Goal: Task Accomplishment & Management: Use online tool/utility

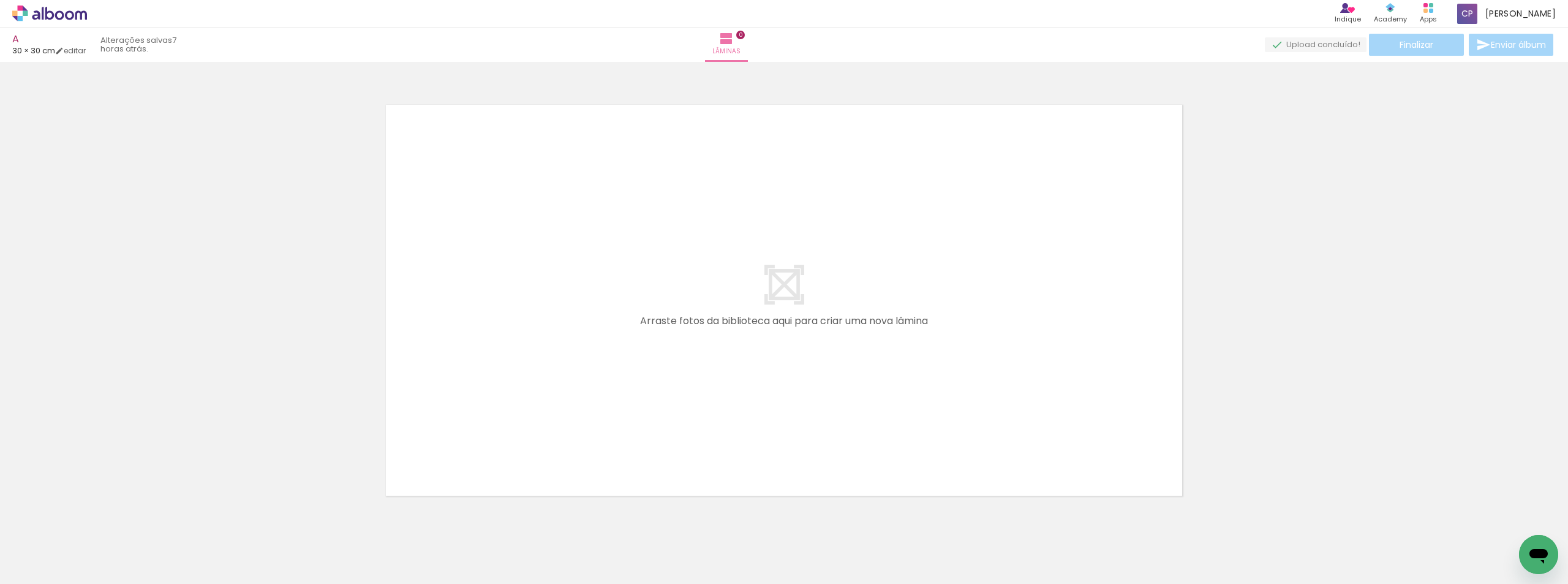
scroll to position [16, 0]
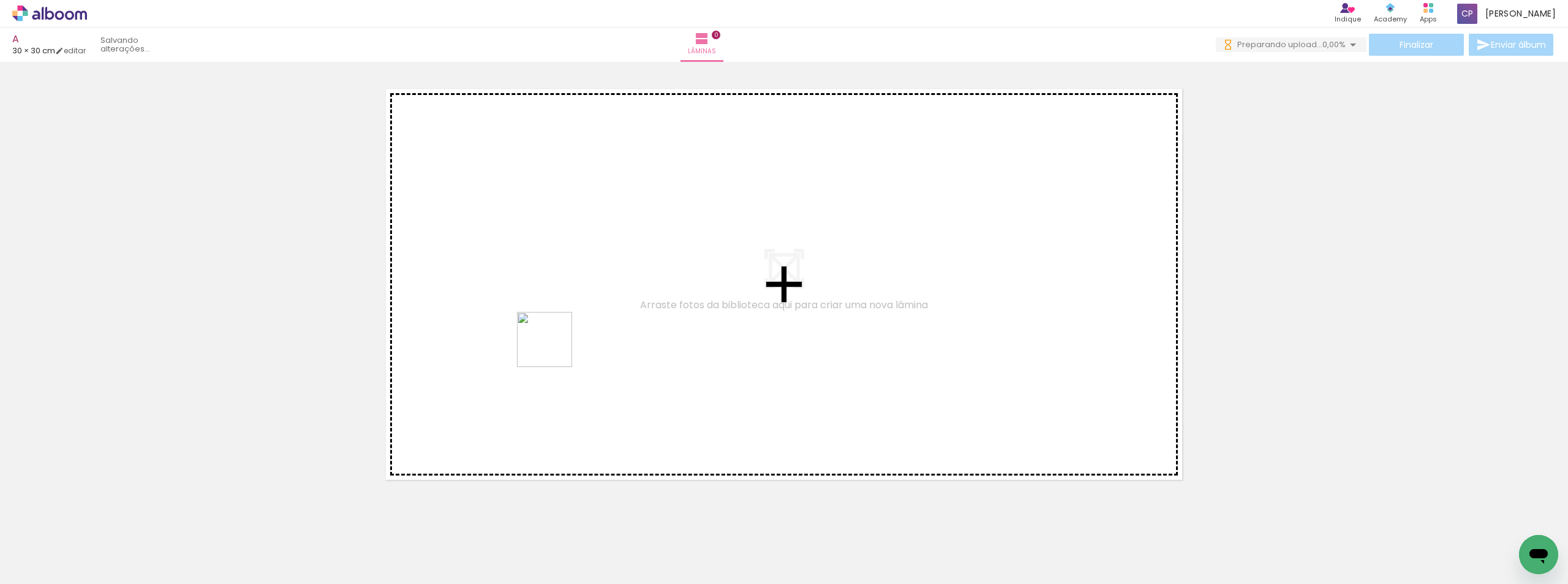
drag, startPoint x: 615, startPoint y: 538, endPoint x: 649, endPoint y: 478, distance: 69.0
click at [550, 344] on quentale-workspace at bounding box center [784, 292] width 1568 height 584
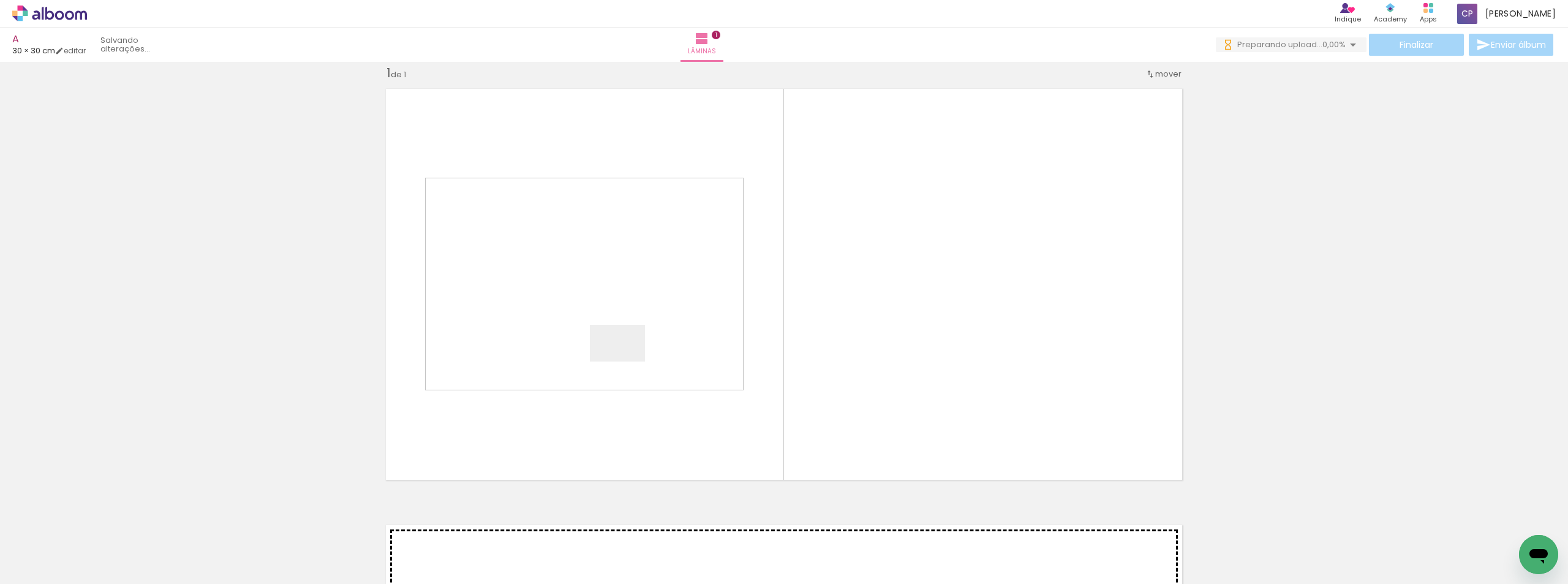
drag, startPoint x: 649, startPoint y: 422, endPoint x: 624, endPoint y: 355, distance: 71.5
click at [624, 355] on quentale-workspace at bounding box center [784, 292] width 1568 height 584
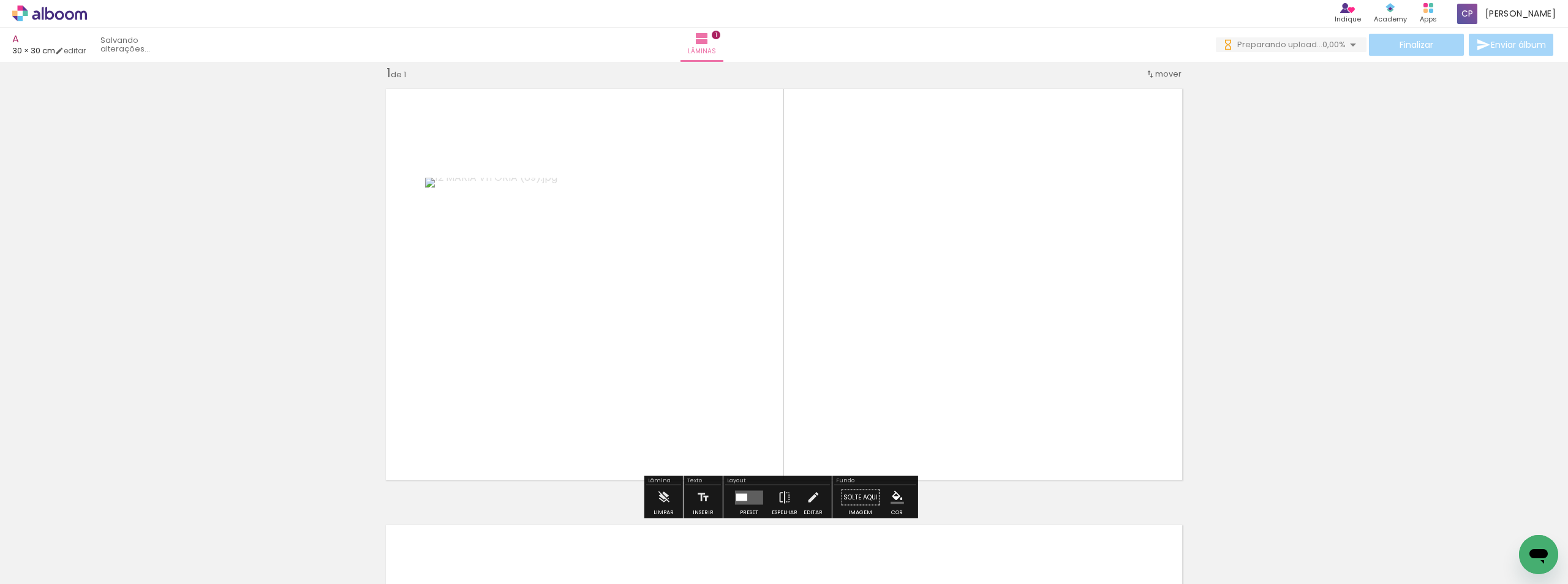
drag, startPoint x: 759, startPoint y: 547, endPoint x: 738, endPoint y: 404, distance: 144.5
click at [705, 381] on quentale-workspace at bounding box center [784, 292] width 1568 height 584
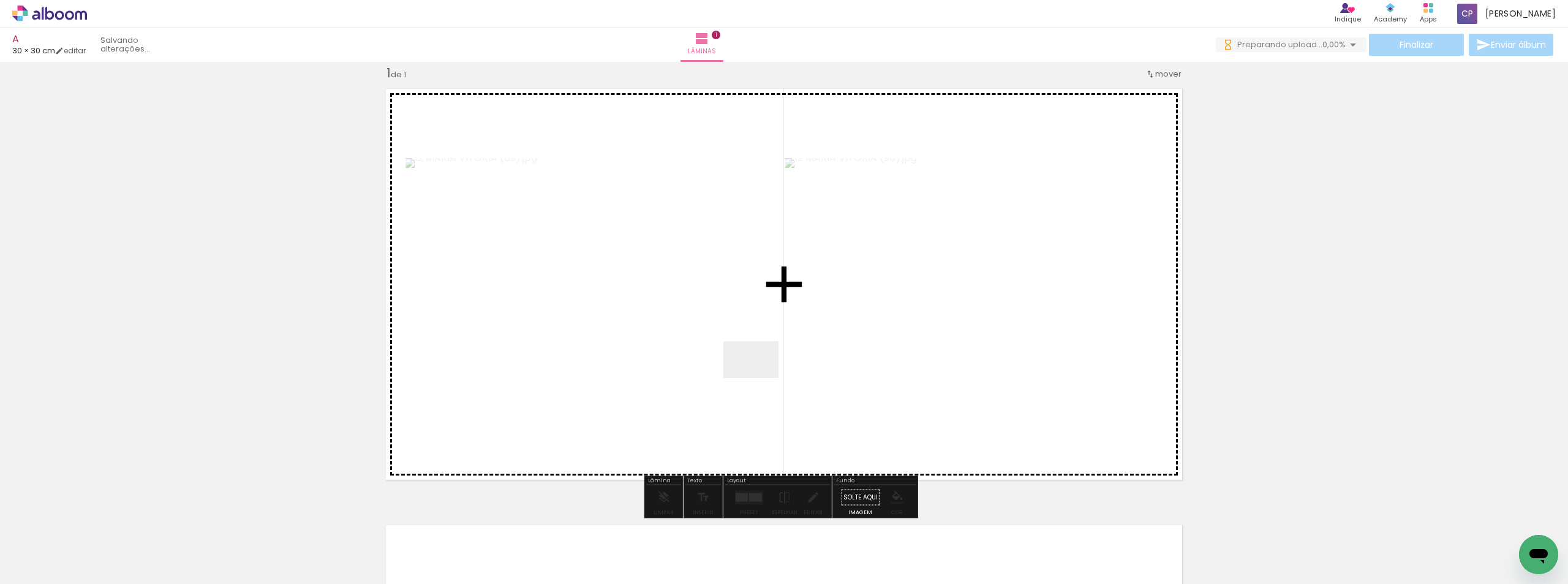
drag, startPoint x: 821, startPoint y: 540, endPoint x: 760, endPoint y: 378, distance: 173.1
click at [760, 378] on quentale-workspace at bounding box center [784, 292] width 1568 height 584
drag, startPoint x: 879, startPoint y: 545, endPoint x: 952, endPoint y: 533, distance: 74.0
click at [795, 374] on quentale-workspace at bounding box center [784, 292] width 1568 height 584
drag, startPoint x: 952, startPoint y: 533, endPoint x: 1232, endPoint y: 414, distance: 304.2
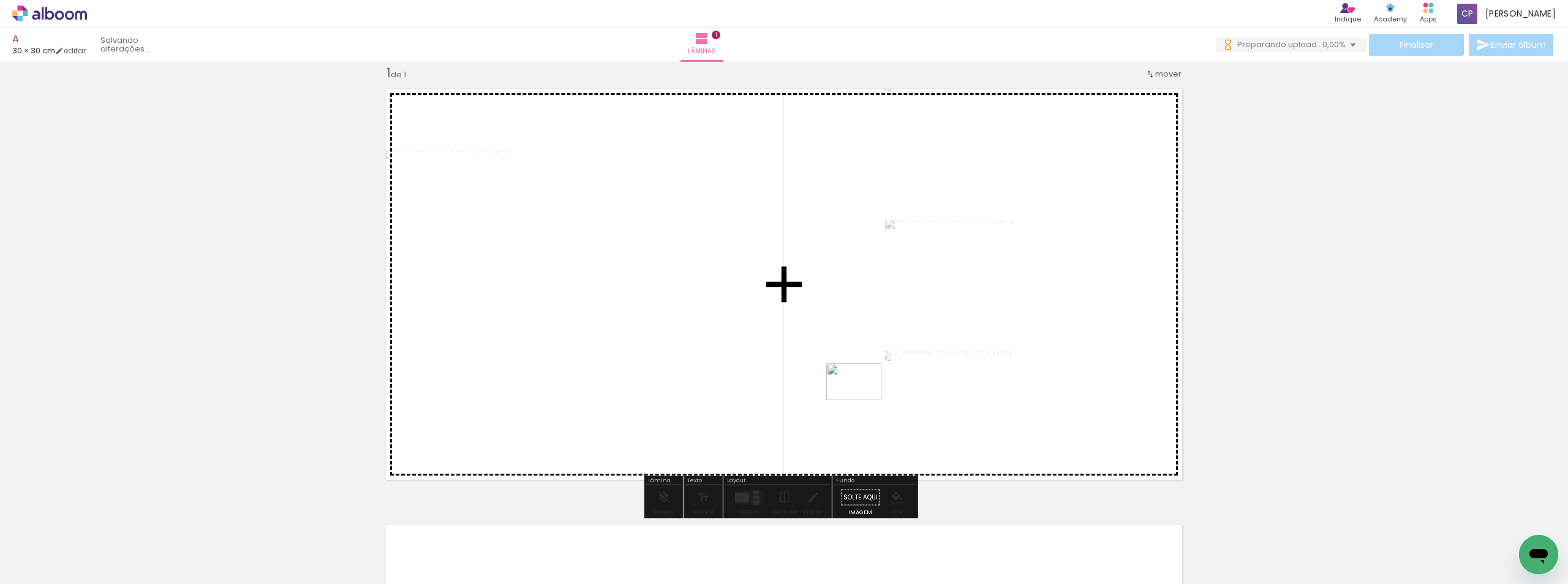
click at [863, 400] on quentale-workspace at bounding box center [784, 292] width 1568 height 584
click at [1232, 413] on div "Inserir lâmina 1 de 1" at bounding box center [784, 487] width 1568 height 874
drag, startPoint x: 1017, startPoint y: 552, endPoint x: 771, endPoint y: 382, distance: 299.0
click at [771, 382] on quentale-workspace at bounding box center [784, 292] width 1568 height 584
drag, startPoint x: 980, startPoint y: 447, endPoint x: 890, endPoint y: 384, distance: 109.9
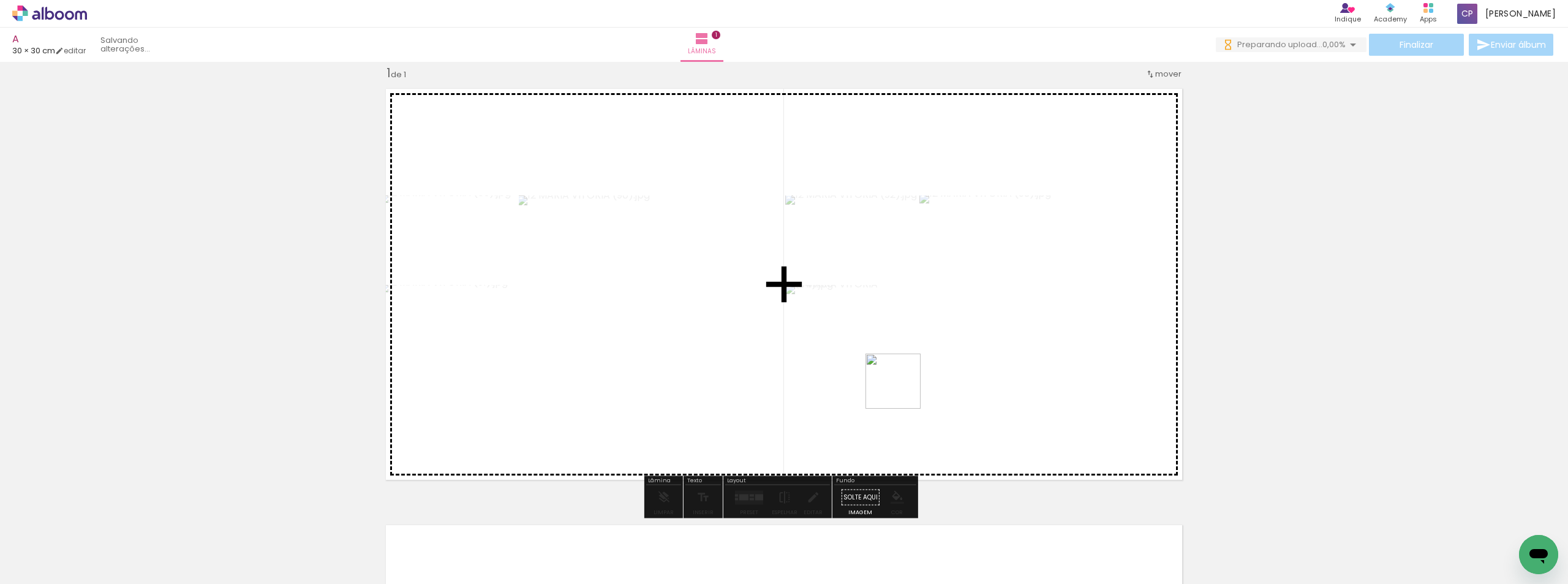
click at [890, 384] on quentale-workspace at bounding box center [784, 292] width 1568 height 584
drag, startPoint x: 1160, startPoint y: 545, endPoint x: 1166, endPoint y: 510, distance: 35.5
click at [935, 388] on quentale-workspace at bounding box center [784, 292] width 1568 height 584
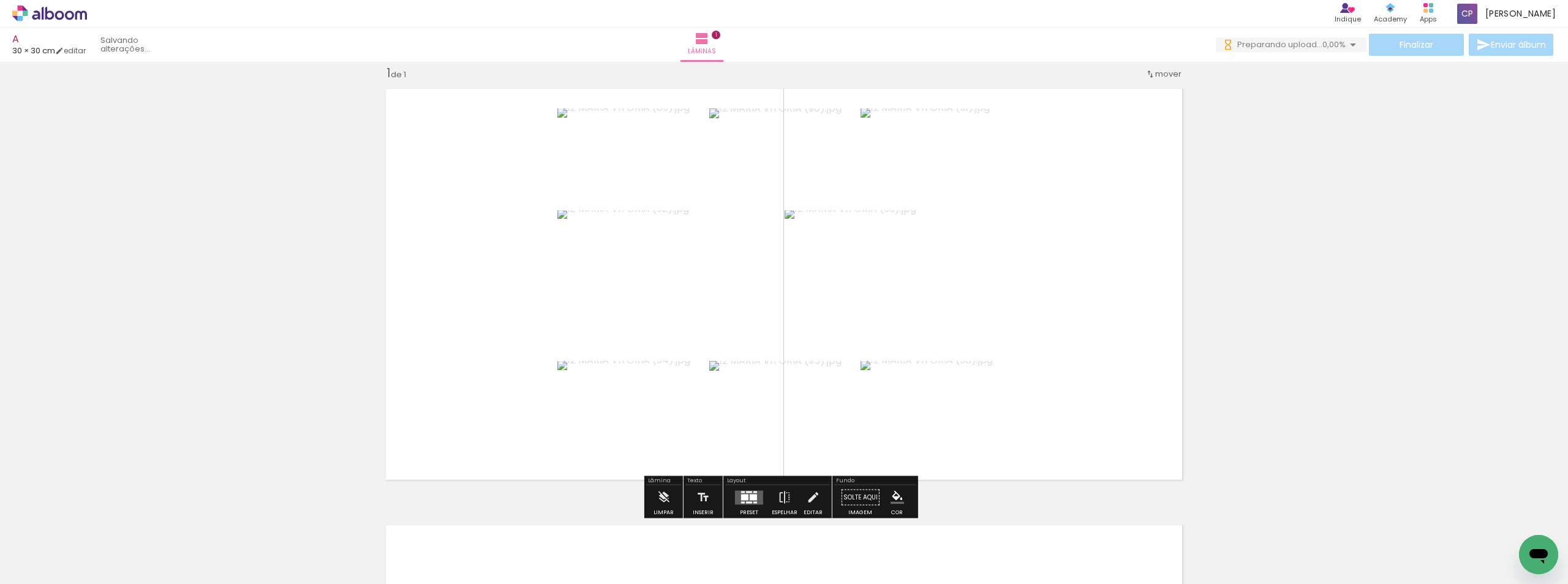
drag, startPoint x: 1231, startPoint y: 546, endPoint x: 1236, endPoint y: 530, distance: 16.8
click at [995, 400] on quentale-workspace at bounding box center [784, 292] width 1568 height 584
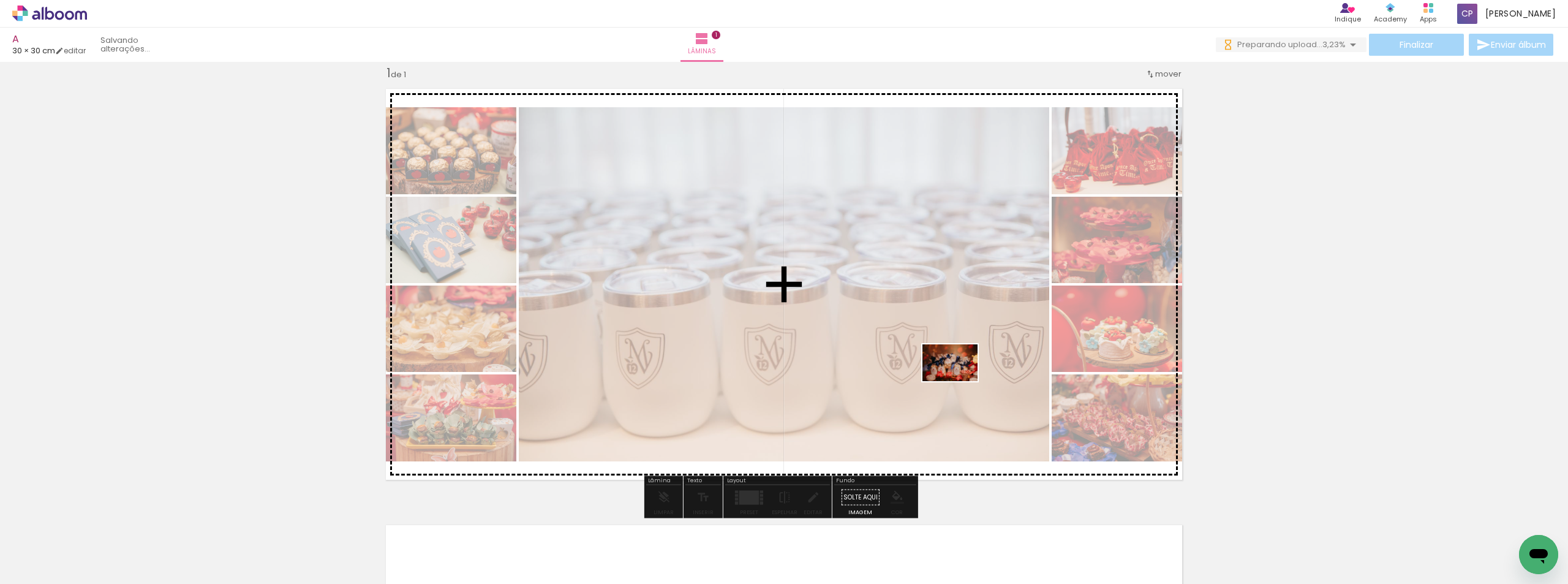
drag, startPoint x: 1301, startPoint y: 554, endPoint x: 1348, endPoint y: 553, distance: 47.0
click at [950, 377] on quentale-workspace at bounding box center [784, 292] width 1568 height 584
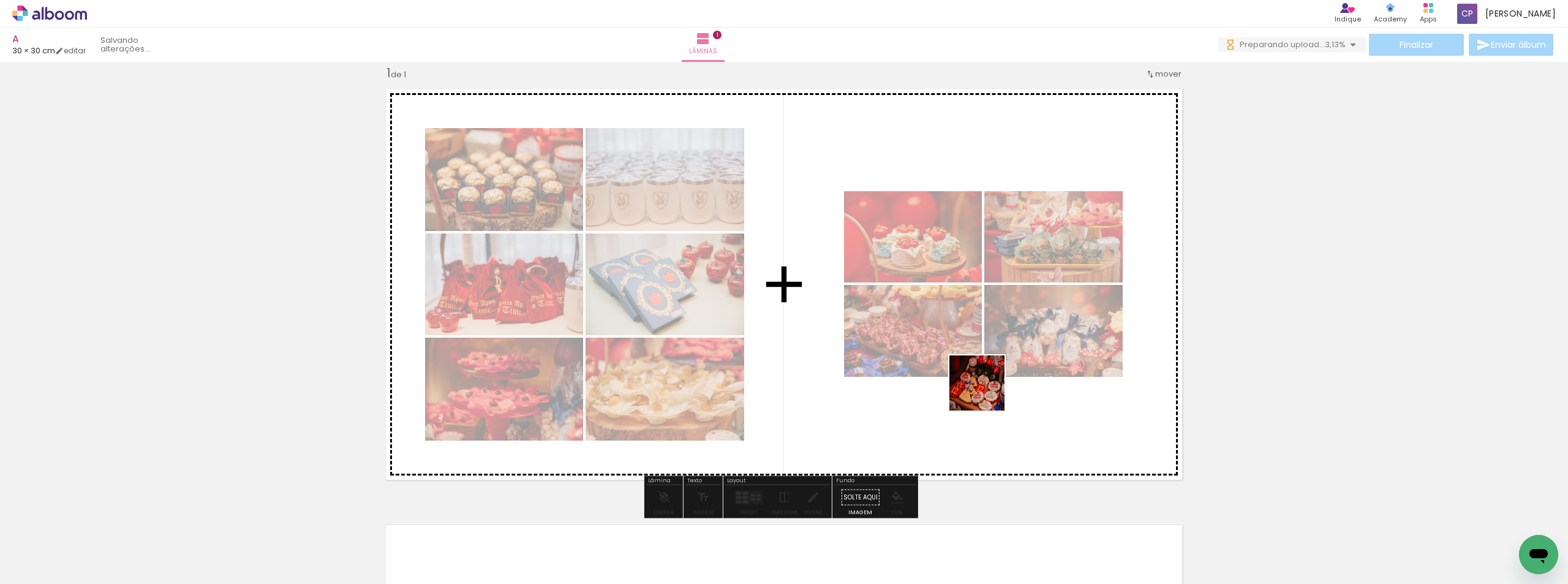
drag, startPoint x: 1366, startPoint y: 550, endPoint x: 1317, endPoint y: 525, distance: 55.0
click at [908, 367] on quentale-workspace at bounding box center [784, 292] width 1568 height 584
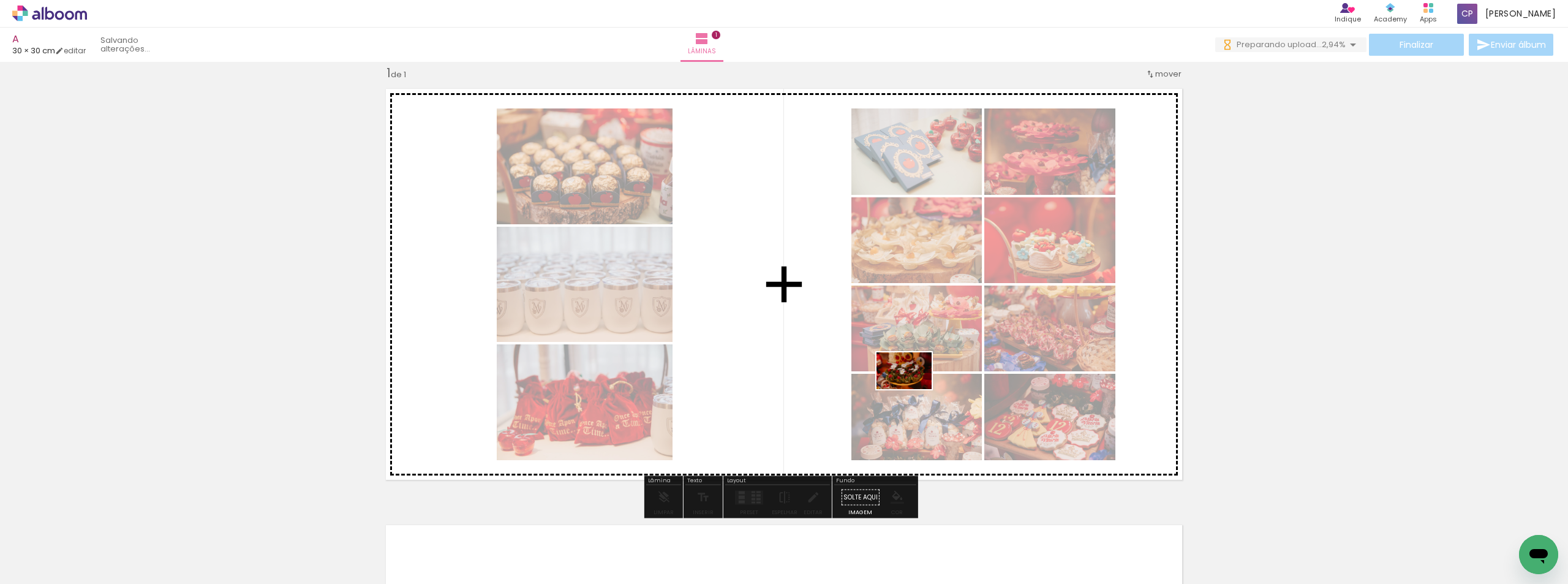
drag, startPoint x: 1305, startPoint y: 513, endPoint x: 1443, endPoint y: 527, distance: 138.7
click at [897, 386] on quentale-workspace at bounding box center [784, 292] width 1568 height 584
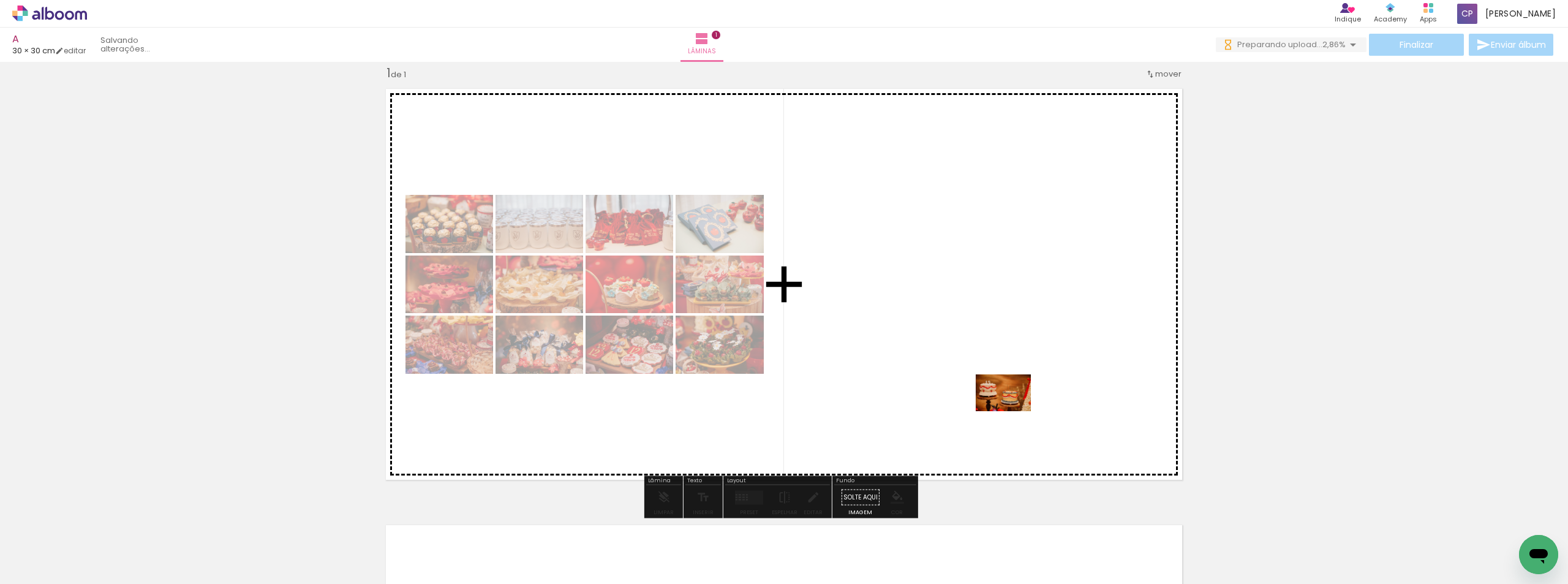
drag, startPoint x: 1493, startPoint y: 545, endPoint x: 926, endPoint y: 388, distance: 588.3
click at [926, 388] on quentale-workspace at bounding box center [784, 292] width 1568 height 584
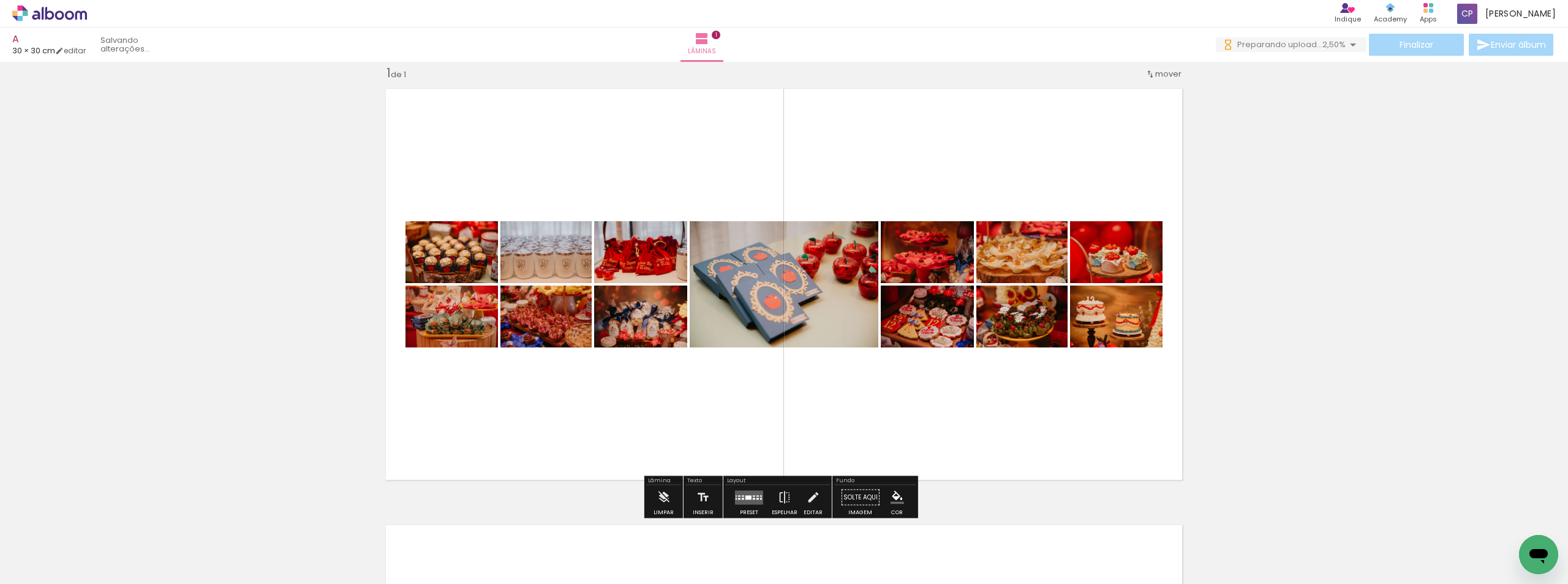
scroll to position [0, 718]
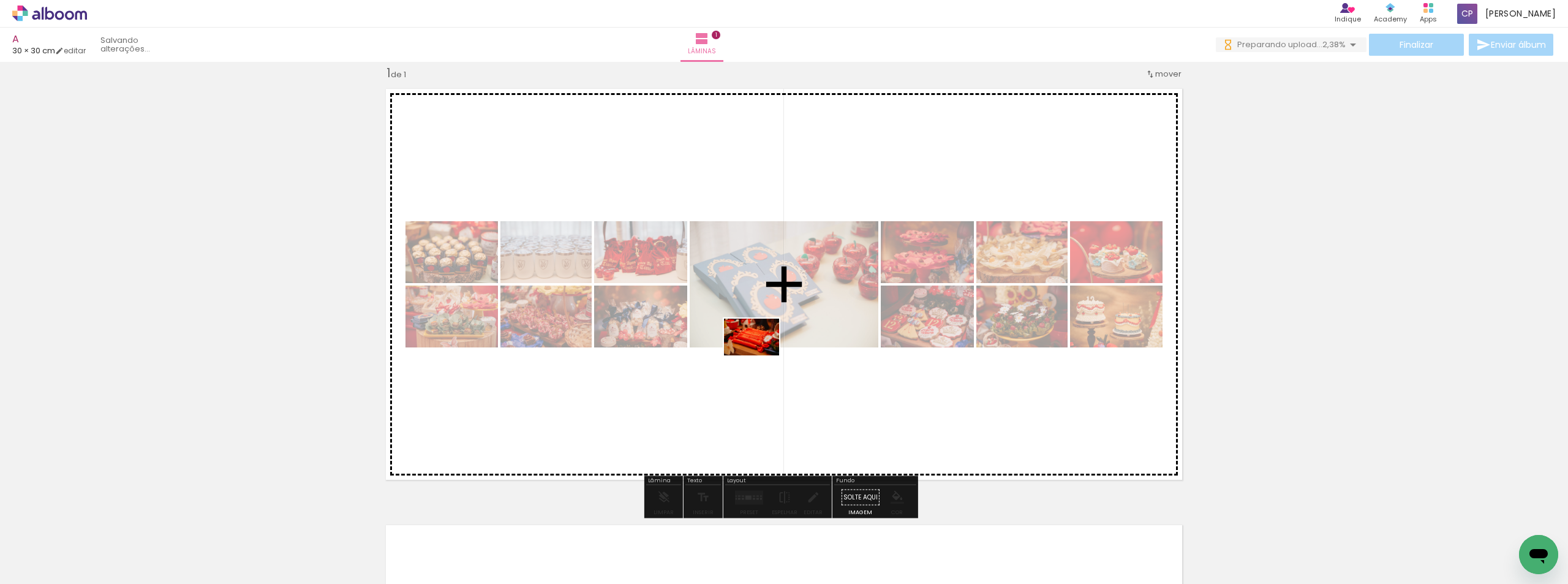
drag, startPoint x: 846, startPoint y: 531, endPoint x: 759, endPoint y: 351, distance: 199.9
click at [759, 351] on quentale-workspace at bounding box center [784, 292] width 1568 height 584
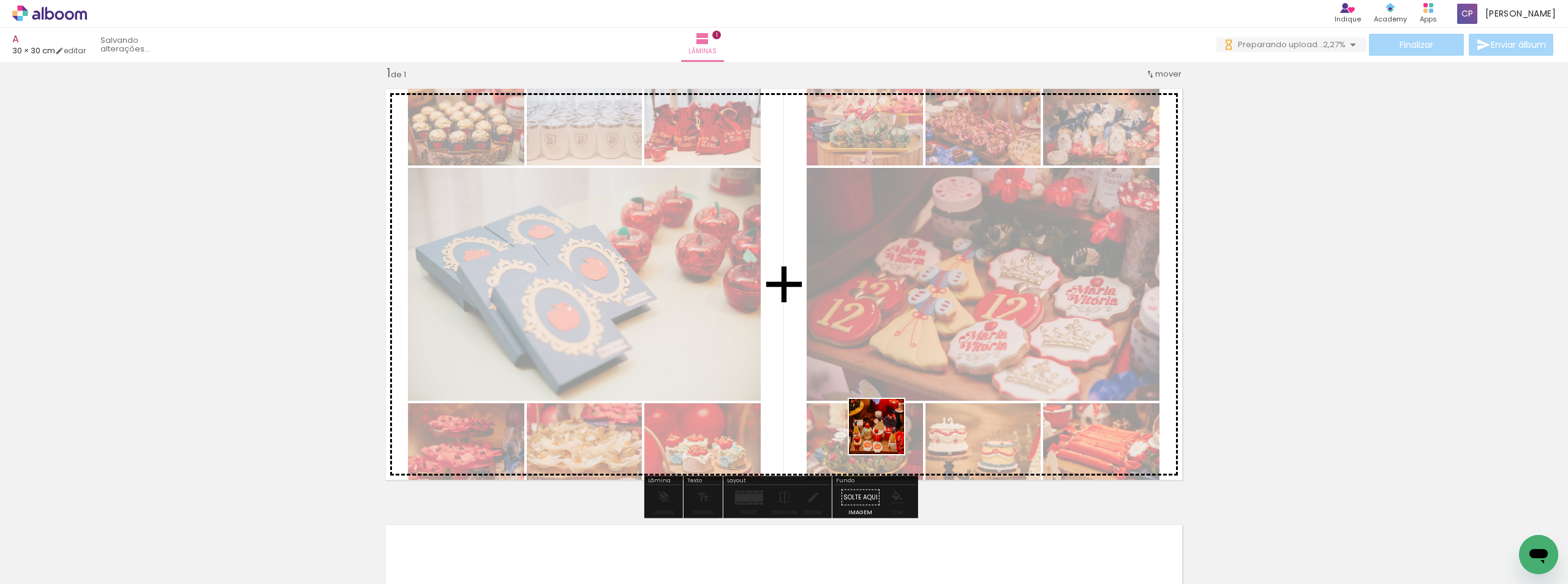
drag, startPoint x: 899, startPoint y: 472, endPoint x: 981, endPoint y: 527, distance: 98.7
click at [862, 397] on quentale-workspace at bounding box center [784, 292] width 1568 height 584
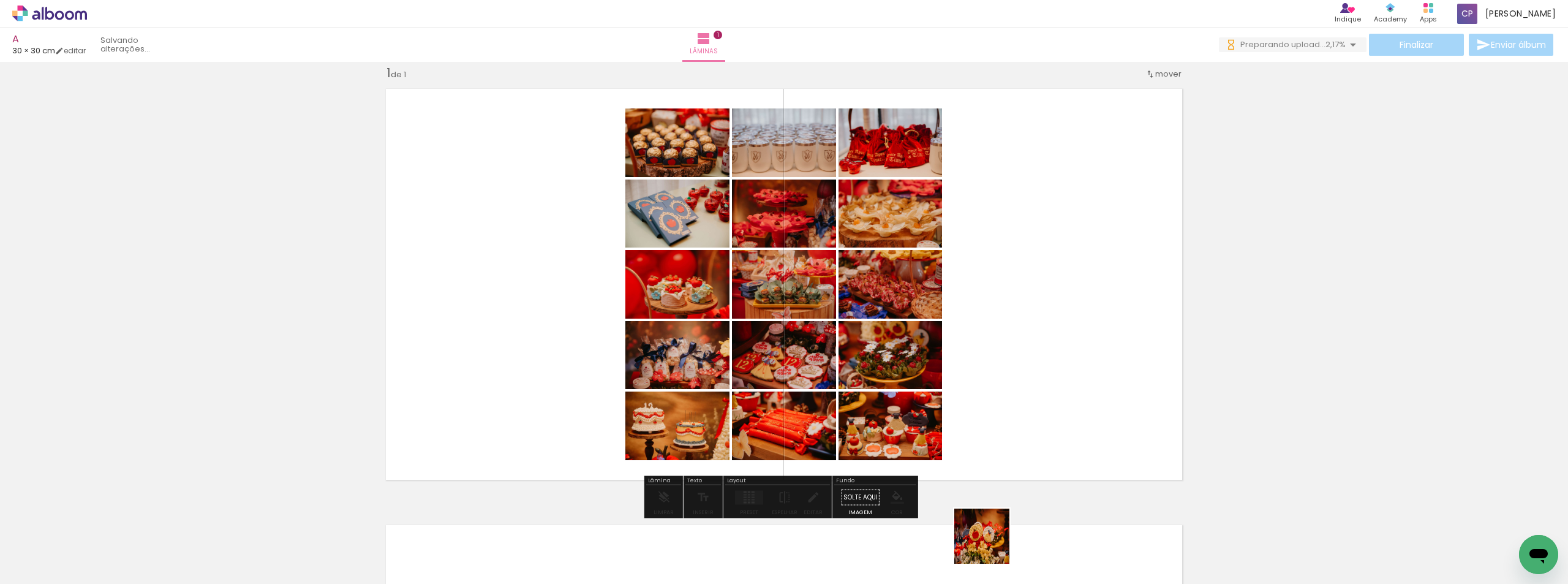
drag, startPoint x: 995, startPoint y: 549, endPoint x: 1031, endPoint y: 509, distance: 53.8
click at [894, 404] on quentale-workspace at bounding box center [784, 292] width 1568 height 584
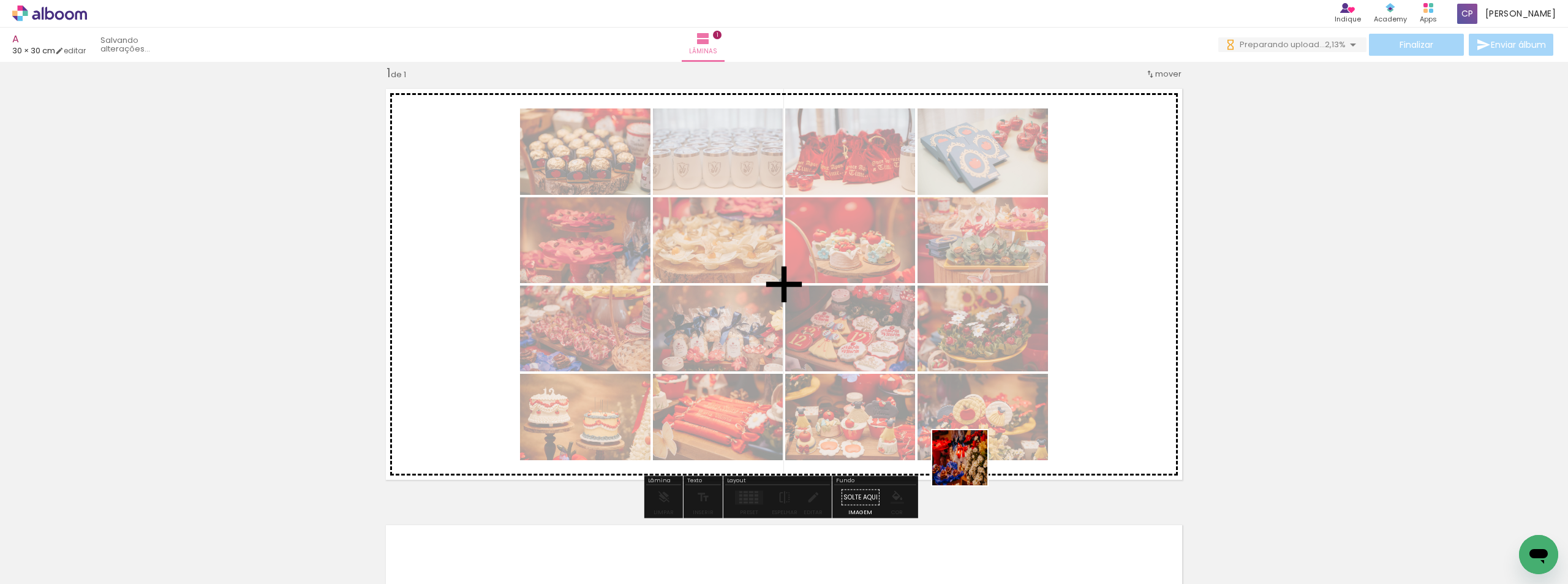
drag, startPoint x: 1050, startPoint y: 540, endPoint x: 1096, endPoint y: 536, distance: 46.2
click at [900, 404] on quentale-workspace at bounding box center [784, 292] width 1568 height 584
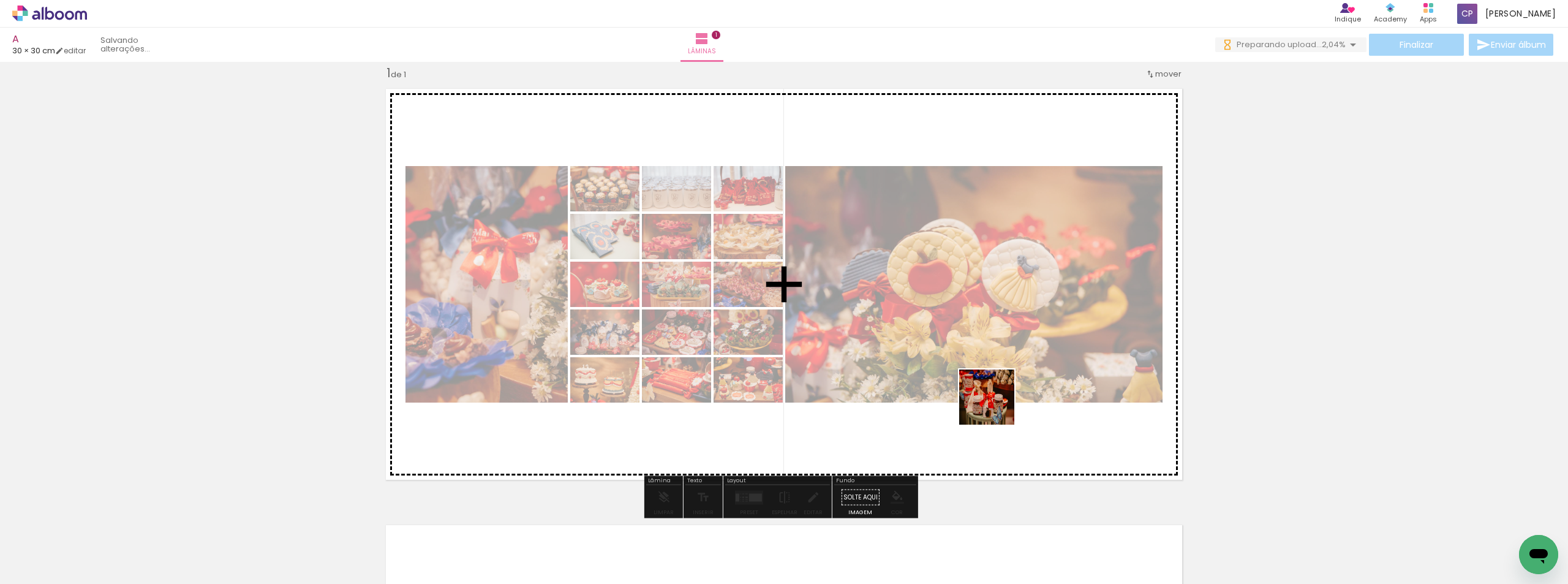
drag, startPoint x: 996, startPoint y: 407, endPoint x: 1142, endPoint y: 519, distance: 184.0
click at [988, 402] on quentale-workspace at bounding box center [784, 292] width 1568 height 584
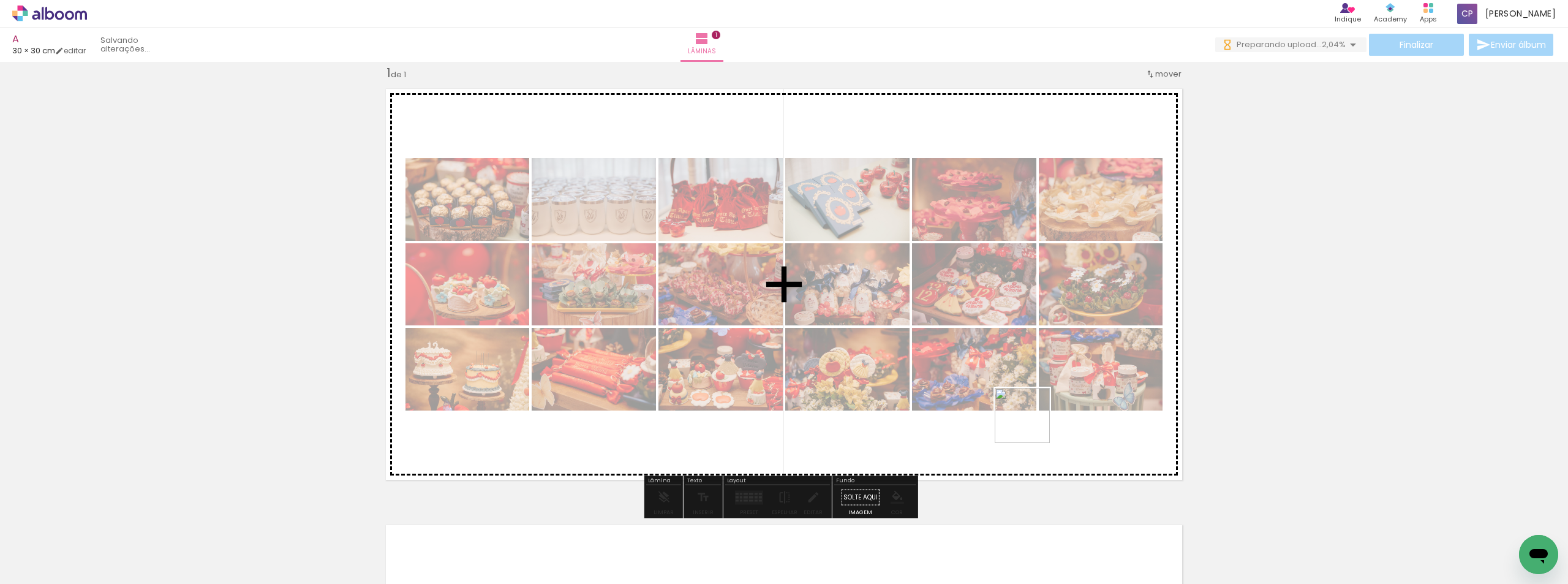
drag, startPoint x: 1188, startPoint y: 544, endPoint x: 990, endPoint y: 402, distance: 243.7
click at [978, 383] on quentale-workspace at bounding box center [784, 292] width 1568 height 584
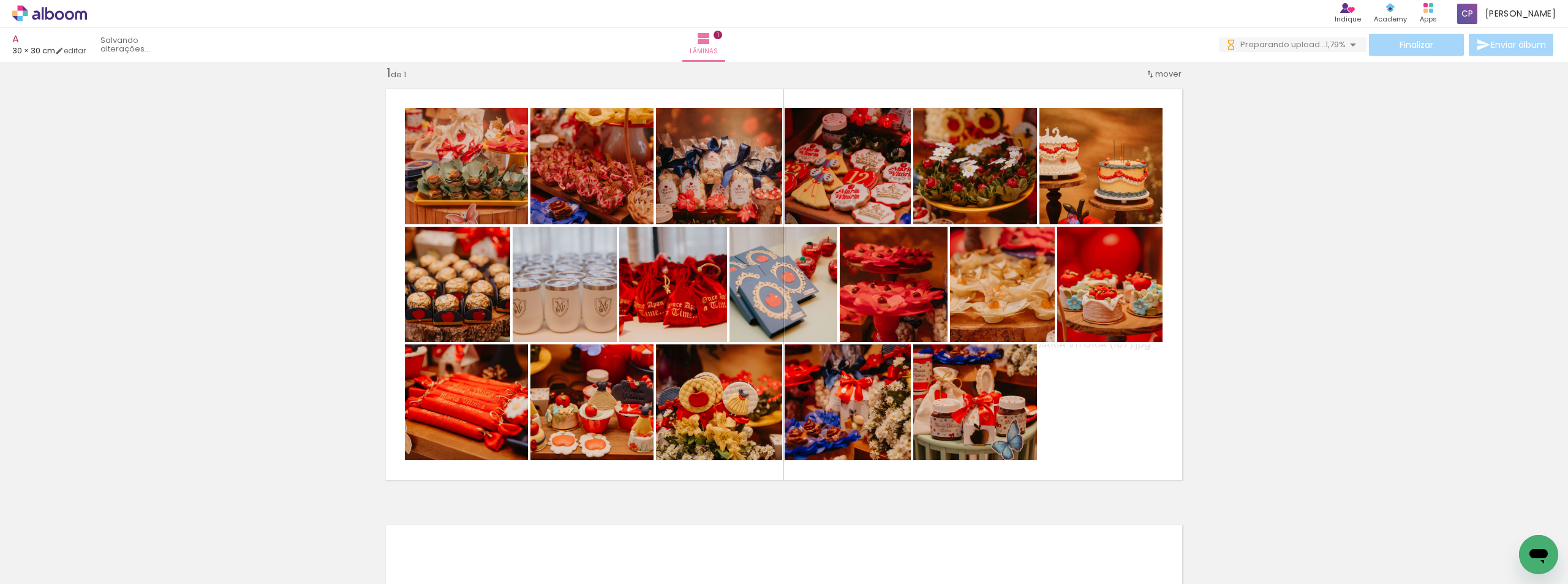
scroll to position [0, 1219]
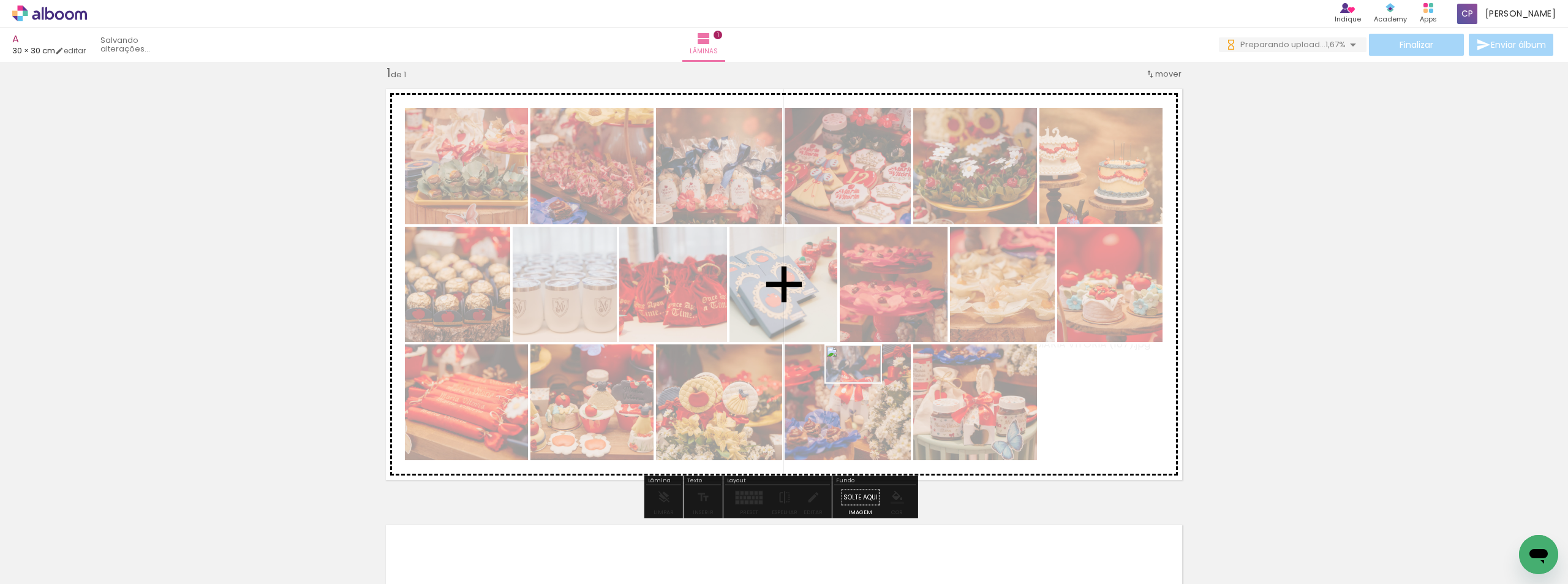
drag, startPoint x: 1039, startPoint y: 509, endPoint x: 868, endPoint y: 385, distance: 211.2
click at [853, 378] on quentale-workspace at bounding box center [784, 292] width 1568 height 584
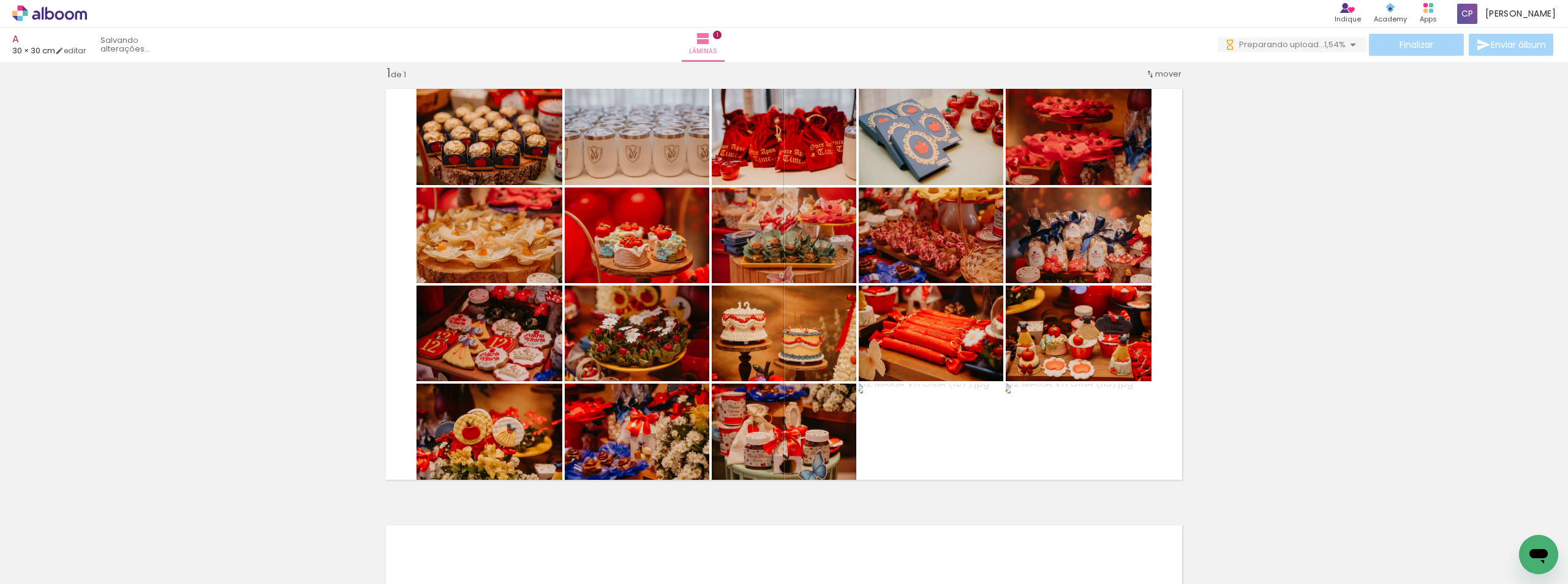
scroll to position [0, 4094]
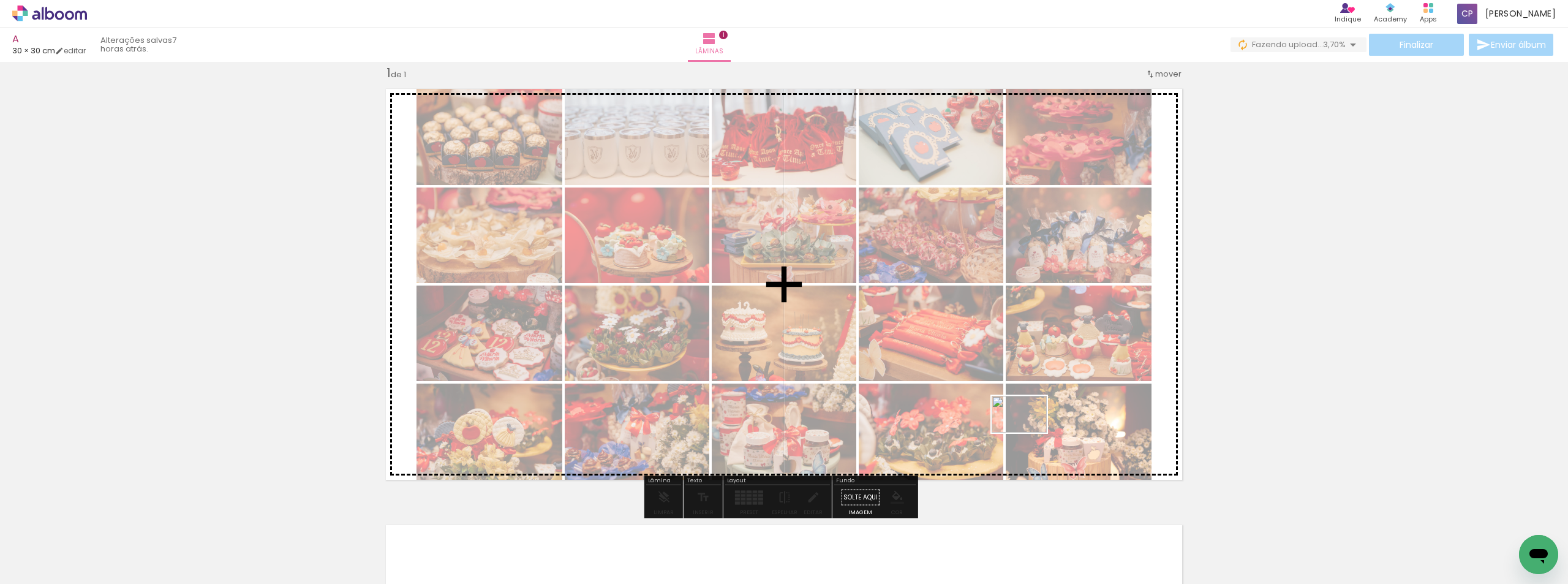
drag, startPoint x: 1414, startPoint y: 520, endPoint x: 1028, endPoint y: 433, distance: 395.7
click at [1028, 433] on quentale-workspace at bounding box center [784, 292] width 1568 height 584
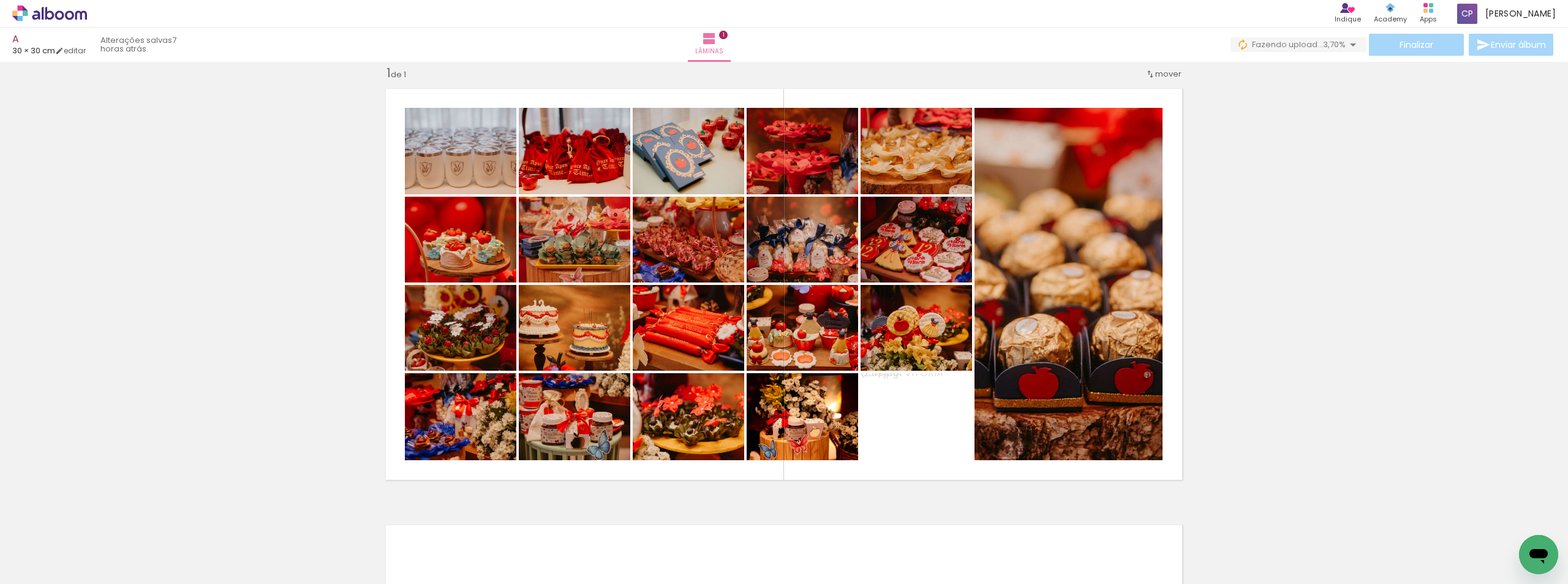
scroll to position [0, 0]
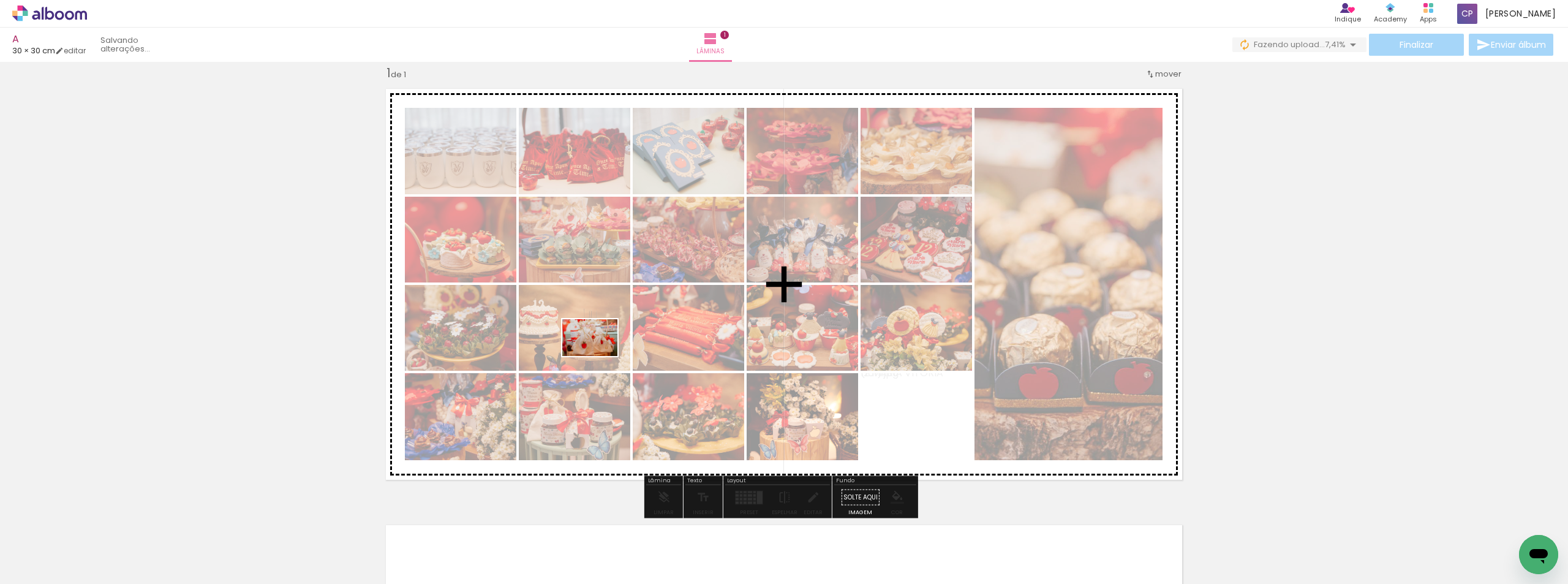
drag, startPoint x: 602, startPoint y: 547, endPoint x: 599, endPoint y: 356, distance: 191.0
click at [599, 356] on quentale-workspace at bounding box center [784, 292] width 1568 height 584
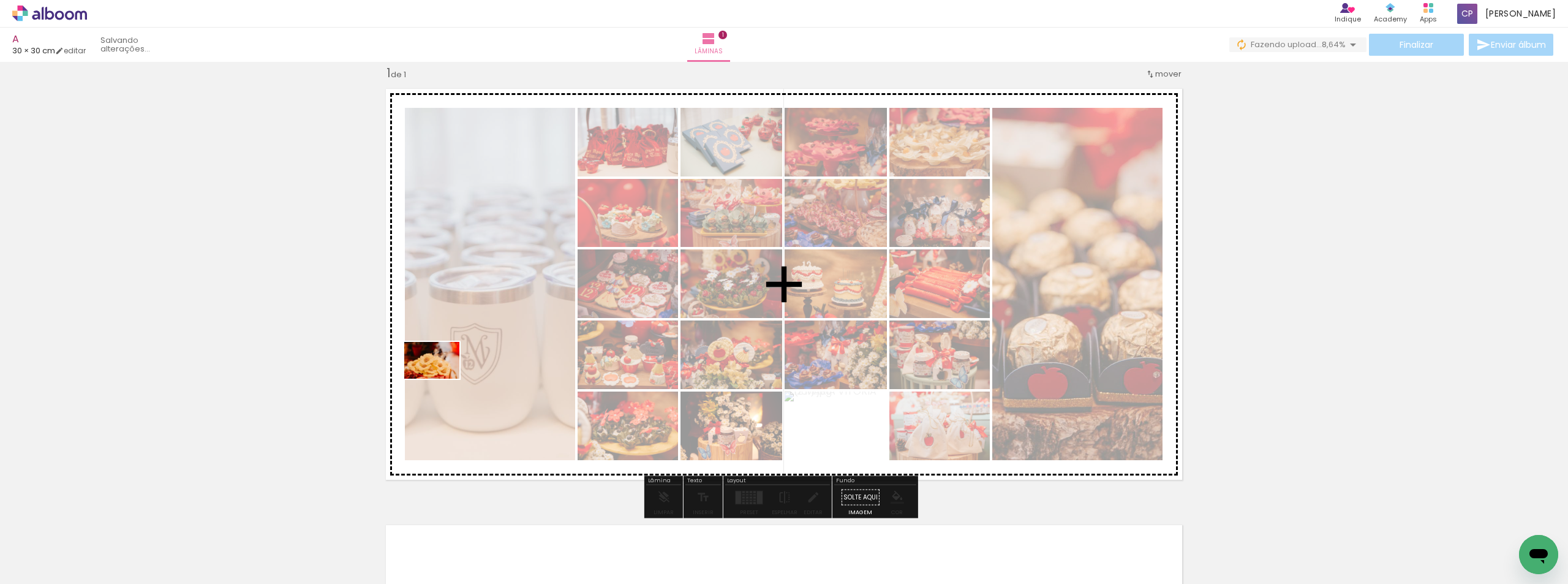
drag, startPoint x: 353, startPoint y: 549, endPoint x: 270, endPoint y: 537, distance: 83.9
click at [454, 367] on quentale-workspace at bounding box center [784, 292] width 1568 height 584
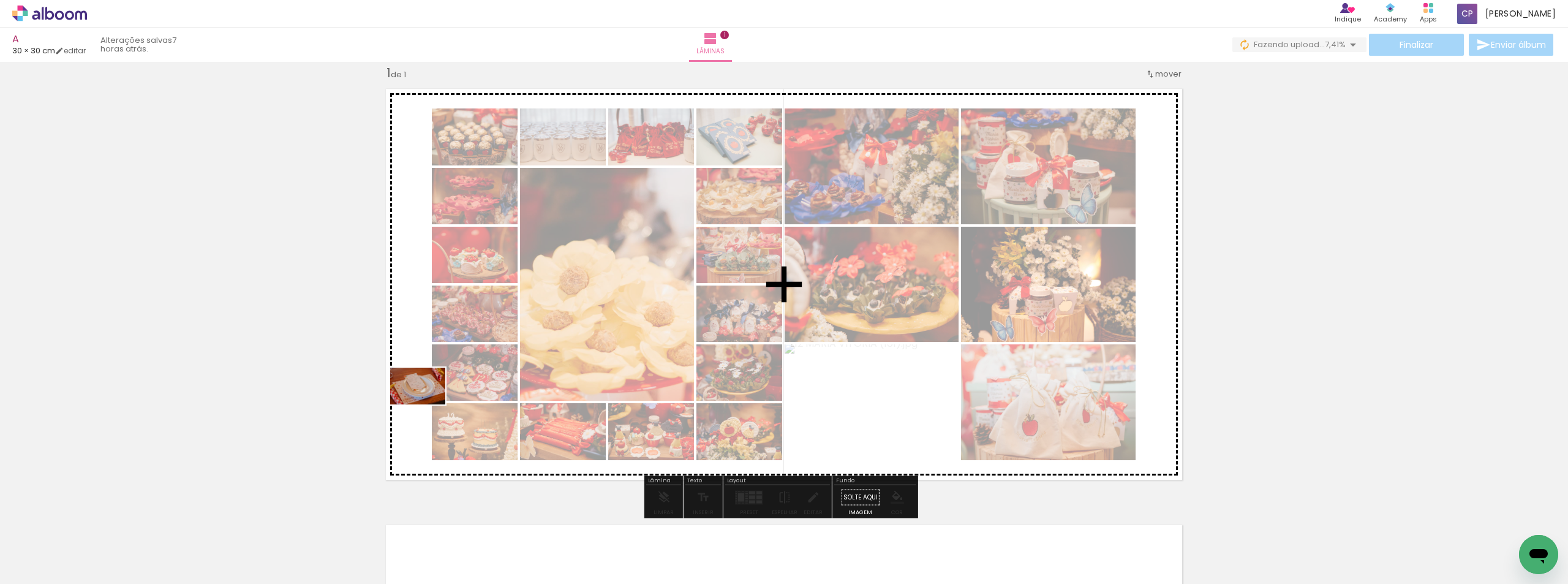
drag, startPoint x: 206, startPoint y: 545, endPoint x: 562, endPoint y: 370, distance: 396.7
click at [562, 370] on quentale-workspace at bounding box center [784, 292] width 1568 height 584
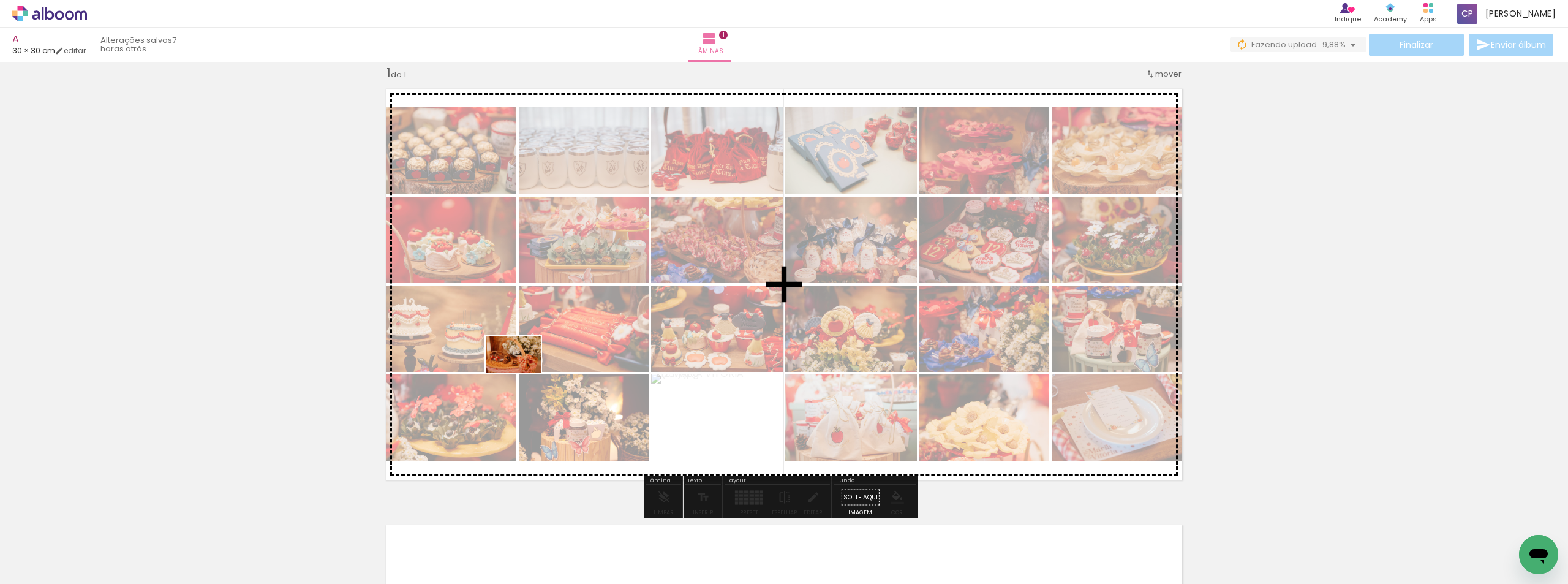
drag, startPoint x: 362, startPoint y: 469, endPoint x: 524, endPoint y: 373, distance: 188.3
click at [524, 373] on quentale-workspace at bounding box center [784, 292] width 1568 height 584
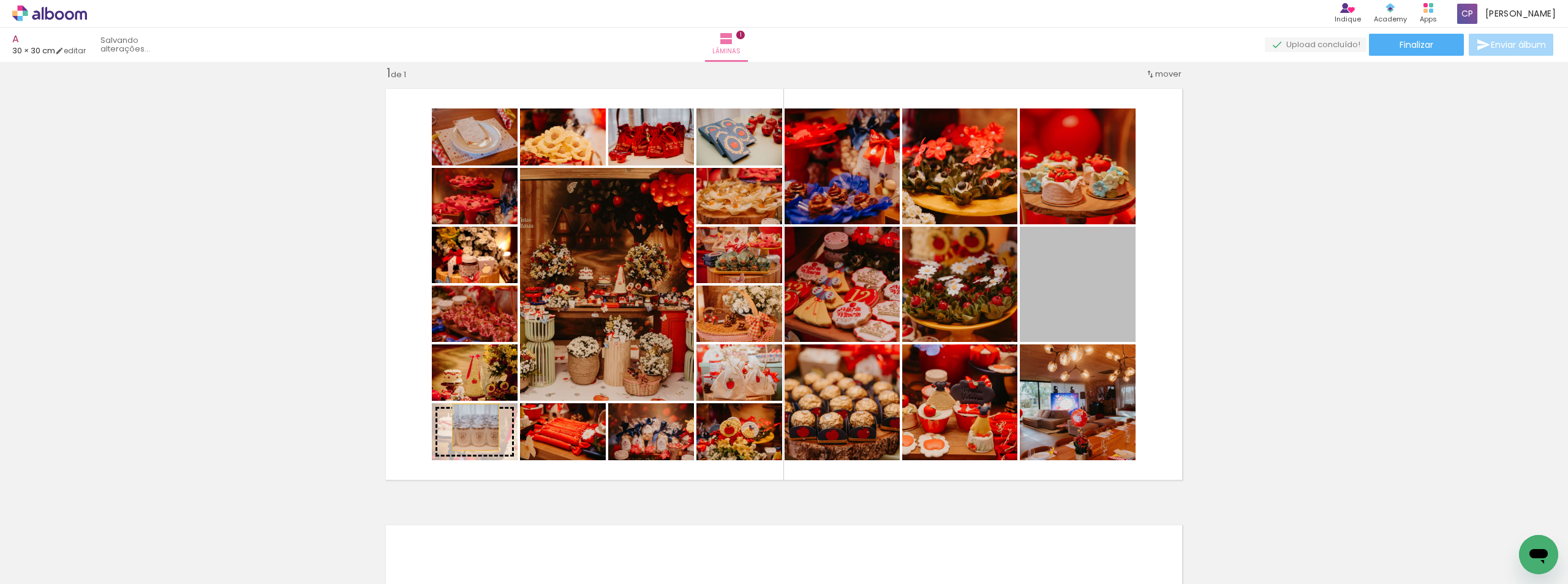
drag, startPoint x: 879, startPoint y: 337, endPoint x: 471, endPoint y: 427, distance: 417.8
click at [0, 0] on slot at bounding box center [0, 0] width 0 height 0
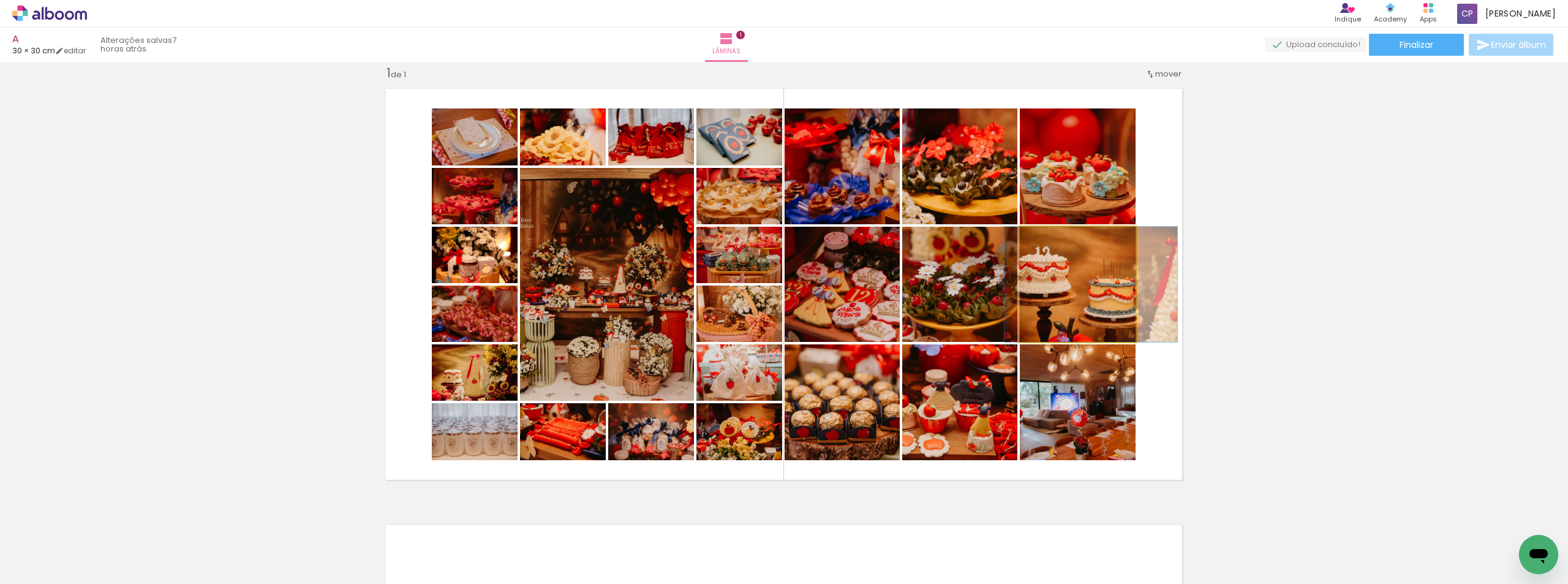
drag, startPoint x: 1071, startPoint y: 308, endPoint x: 1084, endPoint y: 305, distance: 13.3
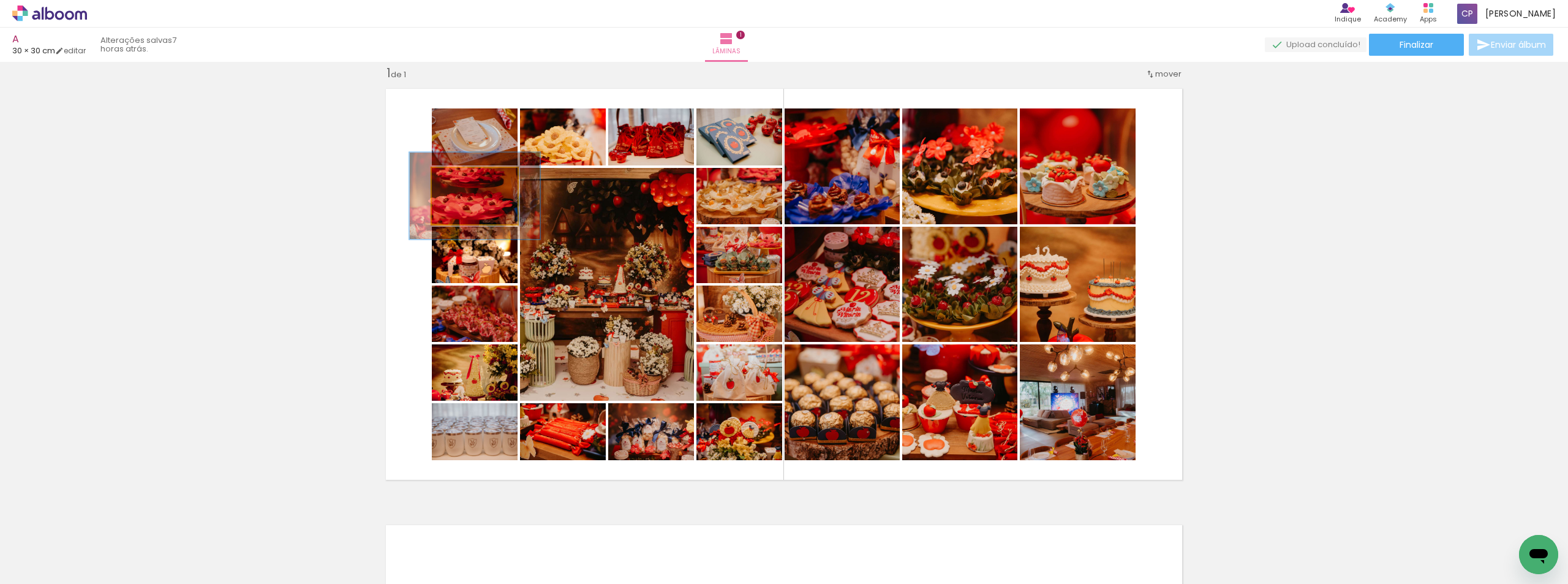
drag, startPoint x: 458, startPoint y: 181, endPoint x: 477, endPoint y: 181, distance: 19.0
type paper-slider "152"
click at [477, 181] on div at bounding box center [480, 181] width 11 height 11
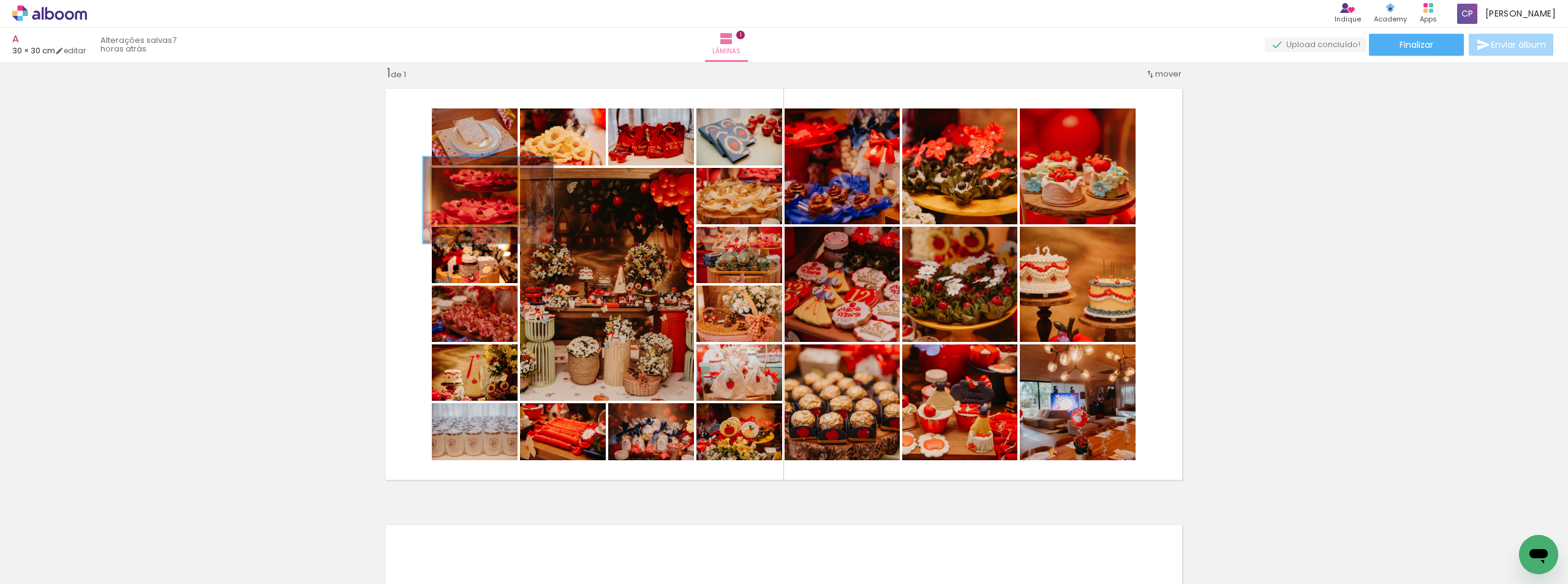
drag, startPoint x: 484, startPoint y: 206, endPoint x: 497, endPoint y: 211, distance: 13.9
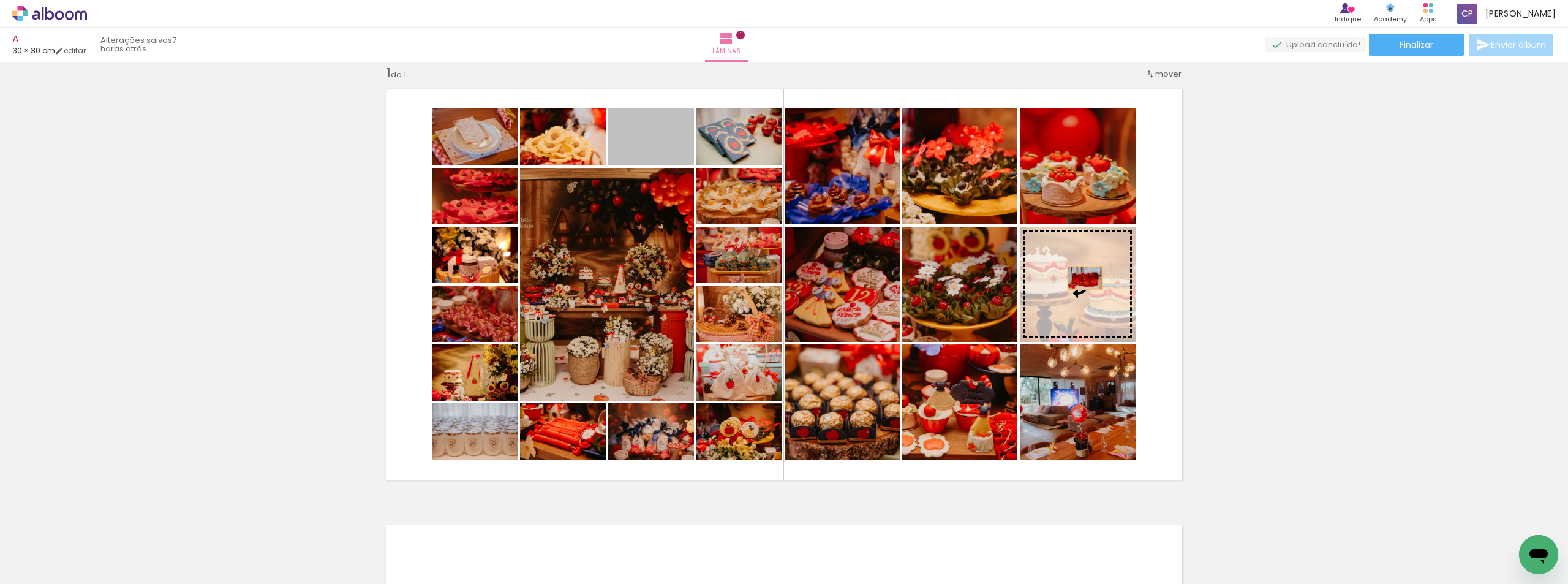
drag, startPoint x: 651, startPoint y: 151, endPoint x: 1081, endPoint y: 279, distance: 448.6
click at [0, 0] on slot at bounding box center [0, 0] width 0 height 0
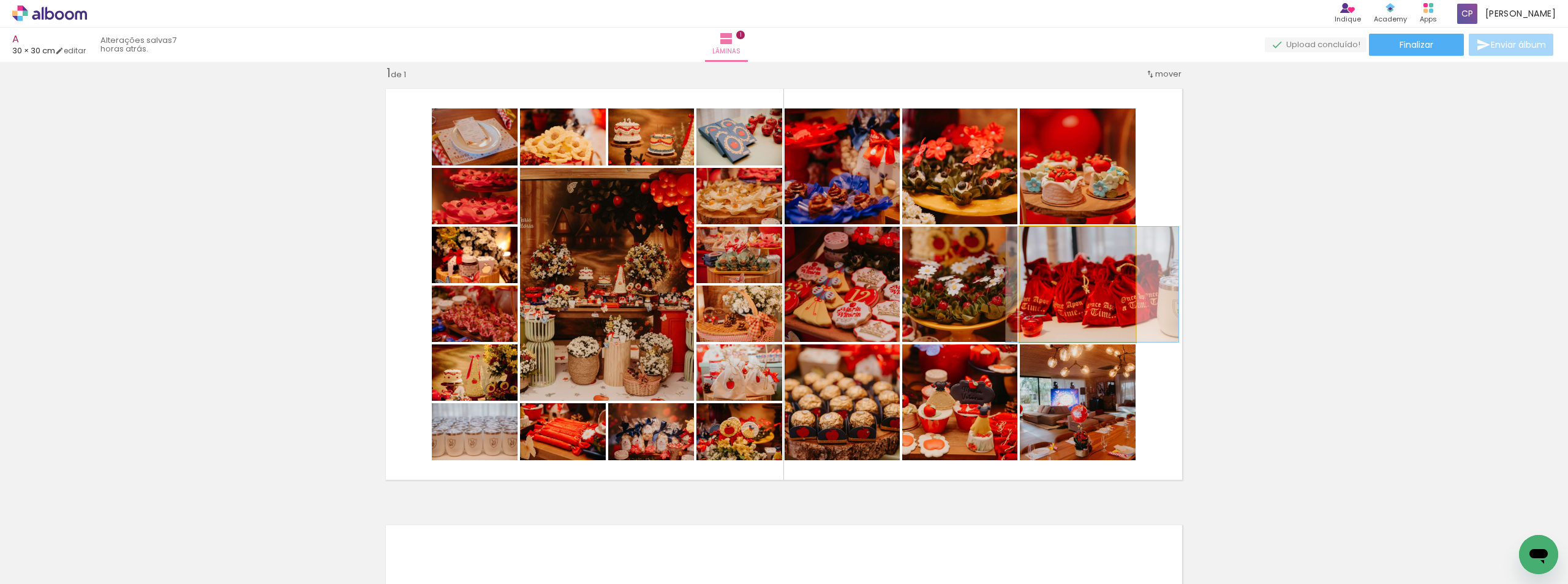
drag, startPoint x: 1057, startPoint y: 319, endPoint x: 1071, endPoint y: 318, distance: 14.0
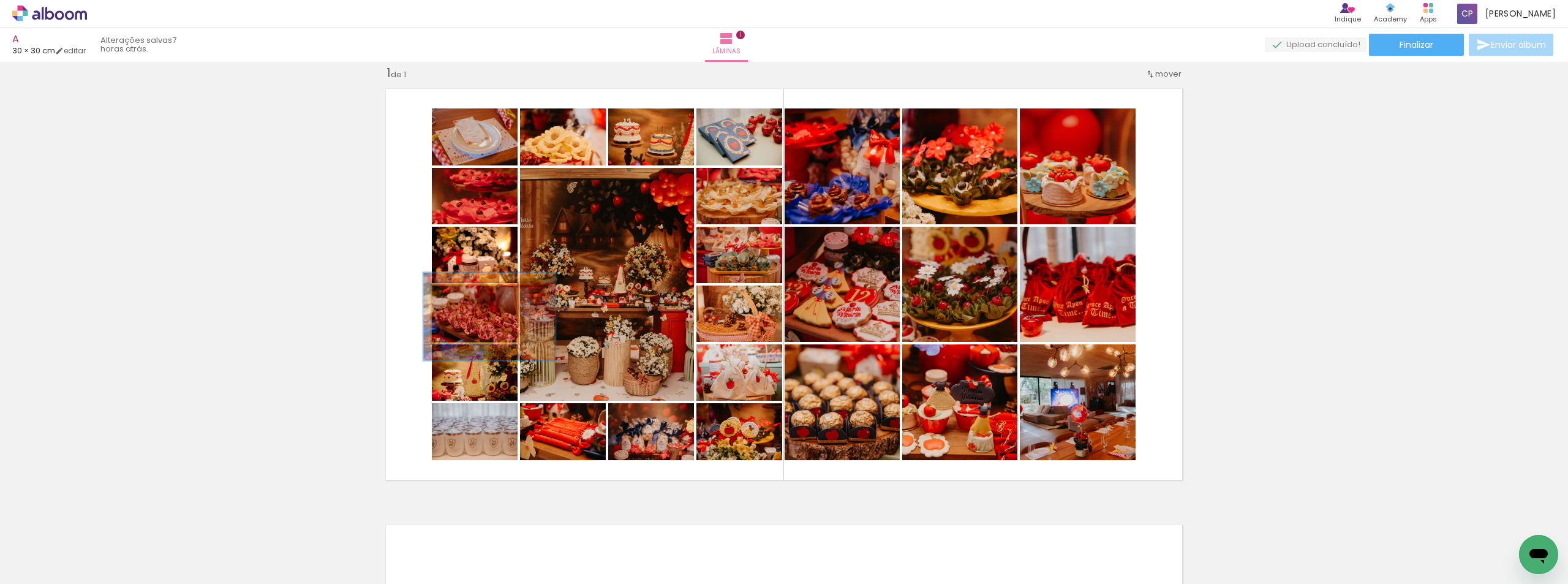
drag, startPoint x: 467, startPoint y: 297, endPoint x: 475, endPoint y: 297, distance: 8.0
type paper-slider "154"
click at [478, 297] on div at bounding box center [483, 298] width 11 height 11
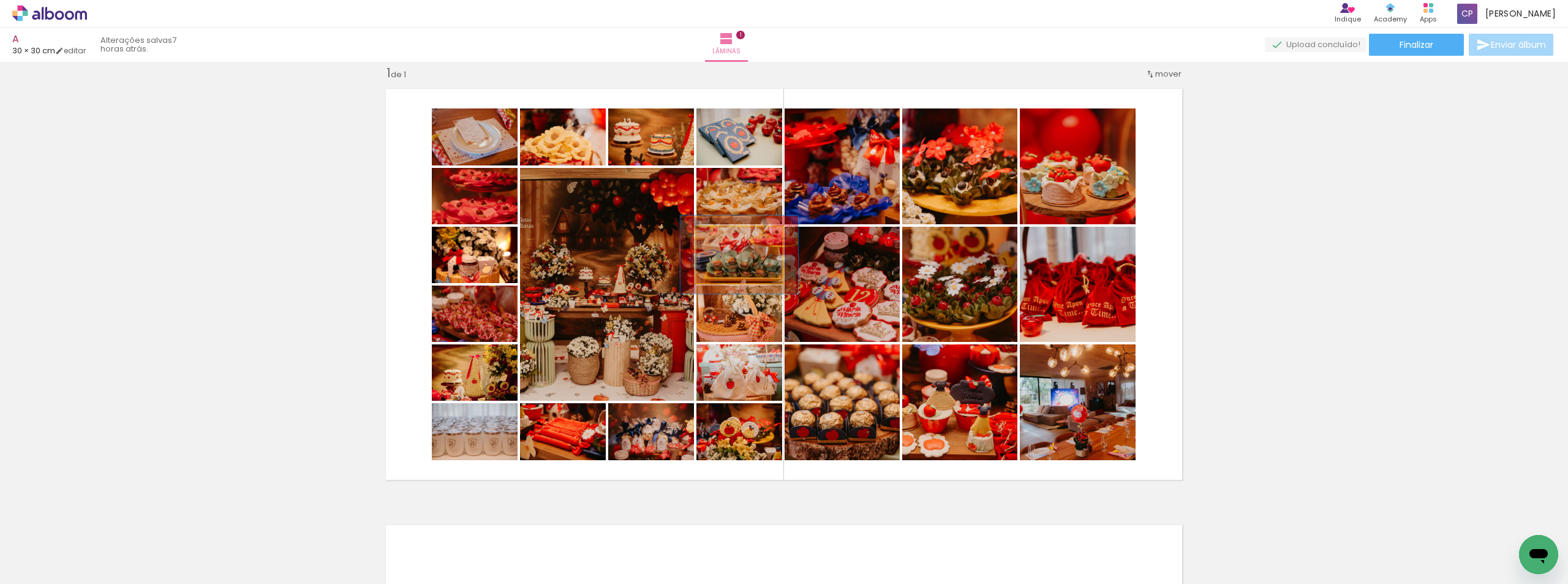
drag, startPoint x: 718, startPoint y: 235, endPoint x: 731, endPoint y: 236, distance: 13.0
type paper-slider "137"
click at [731, 236] on div at bounding box center [738, 239] width 20 height 20
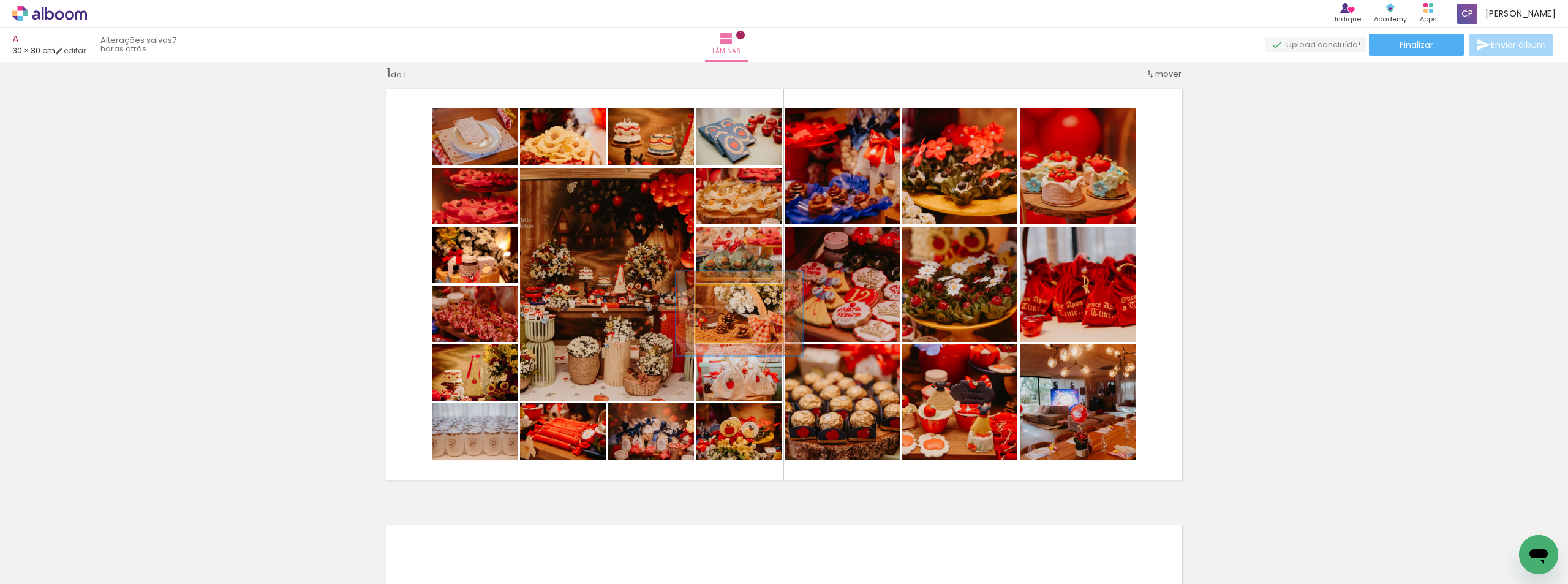
drag, startPoint x: 722, startPoint y: 296, endPoint x: 740, endPoint y: 293, distance: 18.2
type paper-slider "148"
click at [740, 293] on div at bounding box center [742, 298] width 20 height 20
drag, startPoint x: 746, startPoint y: 329, endPoint x: 762, endPoint y: 333, distance: 16.5
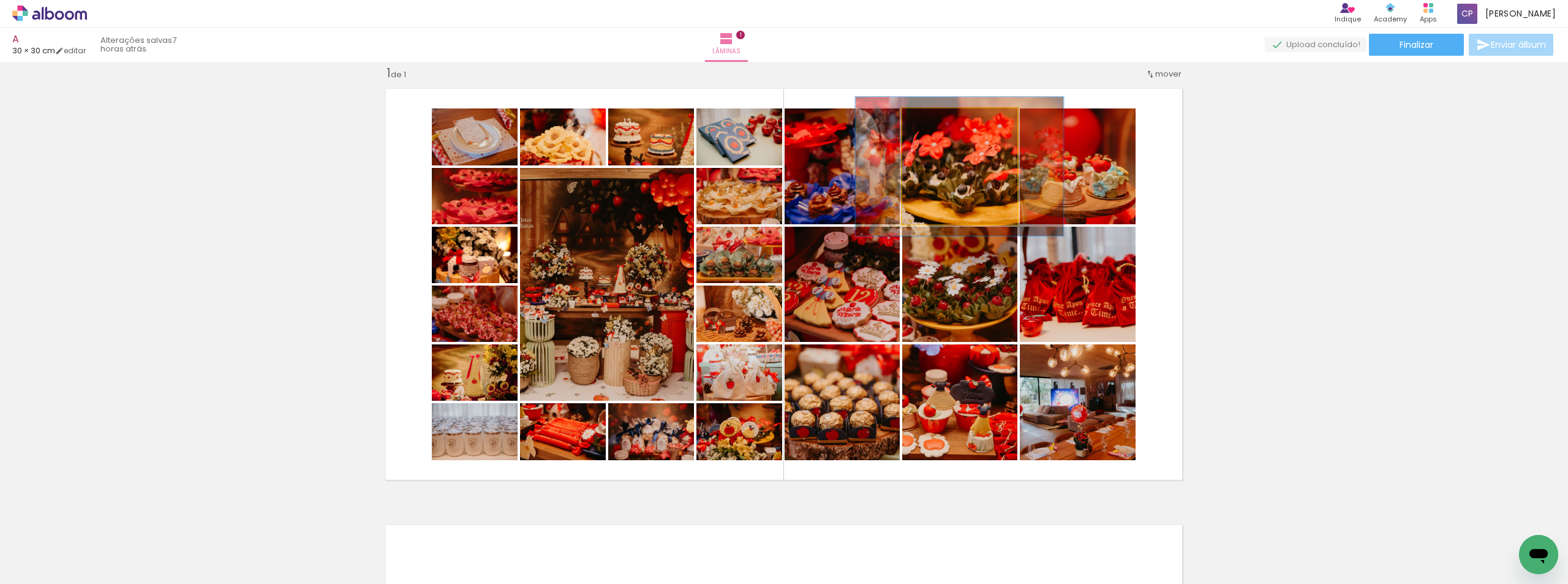
drag, startPoint x: 930, startPoint y: 125, endPoint x: 939, endPoint y: 127, distance: 9.2
type paper-slider "123"
click at [939, 127] on div at bounding box center [940, 121] width 20 height 20
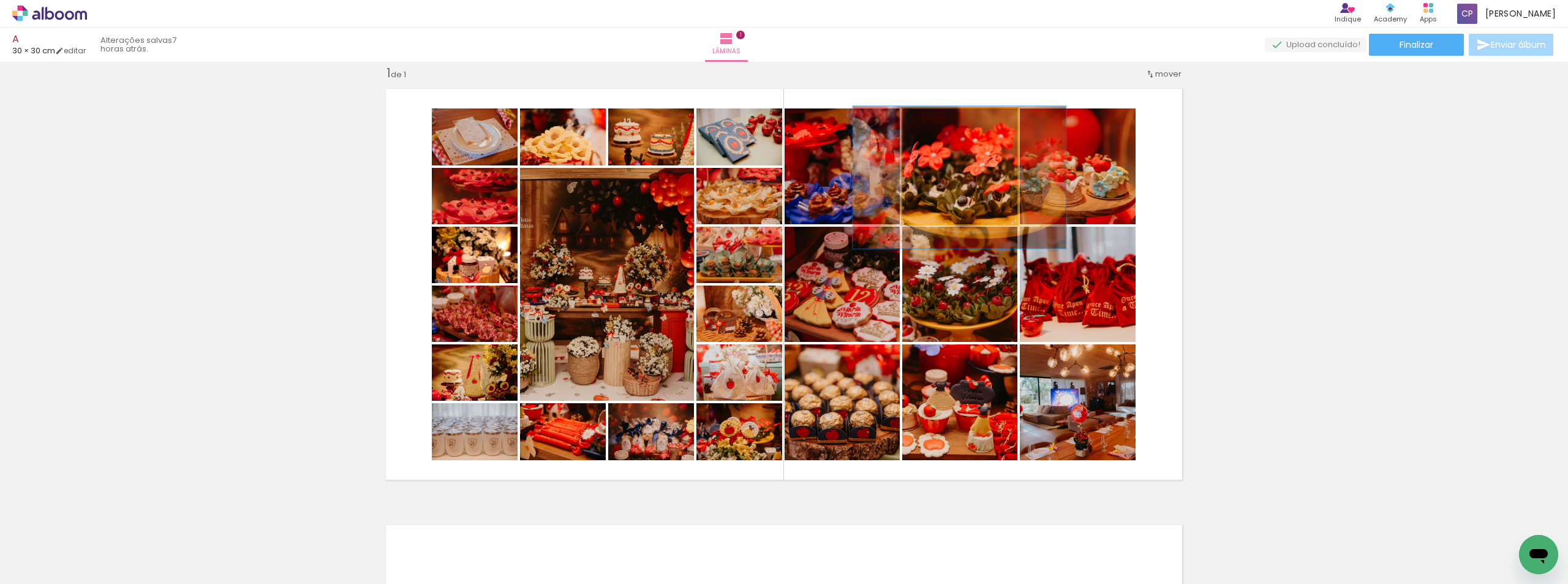
drag, startPoint x: 994, startPoint y: 195, endPoint x: 994, endPoint y: 203, distance: 8.0
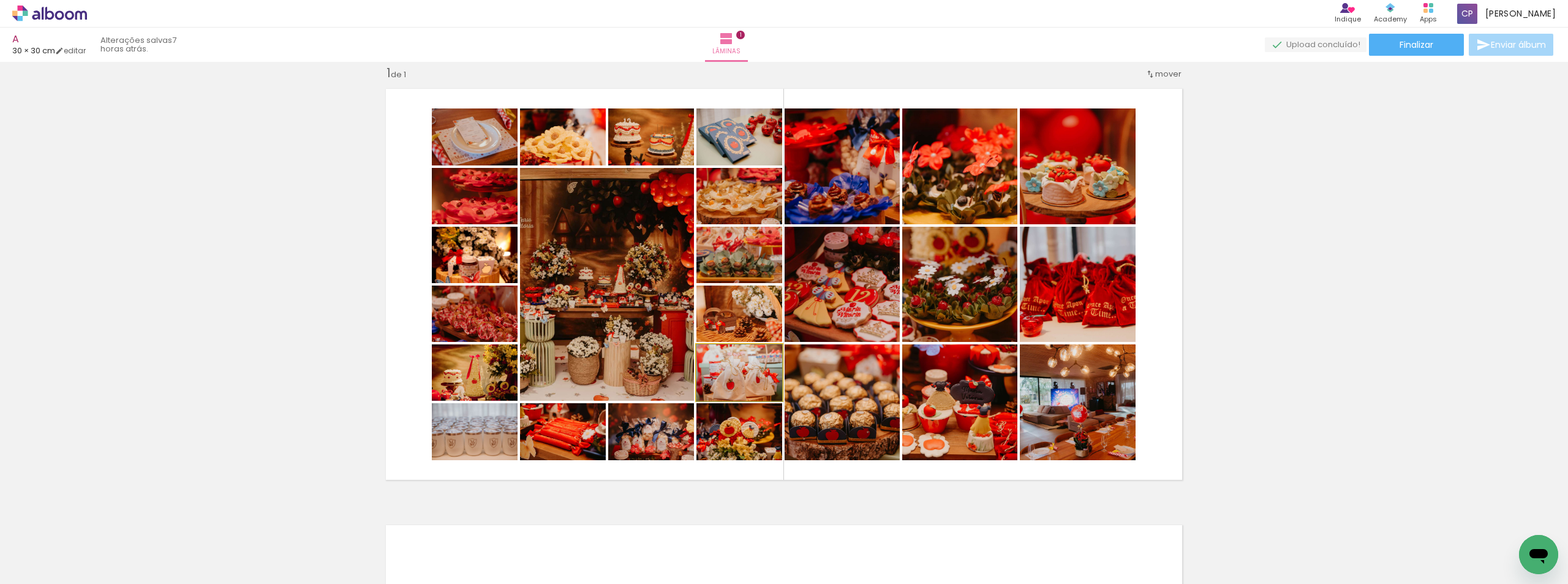
drag, startPoint x: 756, startPoint y: 385, endPoint x: 757, endPoint y: 392, distance: 7.1
drag, startPoint x: 721, startPoint y: 418, endPoint x: 734, endPoint y: 415, distance: 13.3
type paper-slider "135"
click at [734, 415] on div at bounding box center [737, 416] width 11 height 11
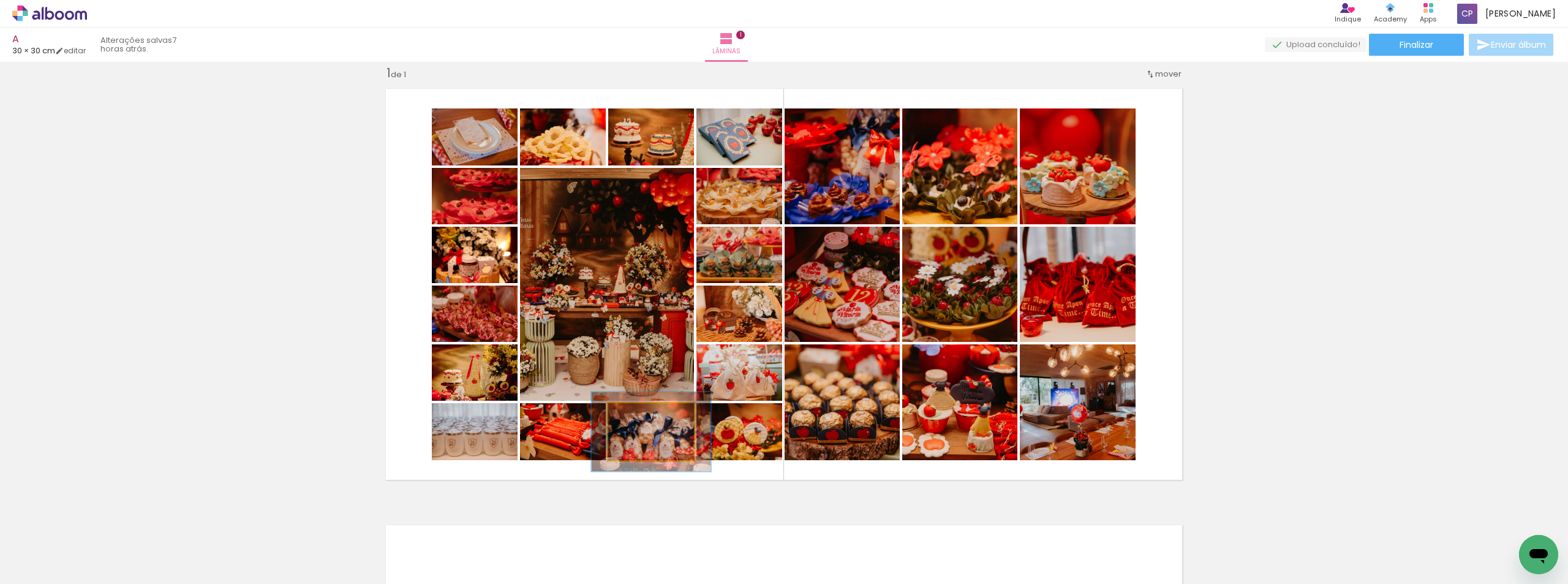
drag, startPoint x: 631, startPoint y: 418, endPoint x: 647, endPoint y: 416, distance: 16.1
type paper-slider "139"
click at [647, 416] on div at bounding box center [652, 416] width 11 height 11
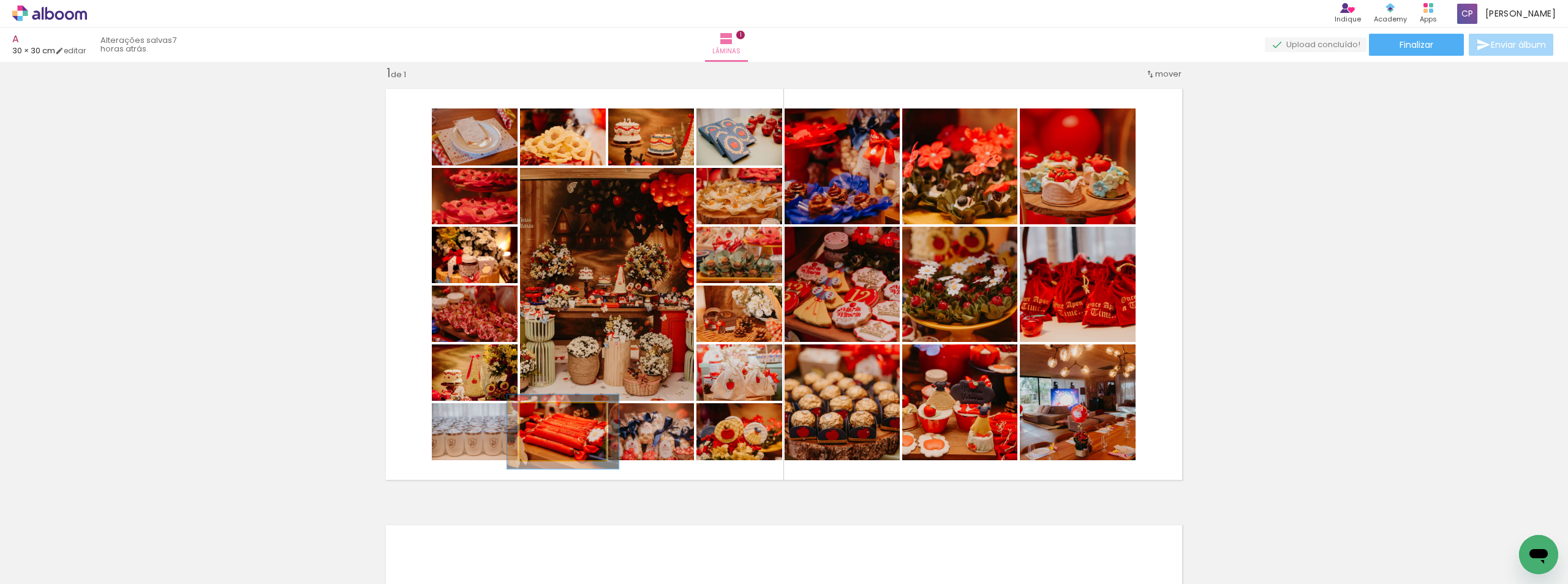
type paper-slider "130"
click at [555, 416] on div at bounding box center [560, 416] width 11 height 11
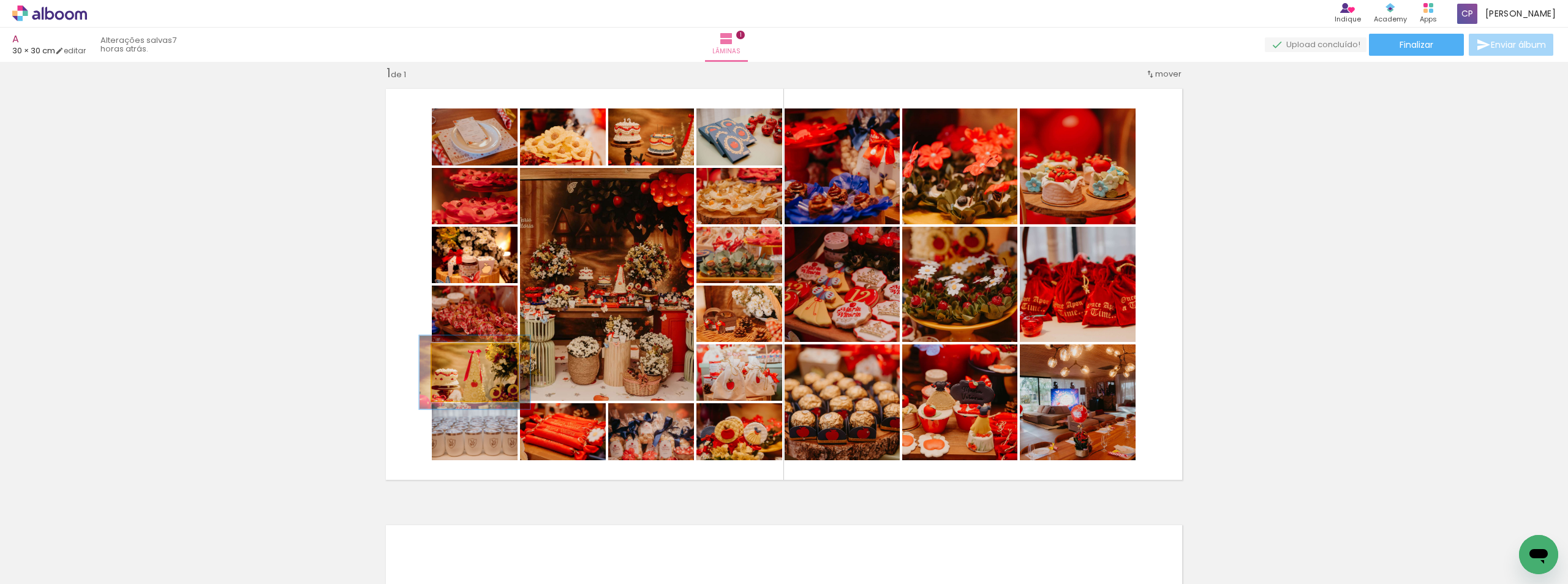
drag, startPoint x: 467, startPoint y: 355, endPoint x: 474, endPoint y: 355, distance: 7.0
type paper-slider "129"
click at [474, 355] on div at bounding box center [471, 357] width 20 height 20
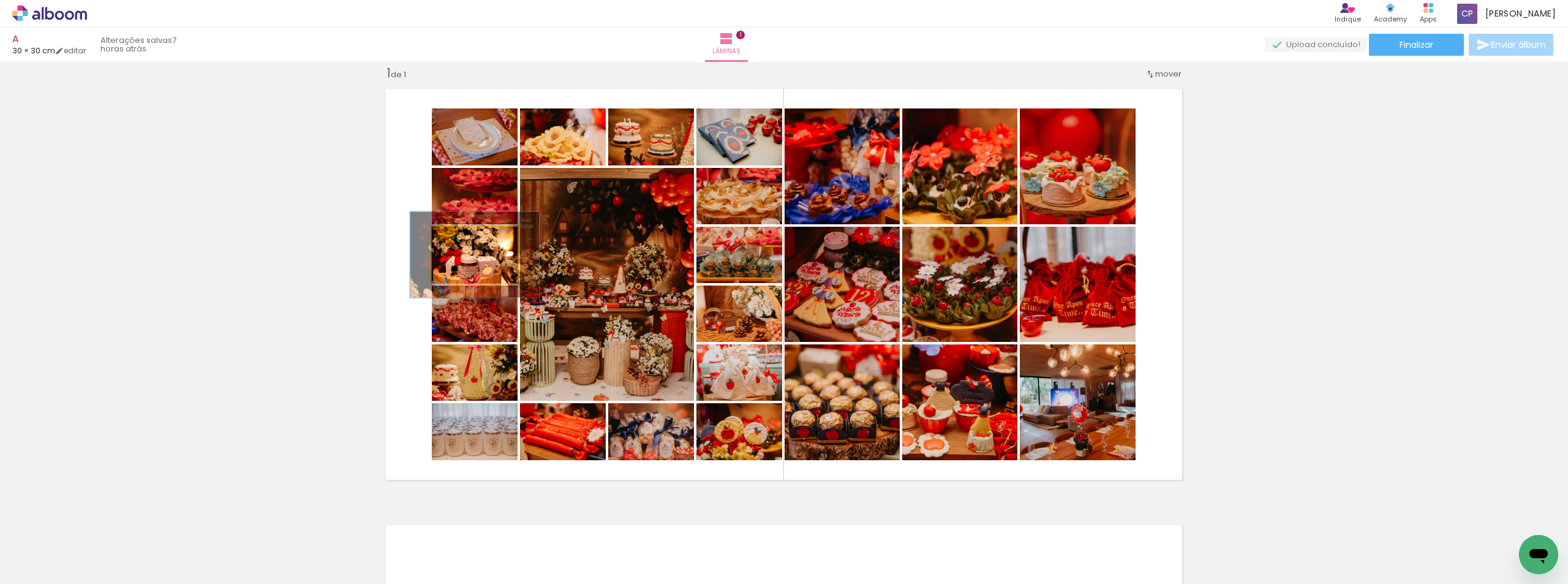
type paper-slider "150"
click at [476, 243] on div at bounding box center [482, 239] width 11 height 11
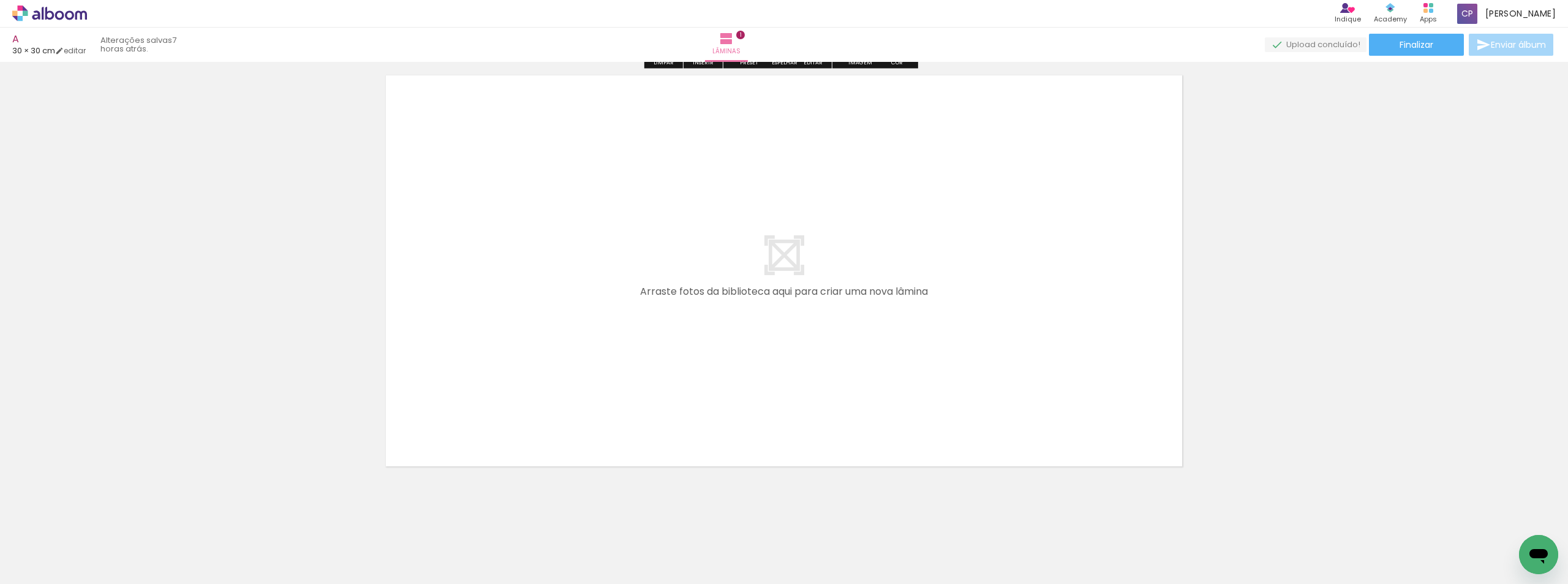
scroll to position [475, 0]
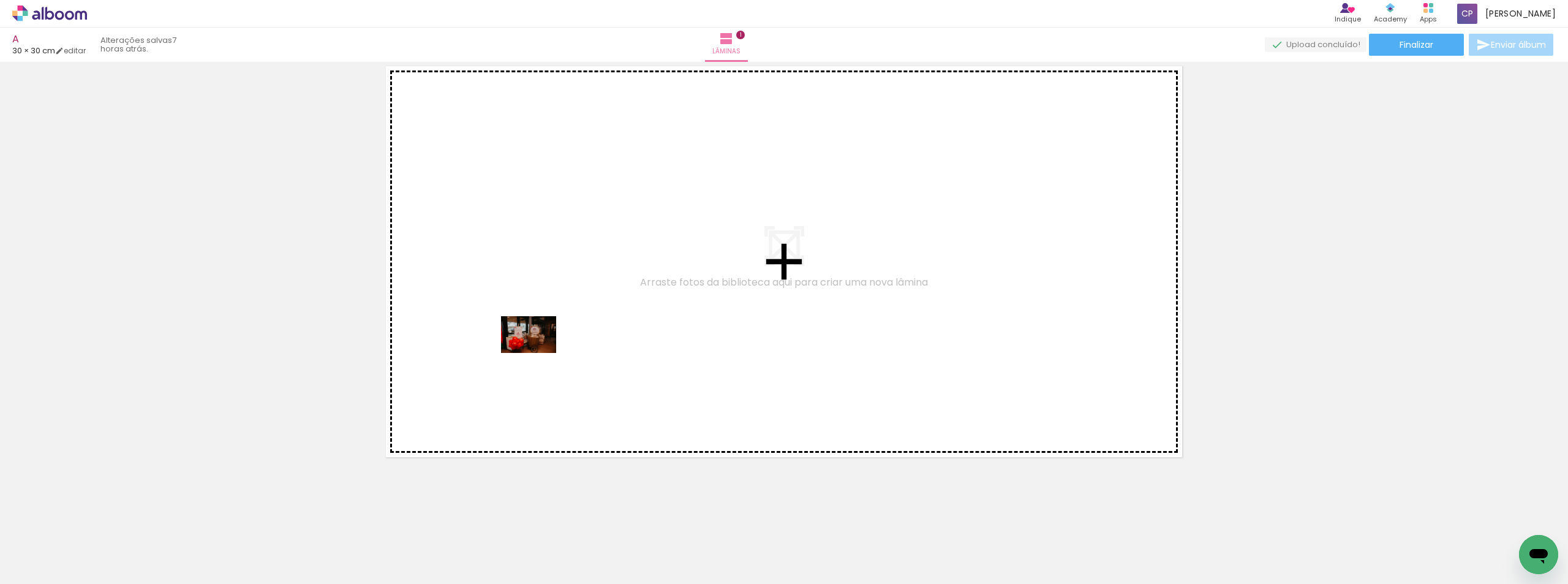
drag, startPoint x: 595, startPoint y: 553, endPoint x: 642, endPoint y: 486, distance: 81.8
click at [537, 352] on quentale-workspace at bounding box center [784, 292] width 1568 height 584
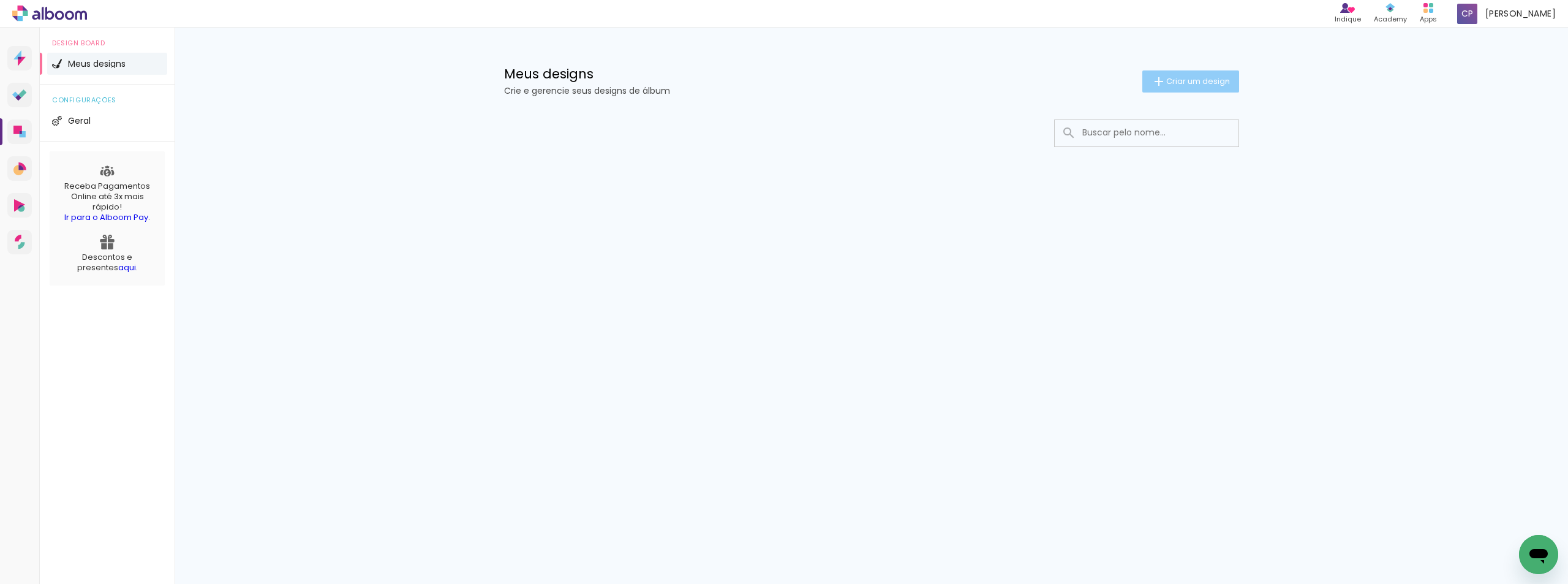
click at [1224, 81] on span "Criar um design" at bounding box center [1198, 81] width 64 height 8
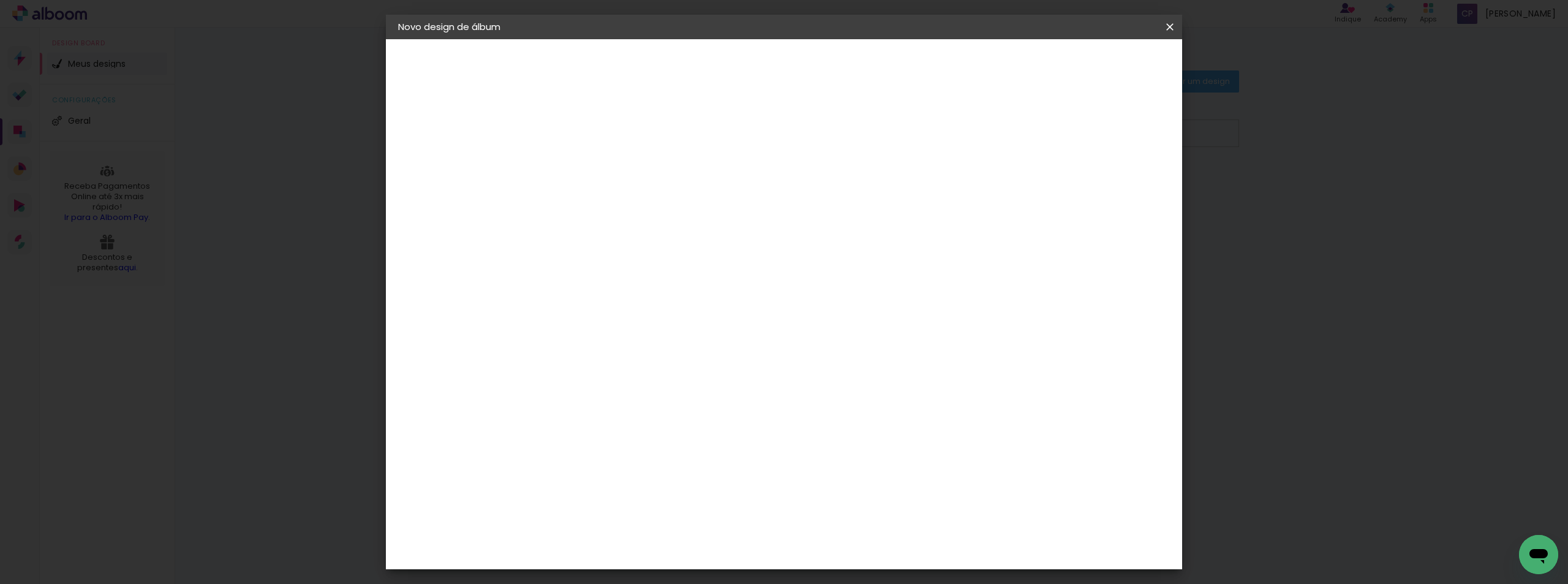
click at [598, 159] on input at bounding box center [598, 165] width 0 height 19
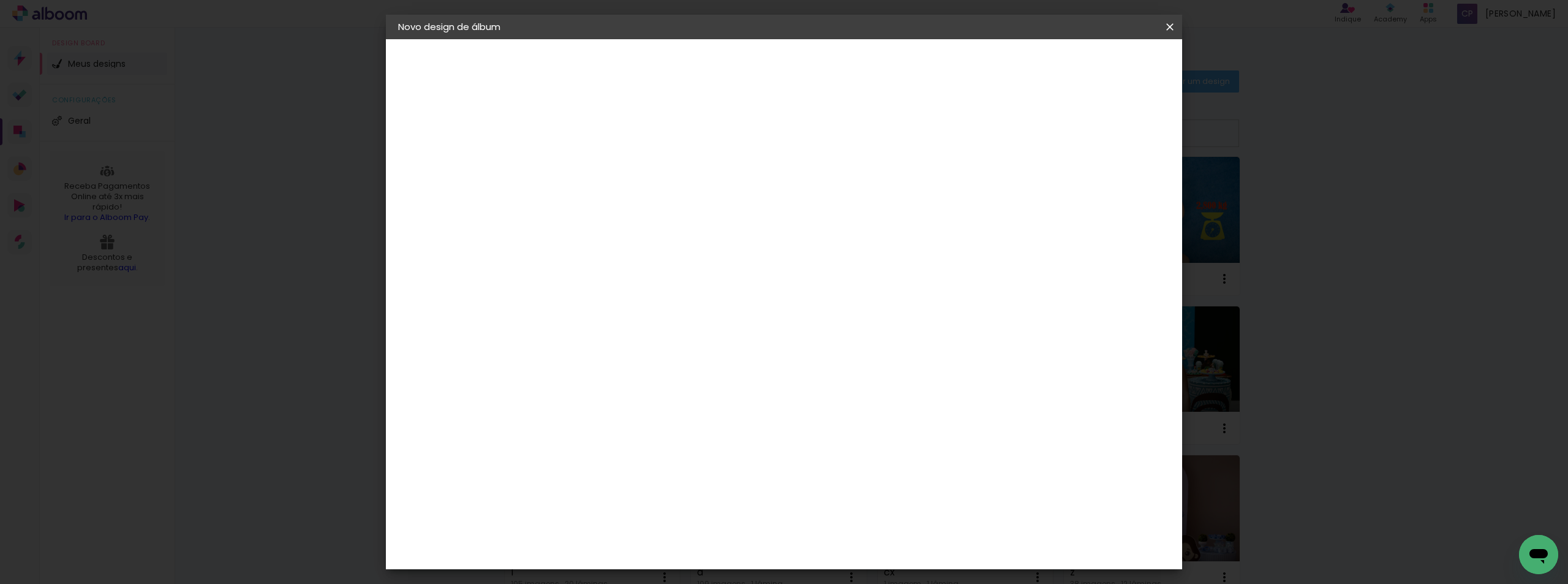
type input "t"
type paper-input "t"
click at [0, 0] on slot "Avançar" at bounding box center [0, 0] width 0 height 0
click at [828, 182] on paper-item "Tamanho Livre" at bounding box center [769, 186] width 118 height 27
click at [828, 63] on paper-button "Avançar" at bounding box center [798, 65] width 60 height 21
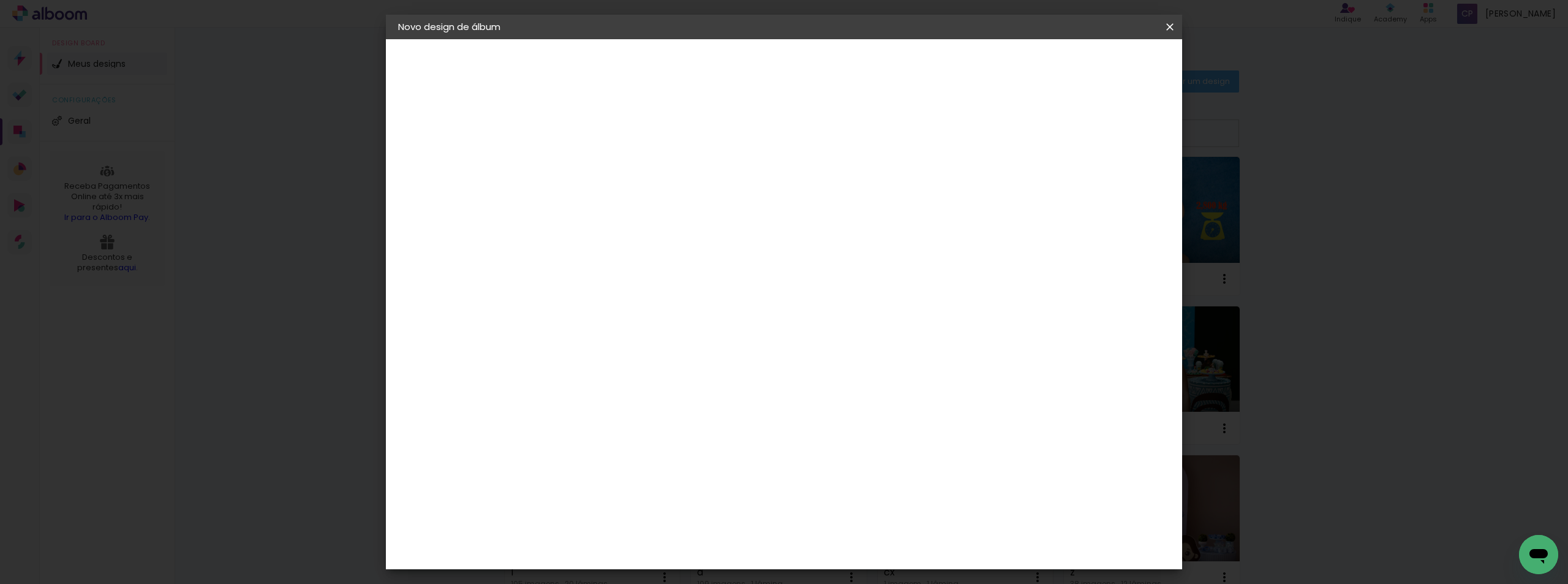
drag, startPoint x: 555, startPoint y: 349, endPoint x: 575, endPoint y: 349, distance: 20.0
click at [575, 349] on input "30" at bounding box center [560, 348] width 32 height 18
type input "2"
type input "35"
type paper-input "35"
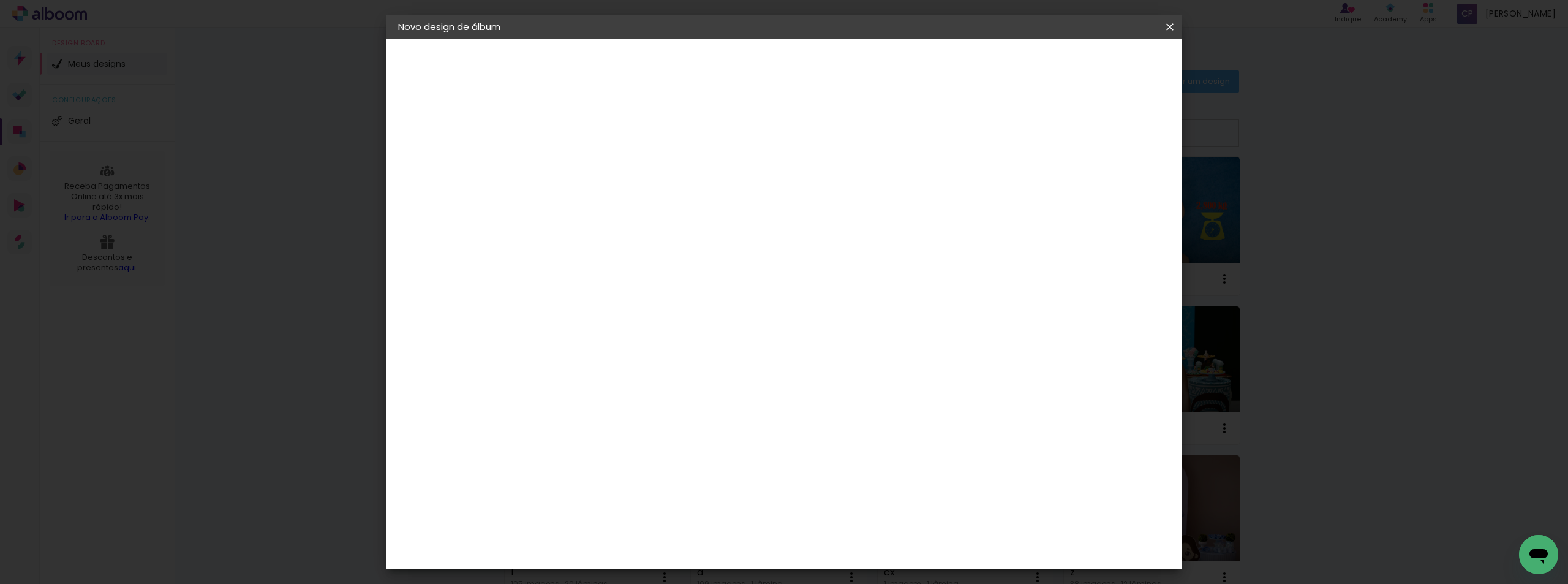
click at [860, 549] on input "60" at bounding box center [852, 550] width 32 height 18
type input "68"
type paper-input "68"
click at [1093, 68] on span "Iniciar design" at bounding box center [1065, 64] width 56 height 9
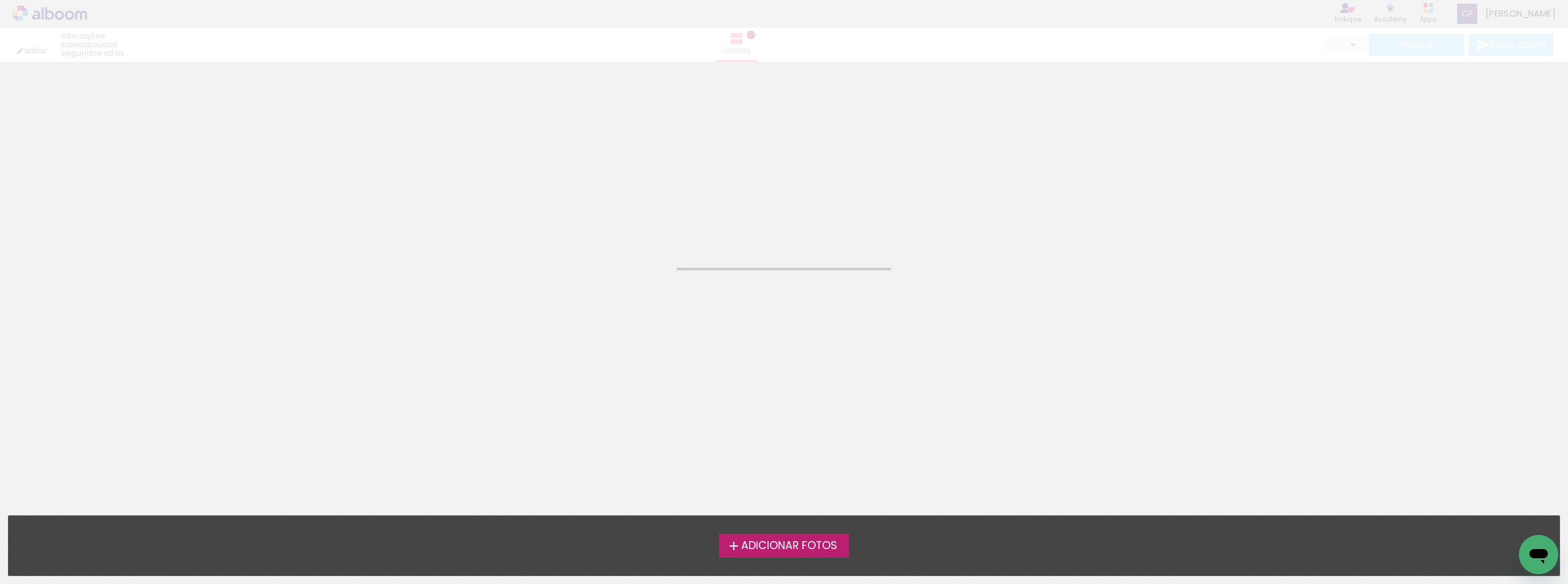
click at [796, 543] on span "Adicionar Fotos" at bounding box center [789, 546] width 96 height 11
click at [0, 0] on input "file" at bounding box center [0, 0] width 0 height 0
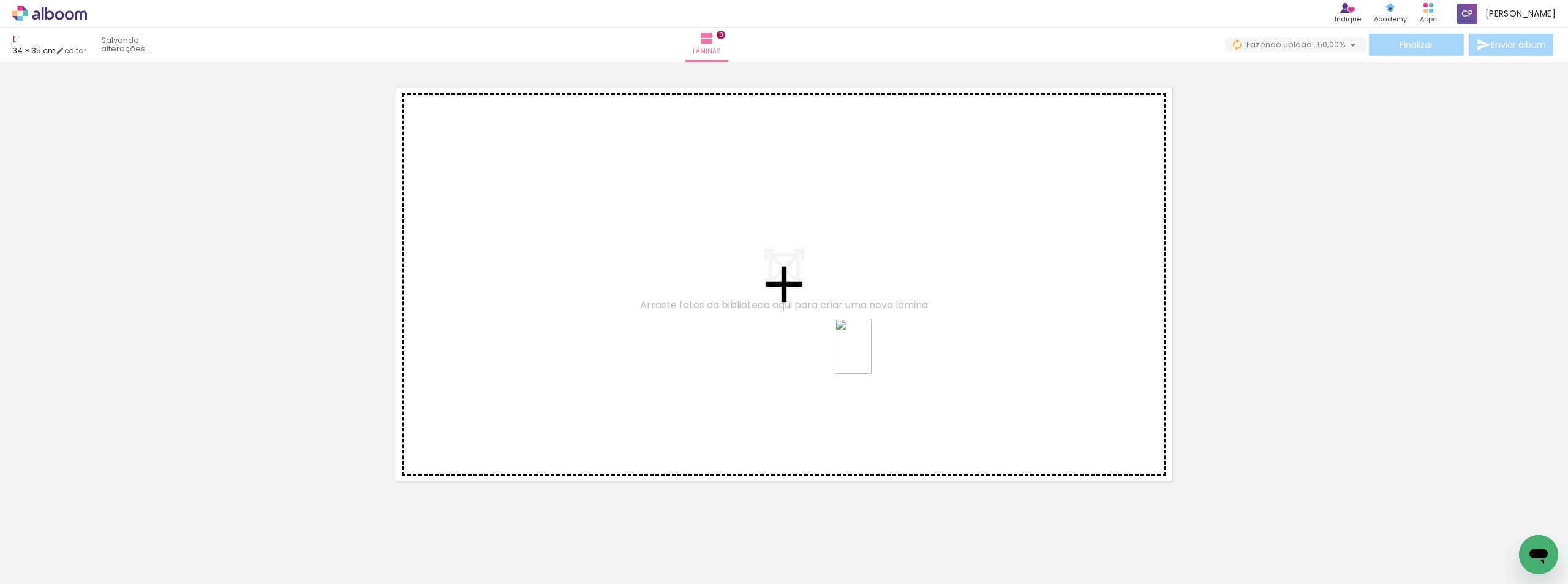
drag, startPoint x: 195, startPoint y: 557, endPoint x: 871, endPoint y: 356, distance: 705.2
click at [871, 356] on quentale-workspace at bounding box center [784, 292] width 1568 height 584
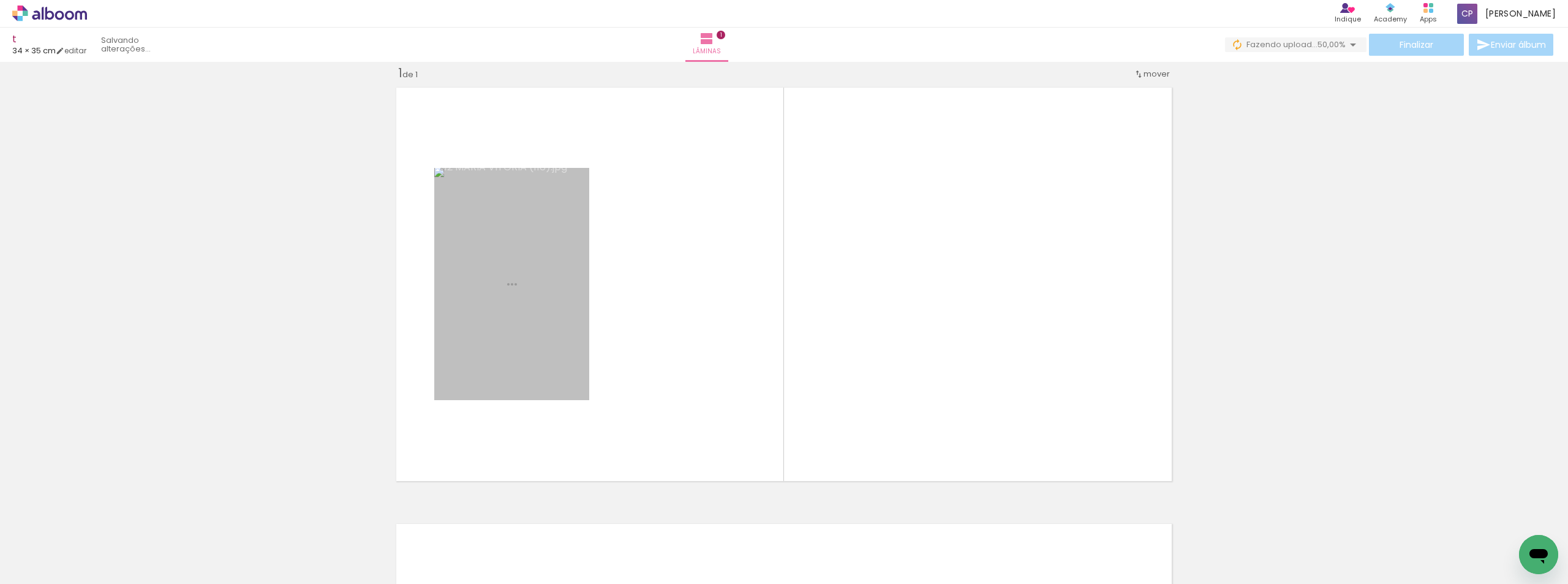
scroll to position [16, 0]
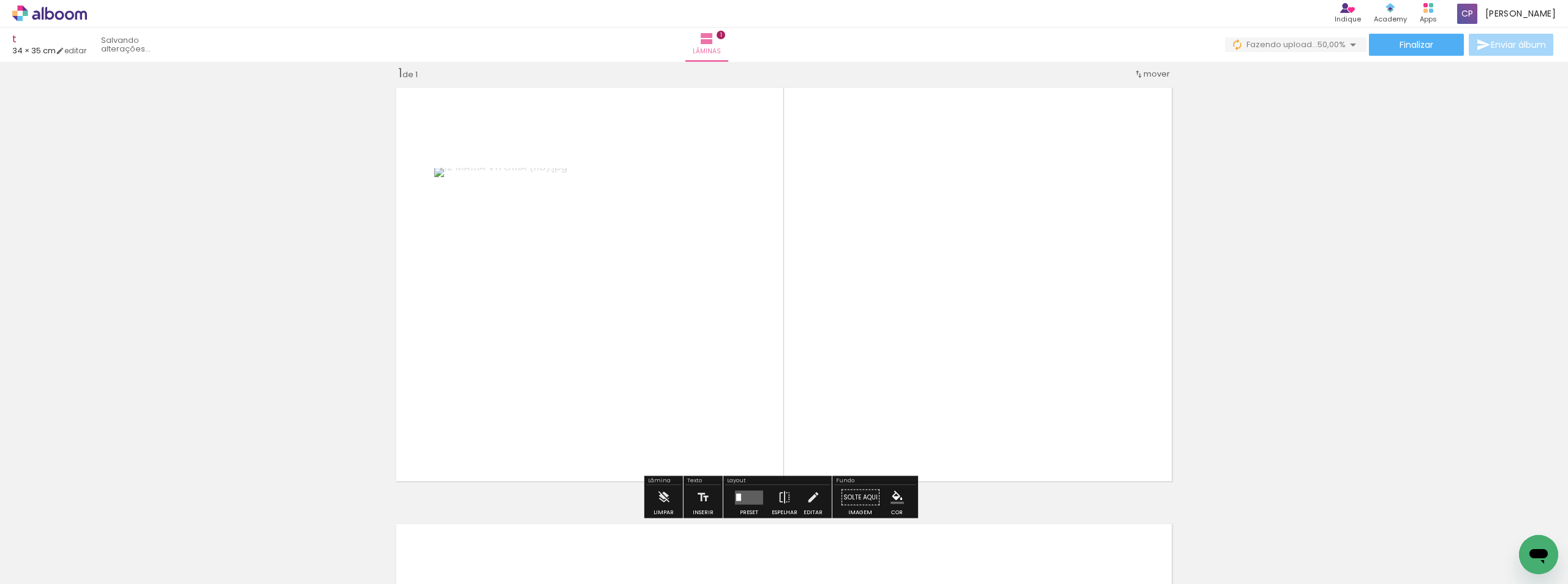
click at [747, 495] on quentale-layouter at bounding box center [749, 498] width 28 height 14
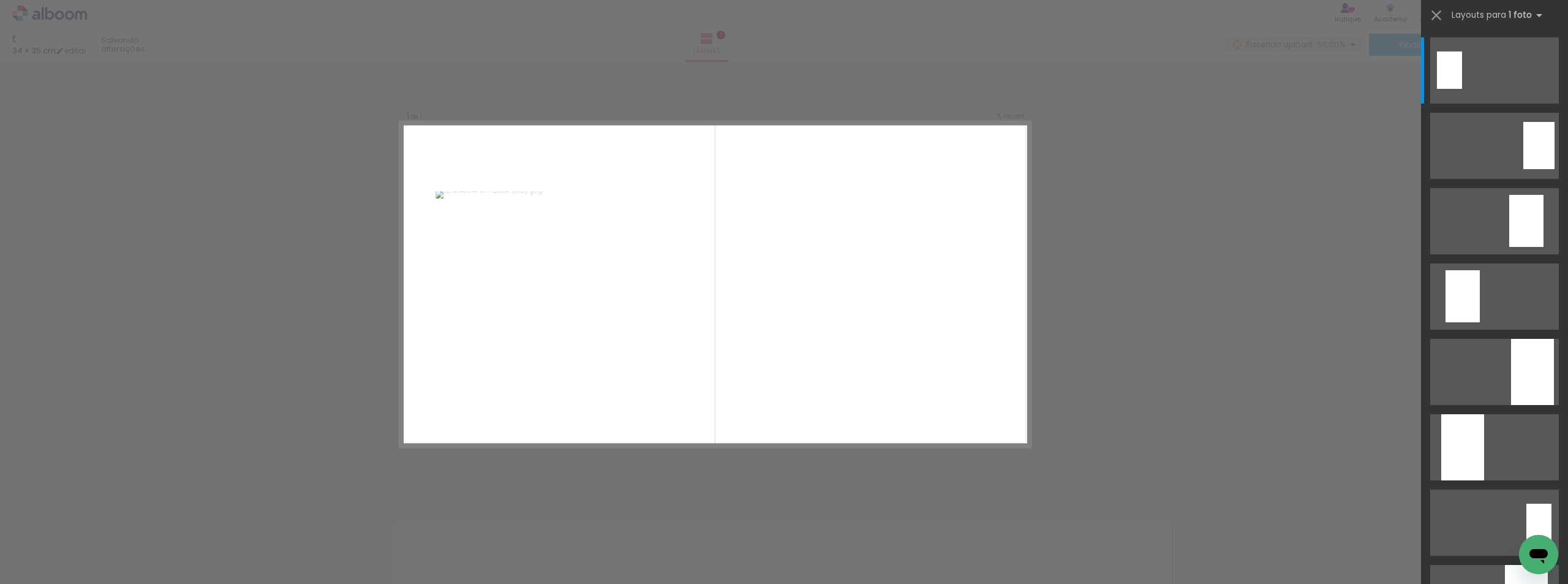
click at [732, 312] on quentale-layouter at bounding box center [716, 284] width 631 height 325
click at [520, 313] on quentale-photo at bounding box center [497, 284] width 124 height 186
click at [1201, 418] on div "Confirmar Cancelar" at bounding box center [784, 498] width 1568 height 903
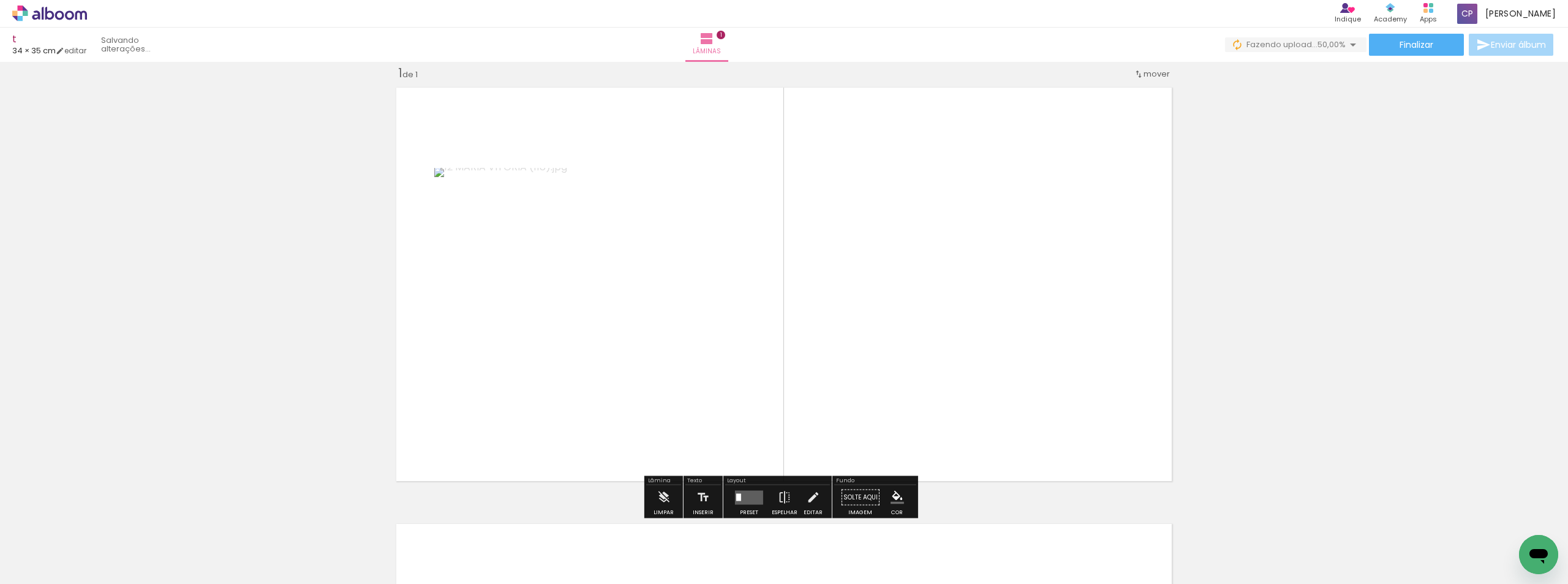
click at [895, 498] on iron-icon "color picker" at bounding box center [897, 498] width 13 height 13
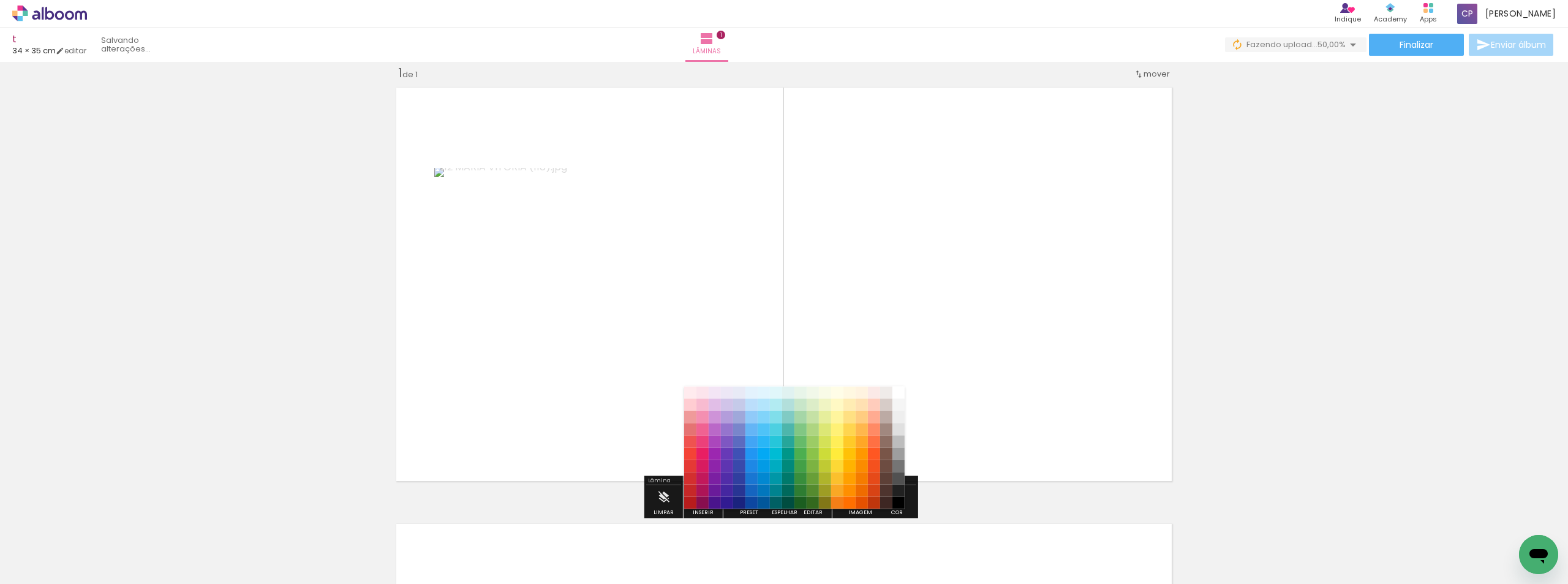
click at [684, 502] on div "Texto Inserir" at bounding box center [704, 498] width 39 height 42
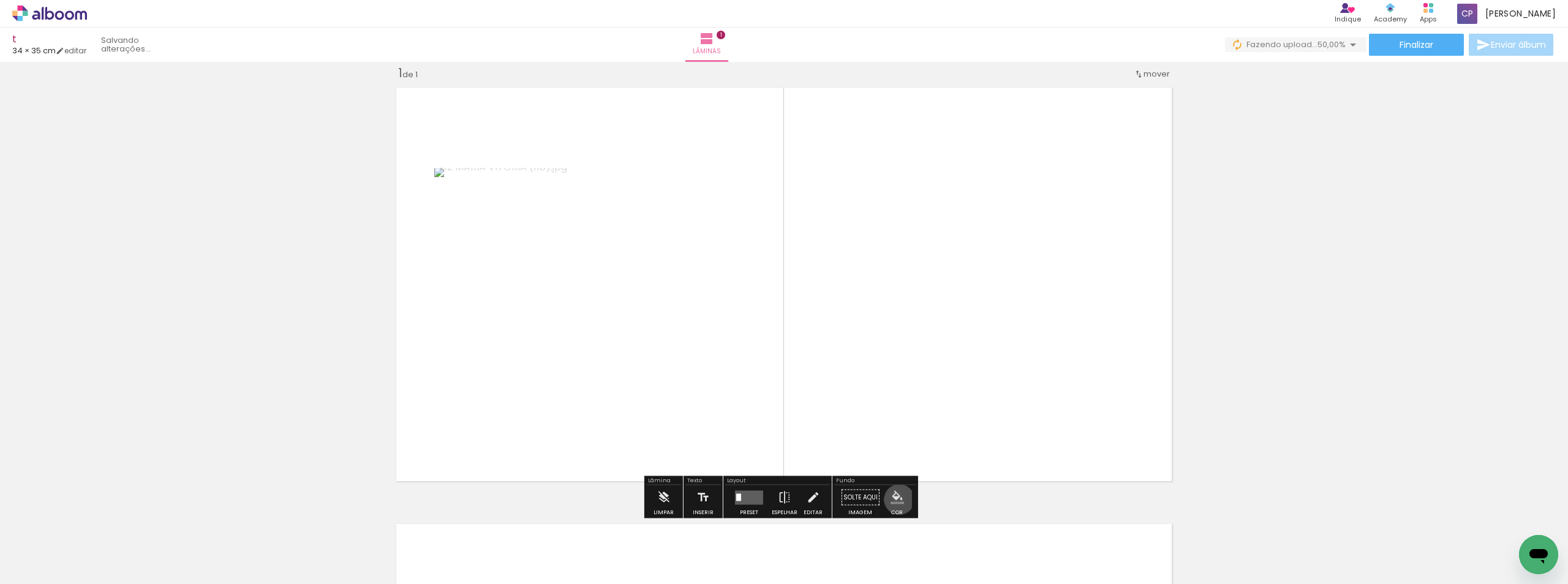
click at [895, 500] on iron-icon "color picker" at bounding box center [897, 498] width 13 height 13
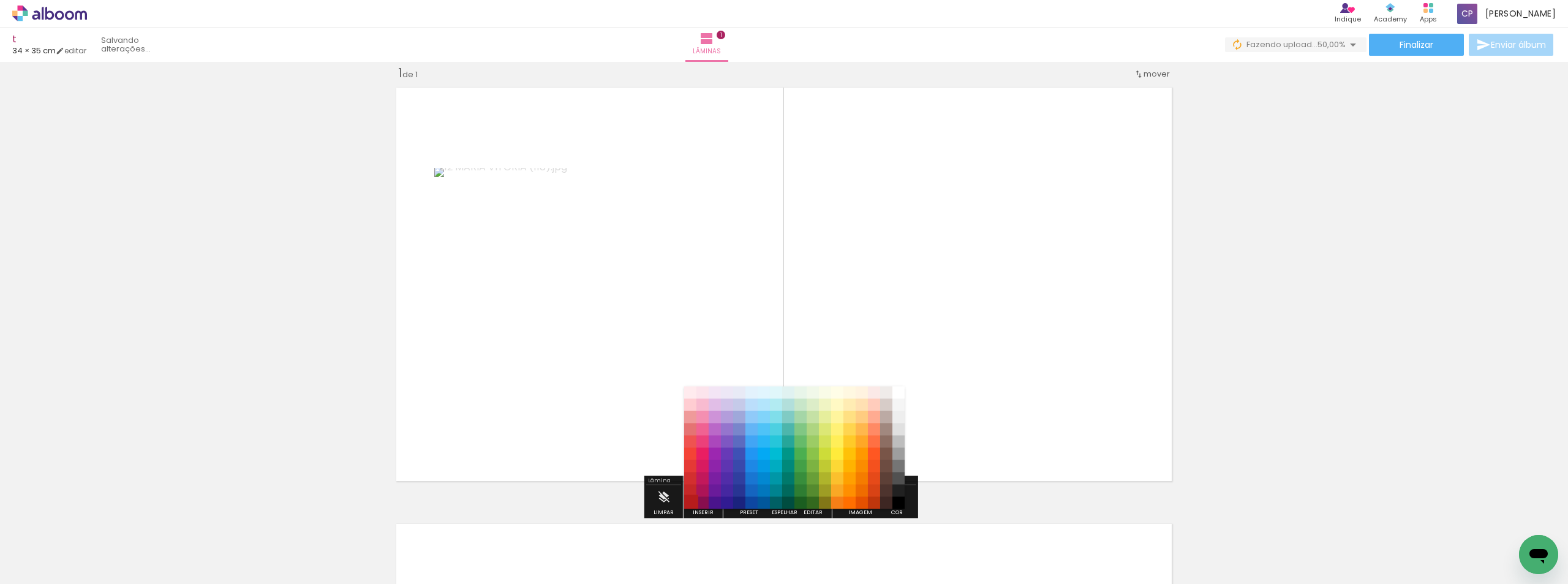
click at [692, 498] on paper-item "#b71c1c" at bounding box center [690, 503] width 13 height 13
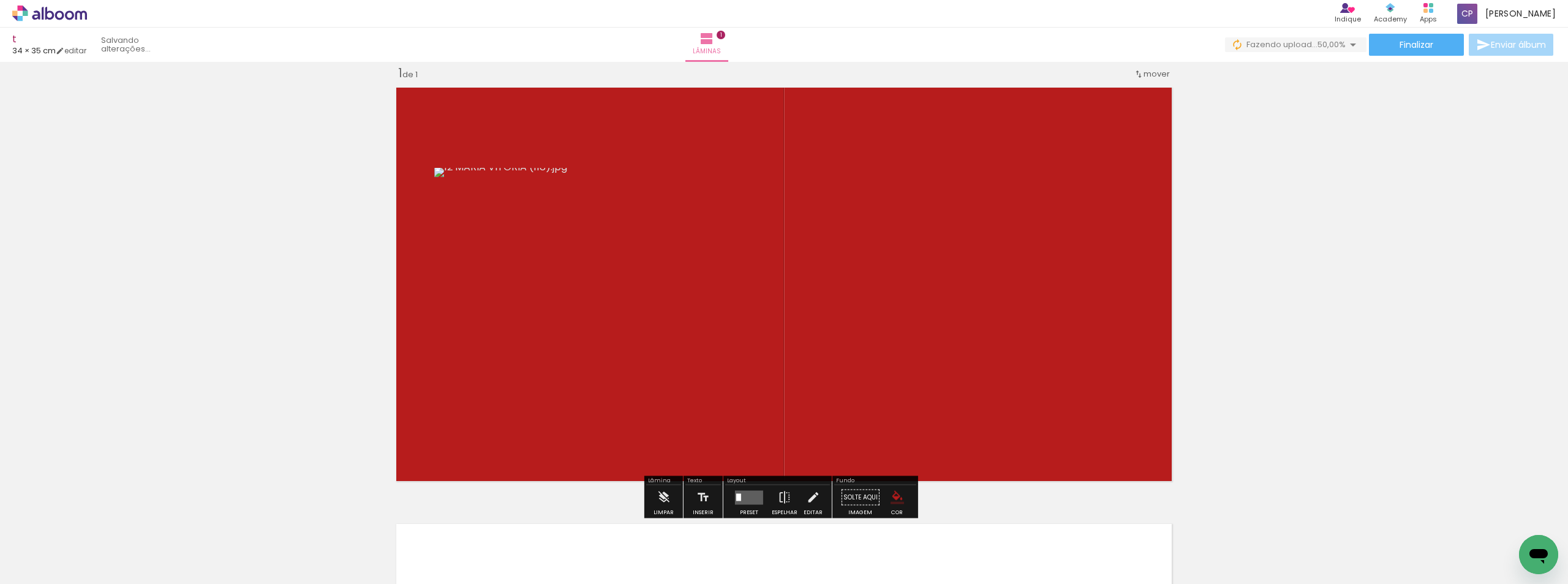
click at [900, 498] on paper-menu-button "#ffebee #ffcdd2 #ef9a9a #e57373 #ef5350 #f44336 #e53935 #d32f2f #c62828 #b71c1c…" at bounding box center [897, 498] width 24 height 24
click at [891, 502] on iron-icon "color picker" at bounding box center [897, 498] width 13 height 13
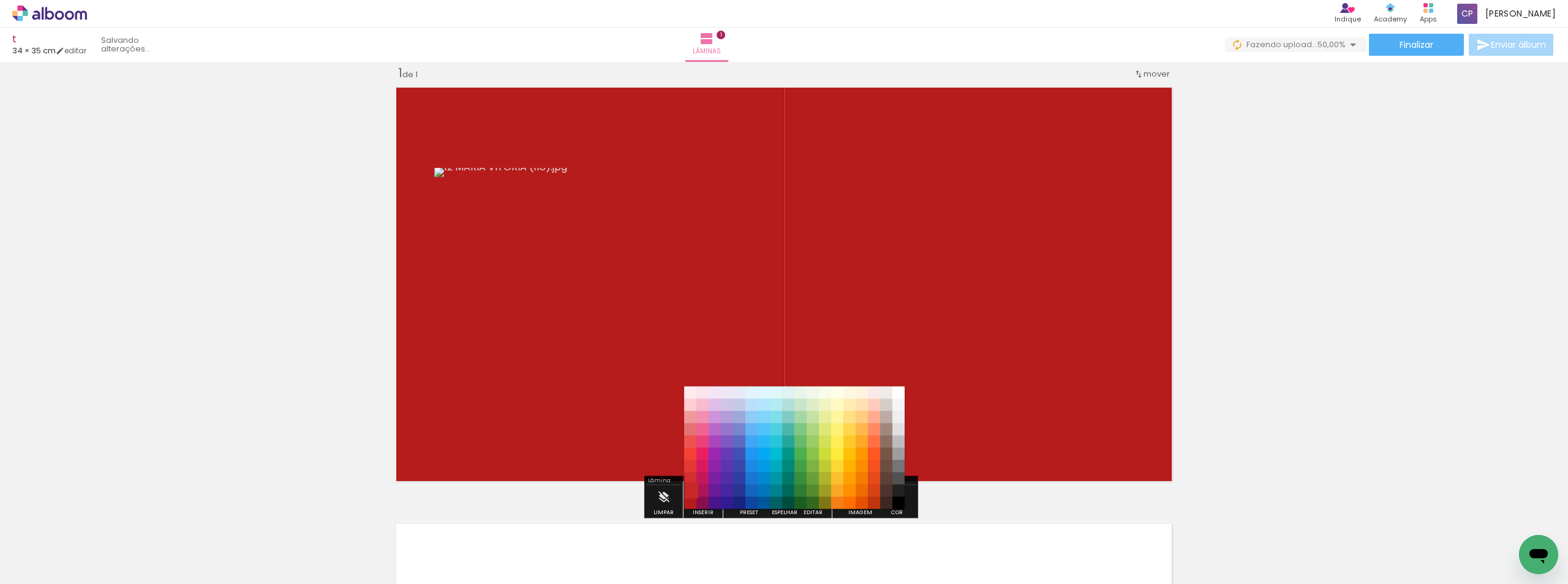
click at [689, 489] on paper-item "#c62828" at bounding box center [690, 491] width 13 height 13
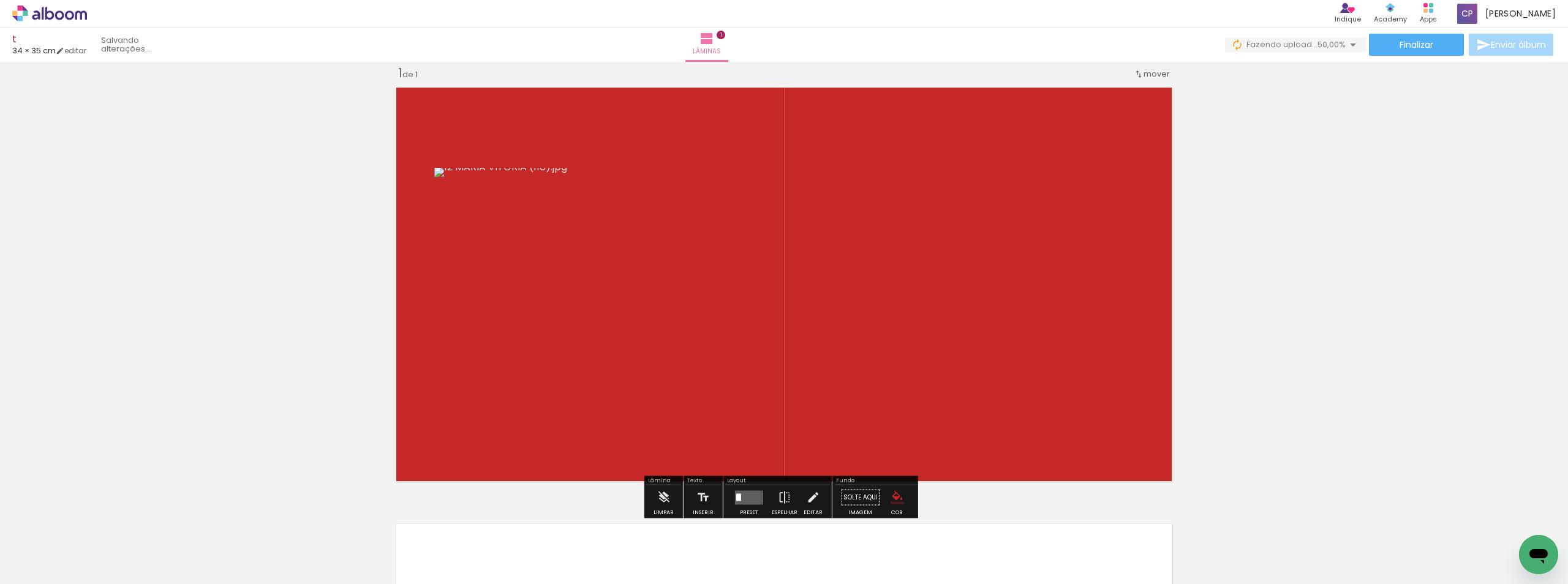
click at [897, 494] on iron-icon "color picker" at bounding box center [897, 498] width 13 height 13
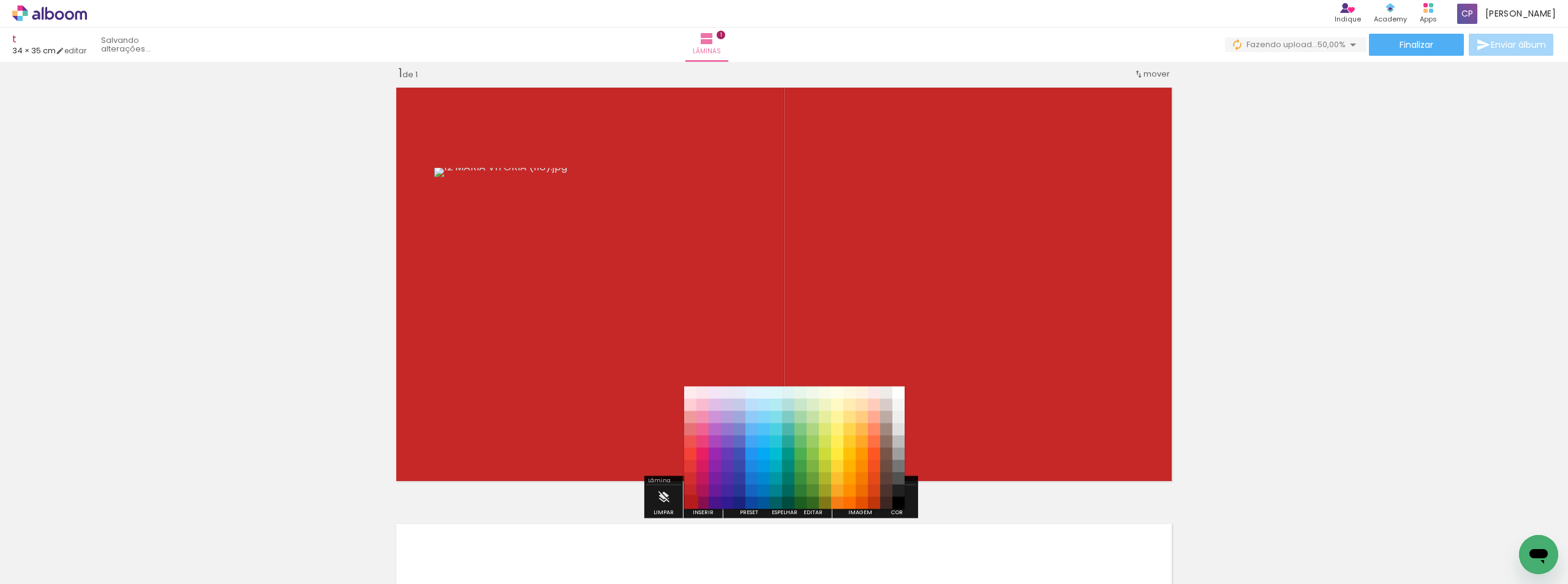
click at [687, 504] on paper-item "#b71c1c" at bounding box center [690, 503] width 13 height 13
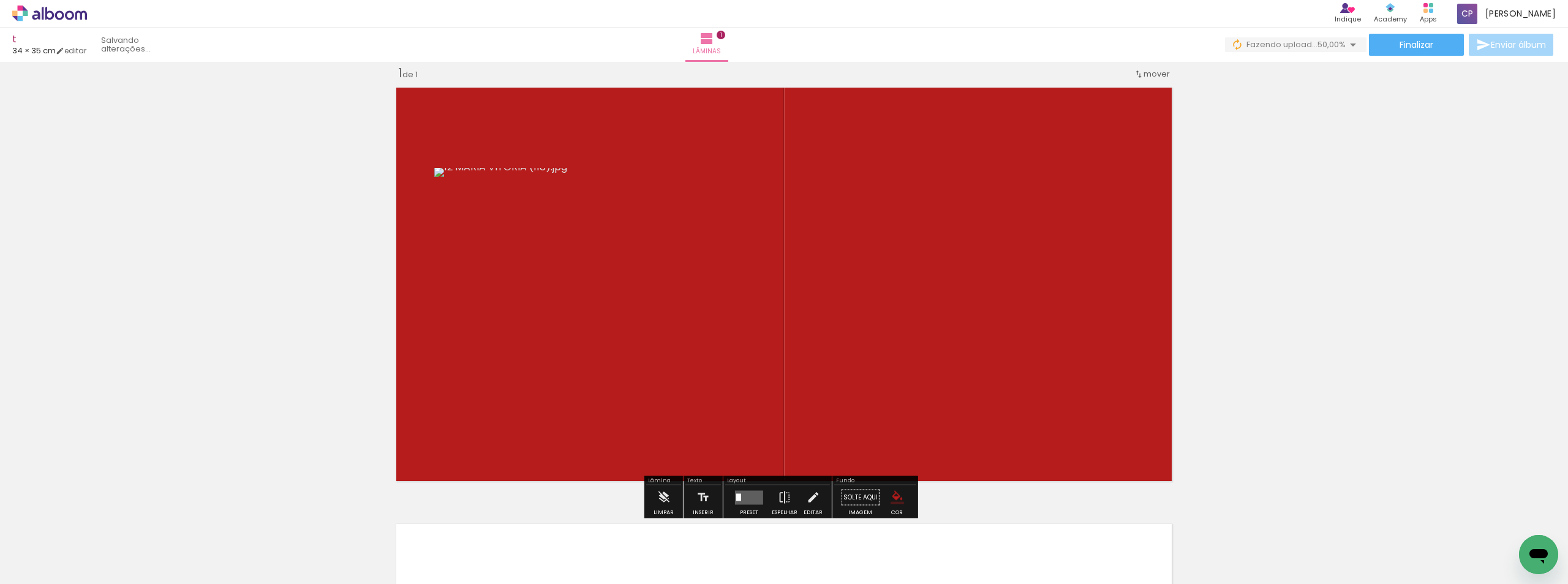
click at [1323, 367] on div "Inserir lâmina 1 de 1" at bounding box center [784, 487] width 1568 height 874
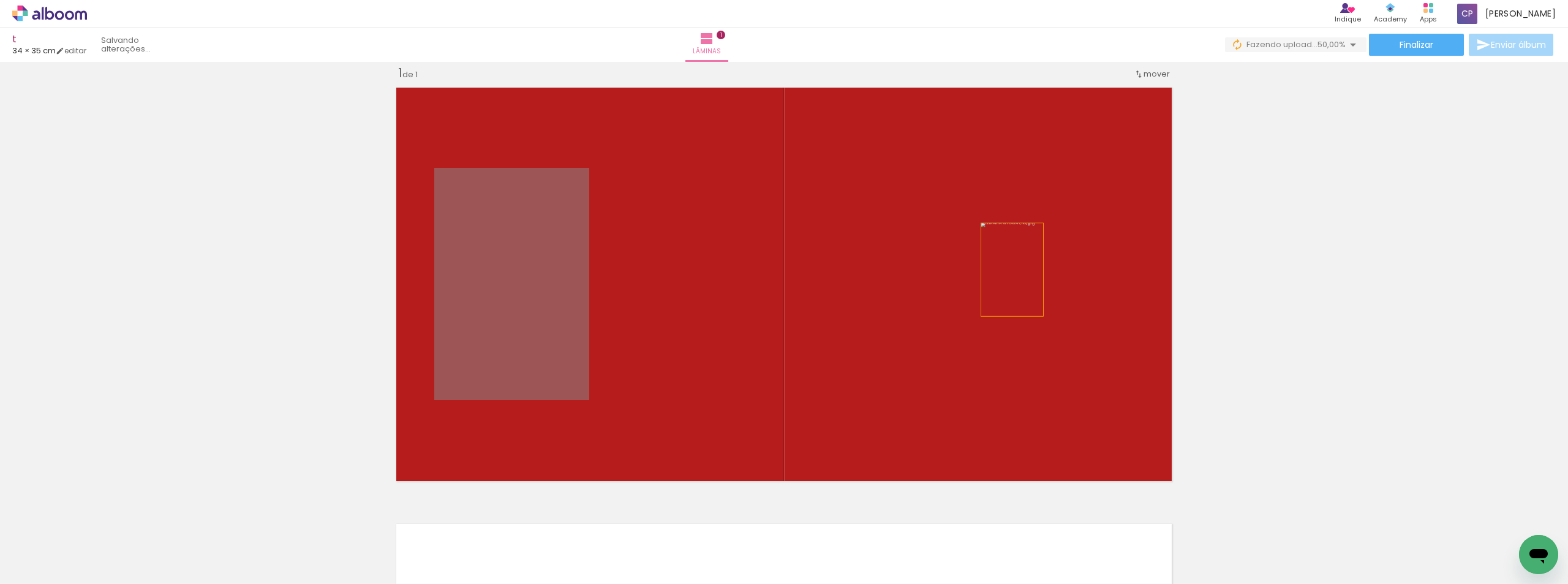
drag, startPoint x: 544, startPoint y: 281, endPoint x: 1008, endPoint y: 270, distance: 464.1
click at [1008, 270] on quentale-layouter at bounding box center [784, 284] width 788 height 406
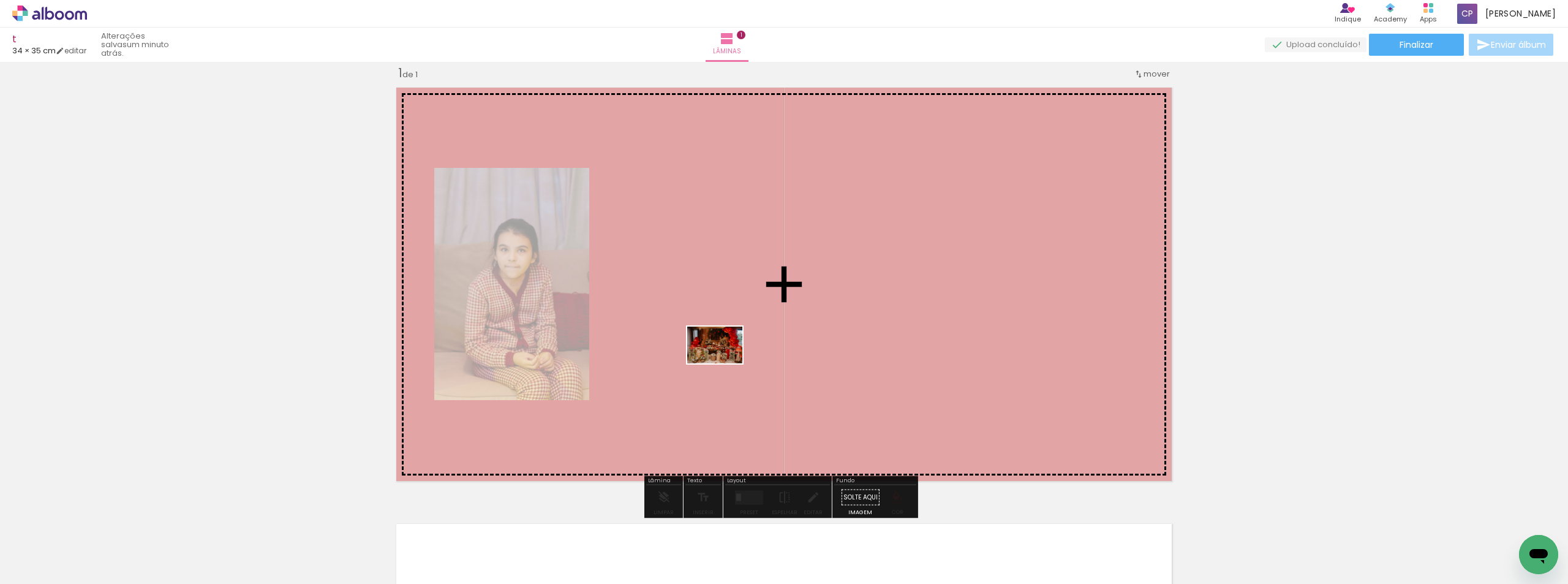
drag, startPoint x: 155, startPoint y: 540, endPoint x: 724, endPoint y: 363, distance: 595.9
click at [724, 363] on quentale-workspace at bounding box center [784, 292] width 1568 height 584
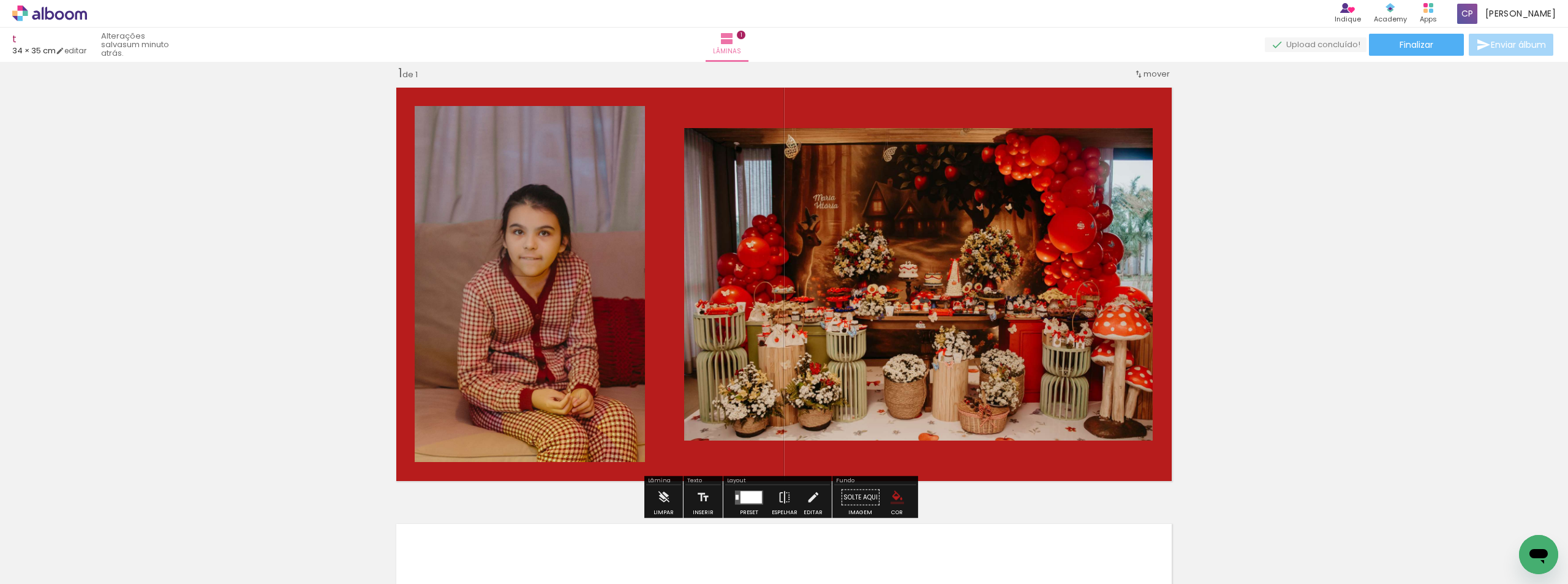
click at [740, 498] on div at bounding box center [751, 498] width 21 height 13
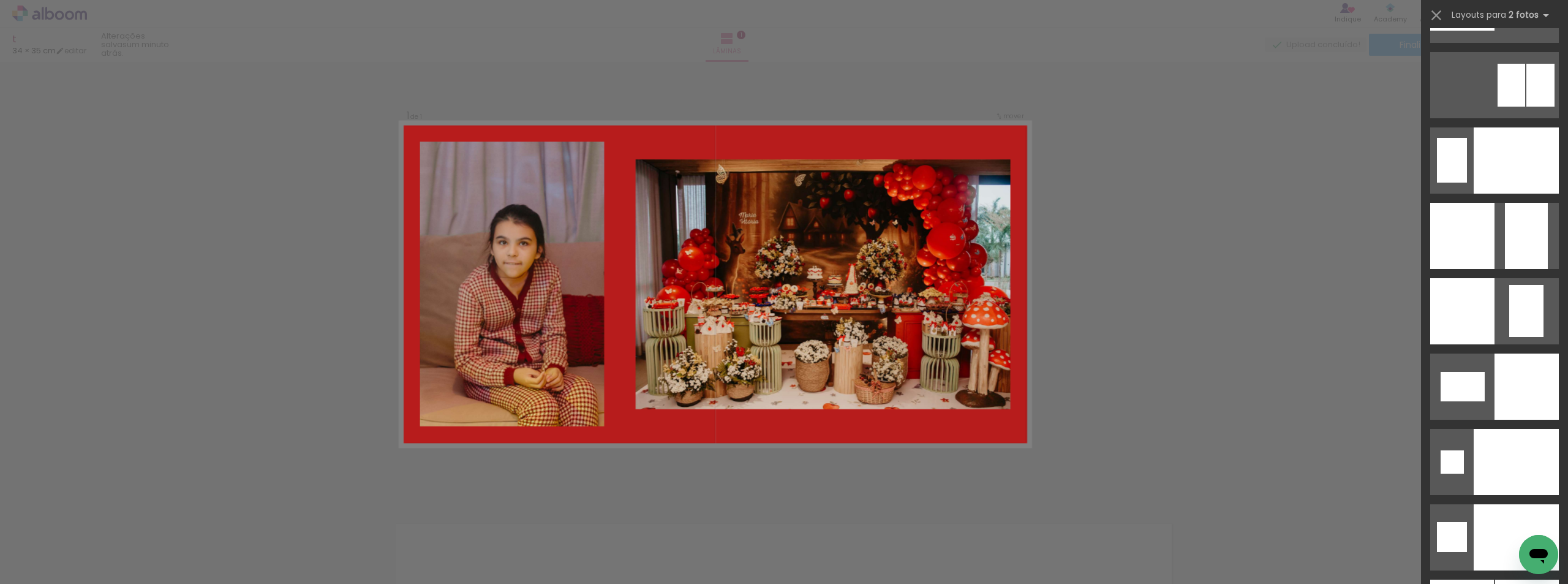
scroll to position [4946, 0]
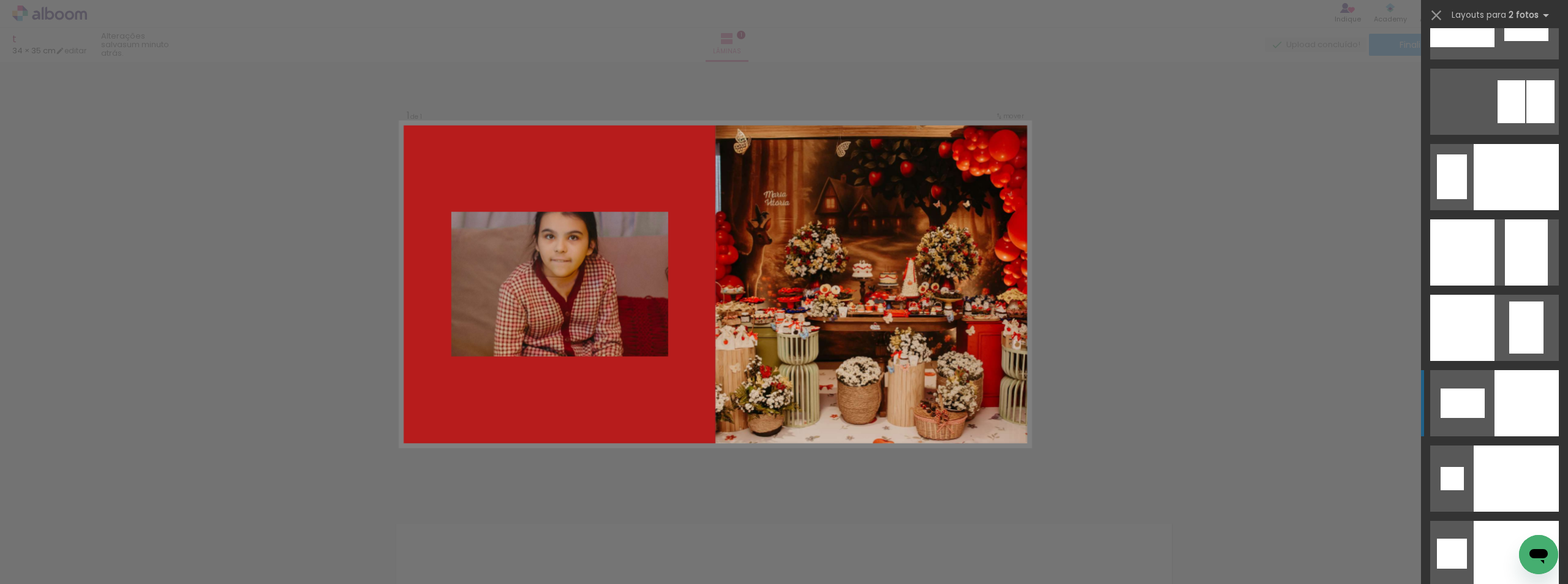
click at [1533, 416] on div at bounding box center [1527, 403] width 64 height 66
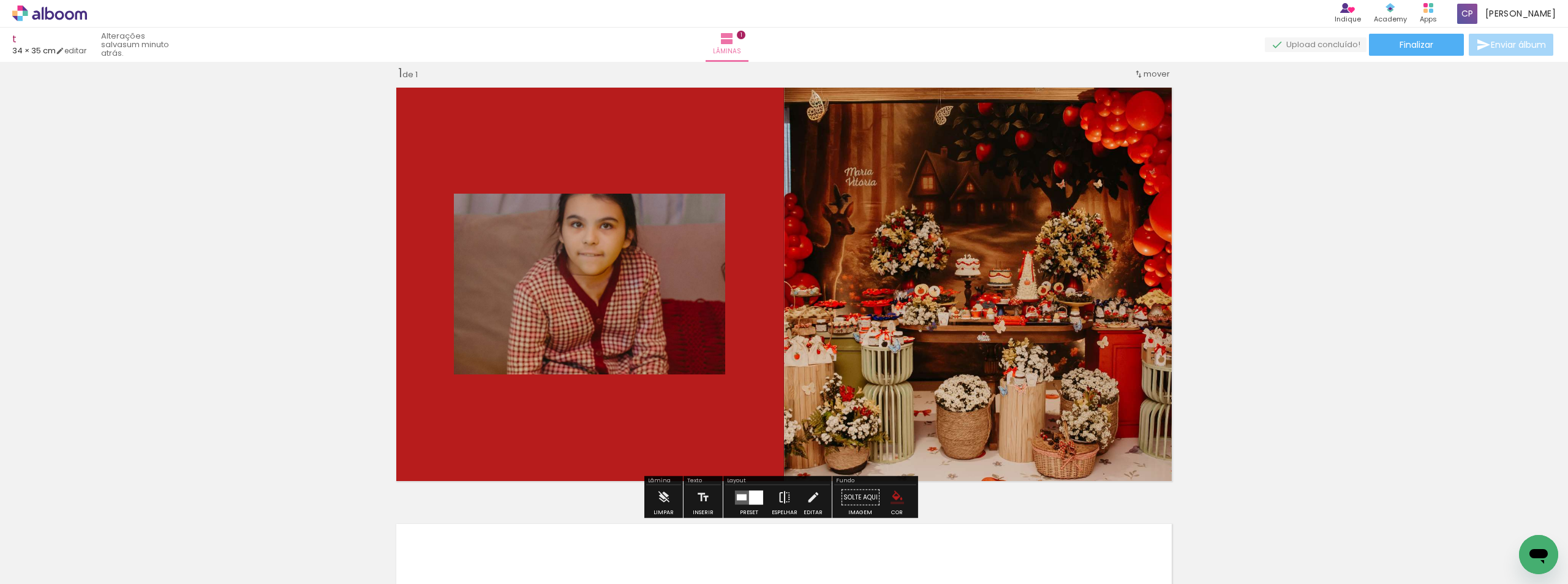
click at [781, 500] on iron-icon at bounding box center [784, 498] width 13 height 24
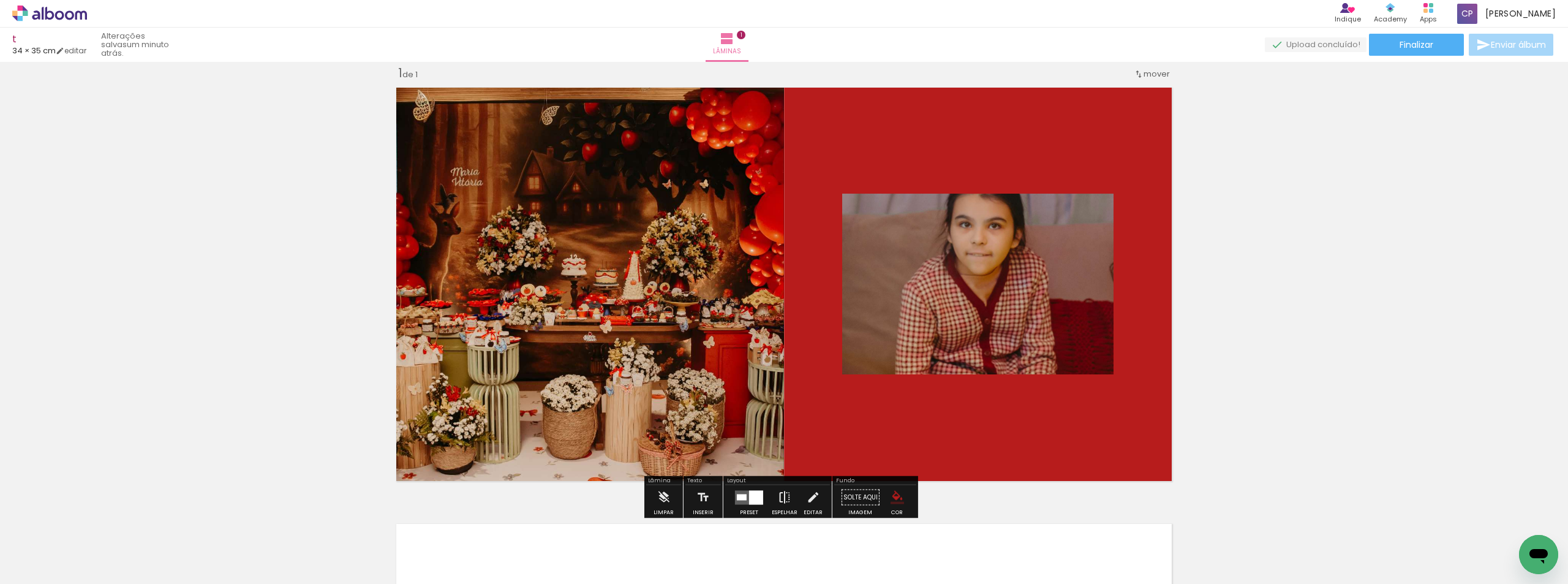
click at [784, 500] on iron-icon at bounding box center [784, 498] width 13 height 24
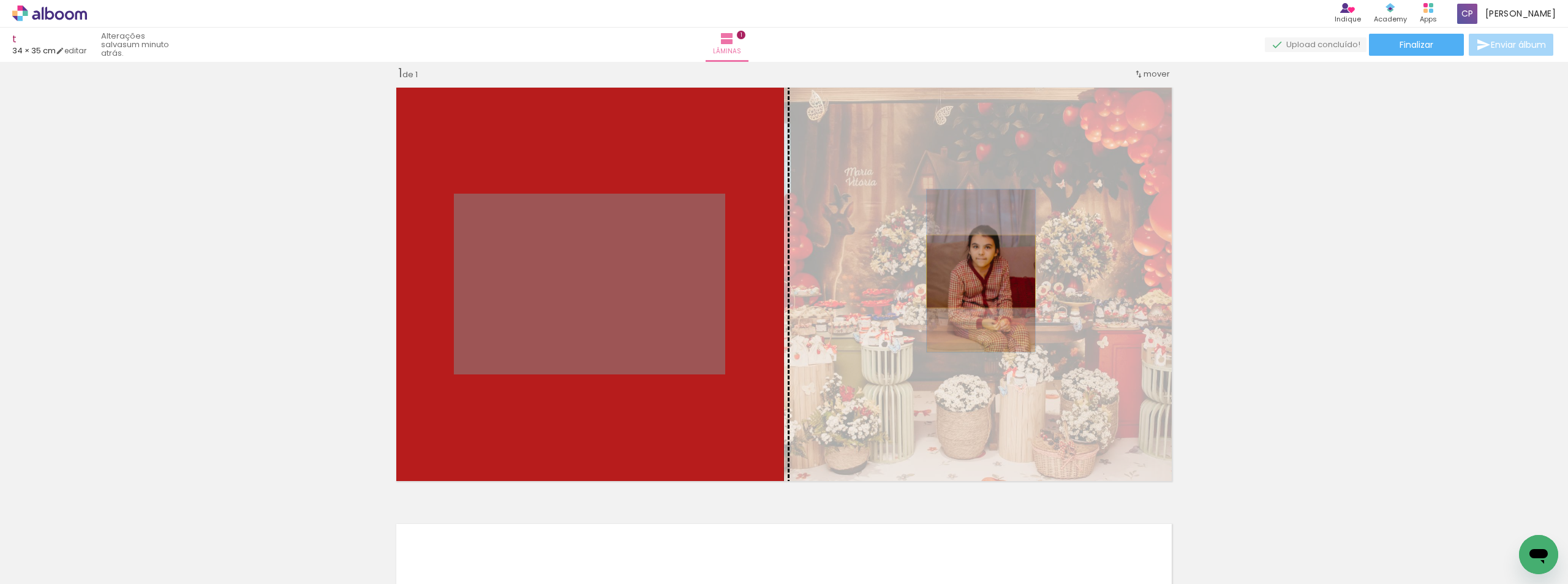
drag, startPoint x: 649, startPoint y: 295, endPoint x: 977, endPoint y: 272, distance: 328.8
click at [0, 0] on slot at bounding box center [0, 0] width 0 height 0
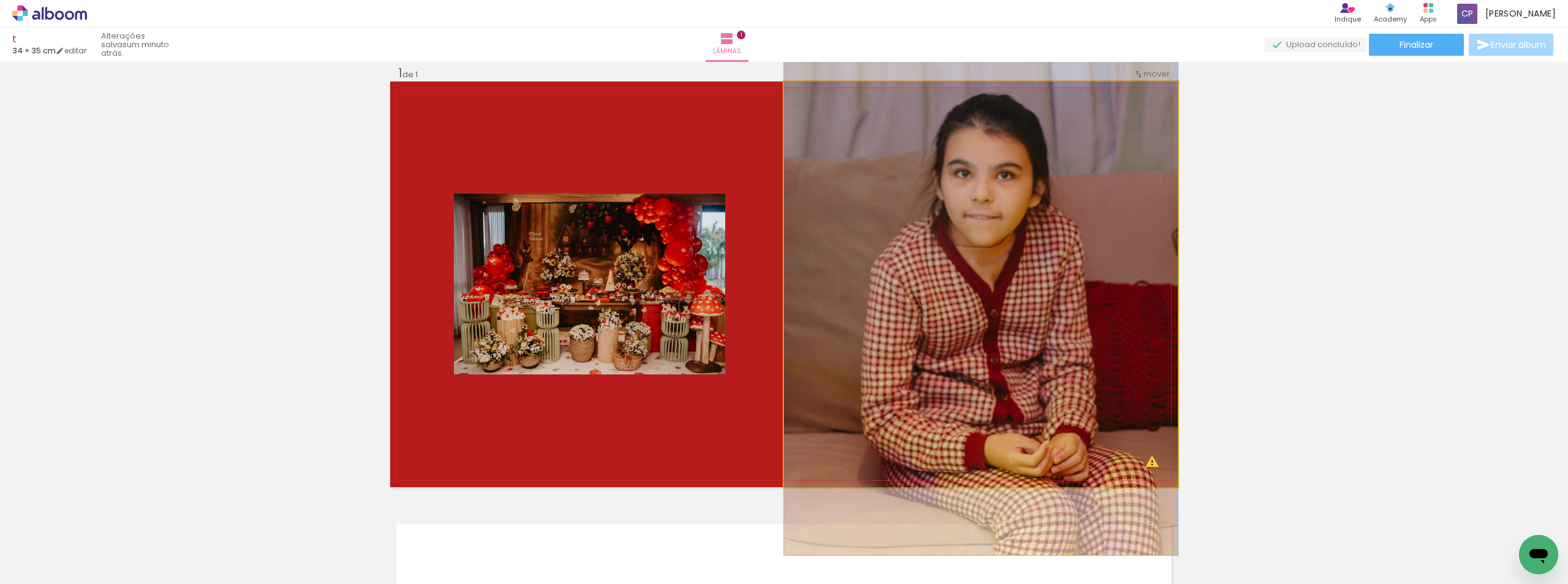
drag, startPoint x: 1019, startPoint y: 294, endPoint x: 1014, endPoint y: 276, distance: 18.7
click at [815, 108] on quentale-photo at bounding box center [981, 284] width 394 height 406
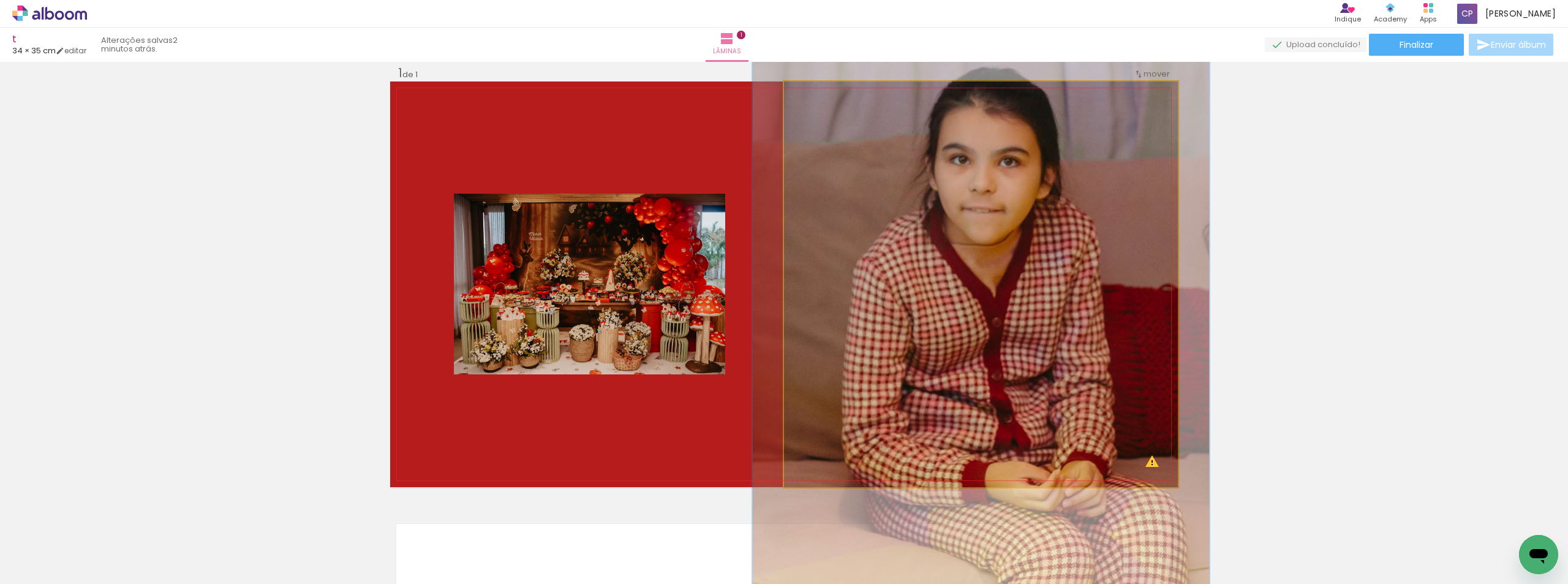
drag, startPoint x: 809, startPoint y: 93, endPoint x: 816, endPoint y: 94, distance: 7.1
click at [816, 94] on div at bounding box center [820, 94] width 11 height 11
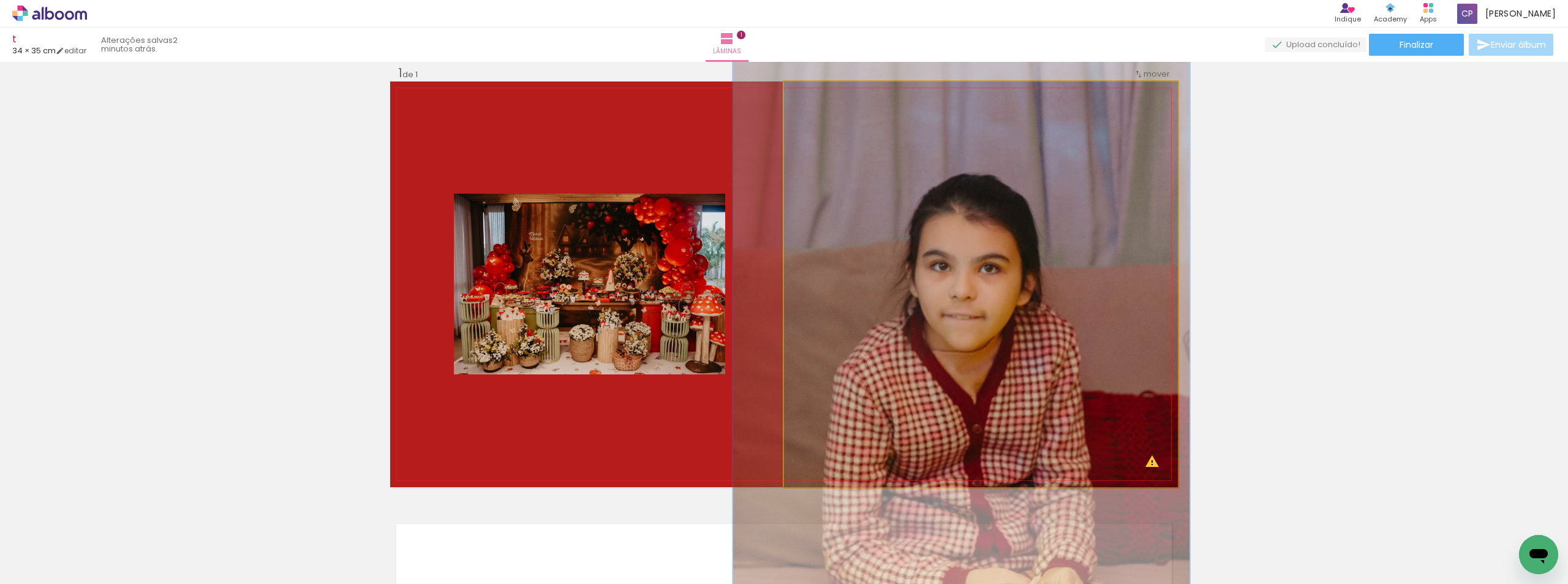
drag, startPoint x: 1003, startPoint y: 200, endPoint x: 984, endPoint y: 303, distance: 104.7
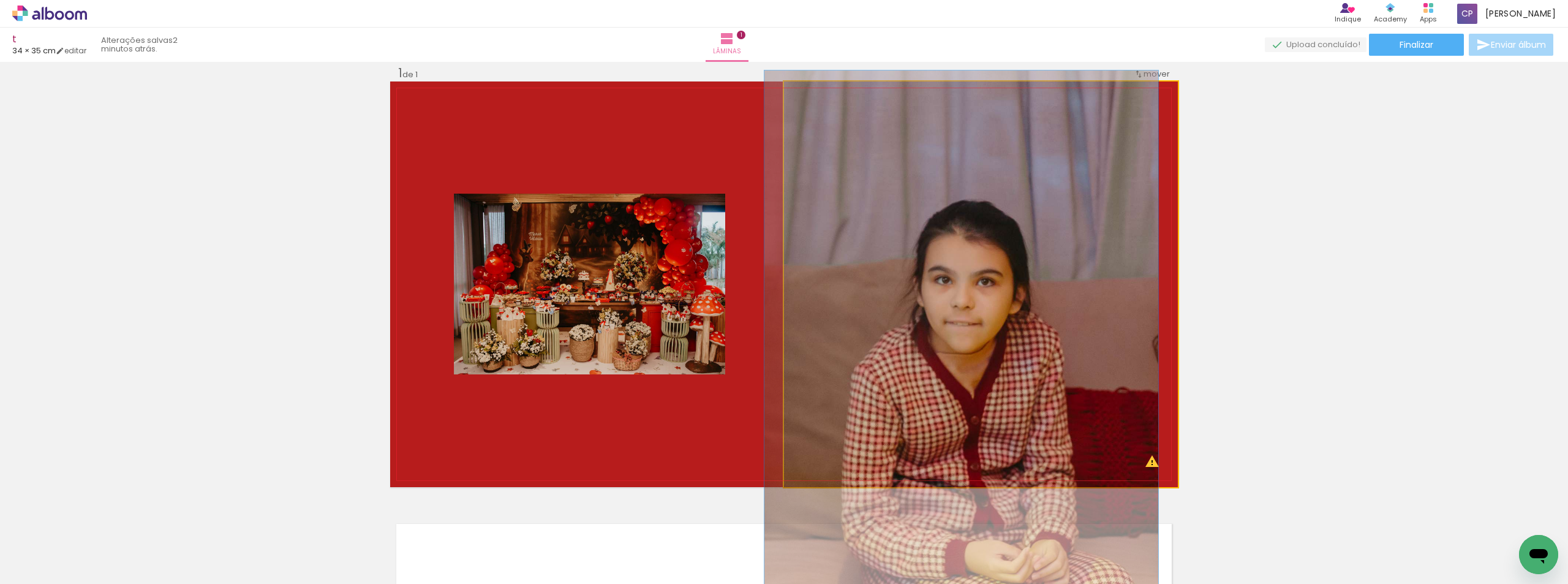
drag, startPoint x: 815, startPoint y: 99, endPoint x: 791, endPoint y: 96, distance: 24.2
click at [791, 96] on div at bounding box center [830, 94] width 85 height 18
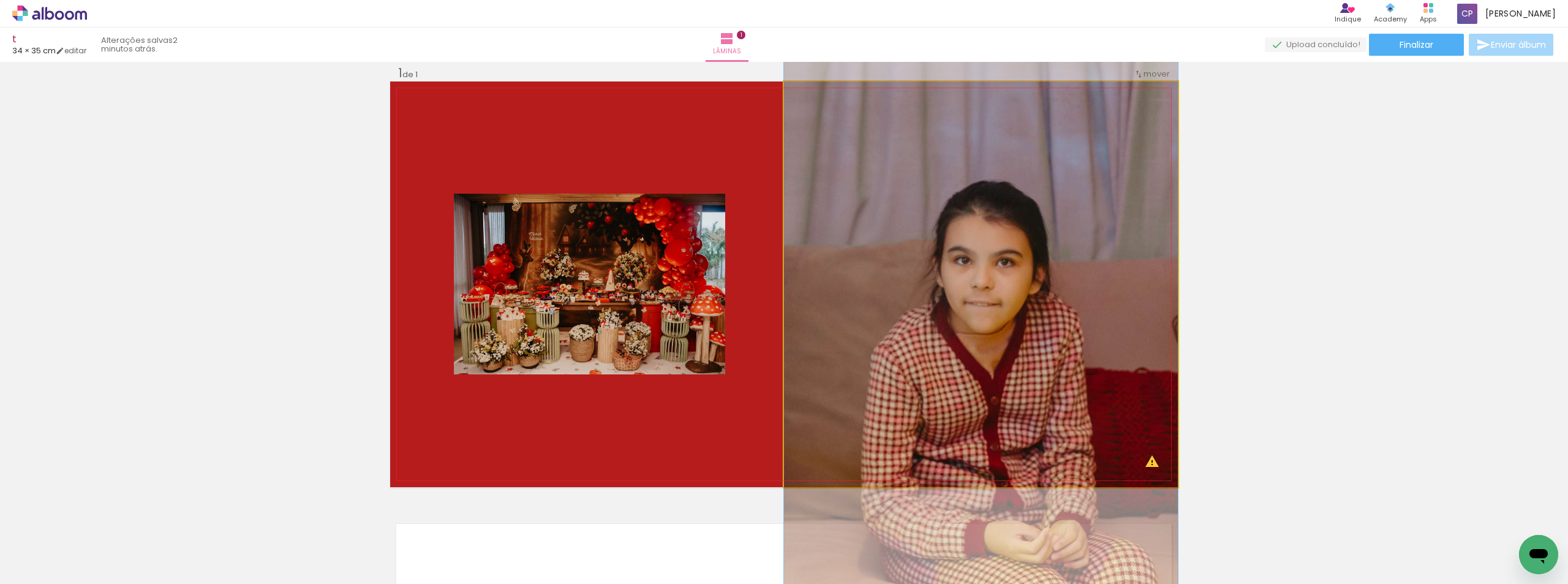
drag, startPoint x: 966, startPoint y: 241, endPoint x: 927, endPoint y: 221, distance: 43.8
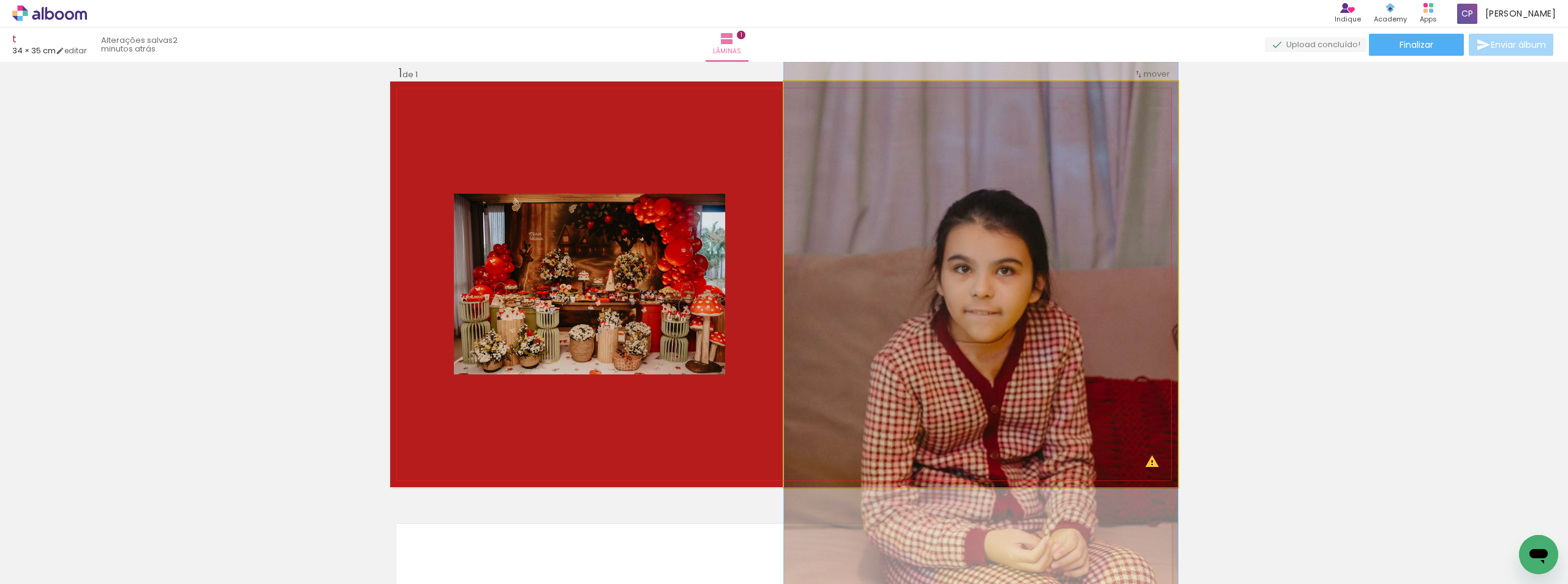
drag, startPoint x: 930, startPoint y: 195, endPoint x: 916, endPoint y: 199, distance: 14.6
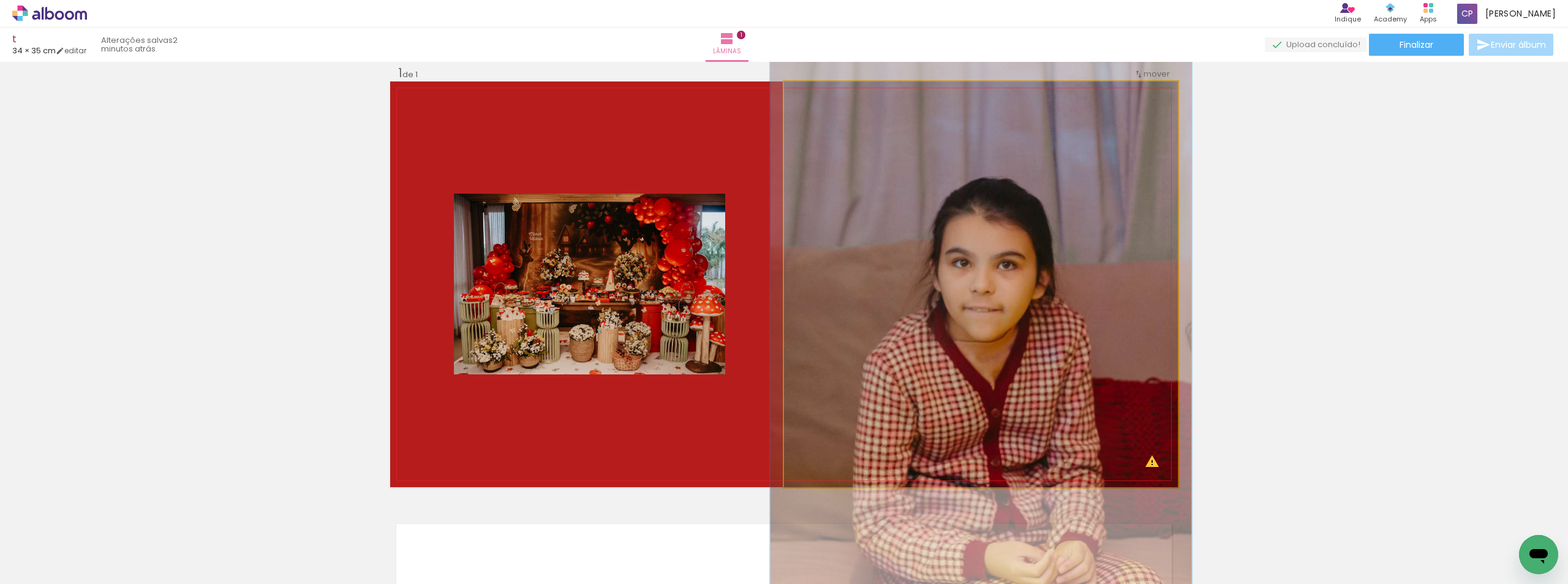
drag, startPoint x: 811, startPoint y: 97, endPoint x: 814, endPoint y: 102, distance: 5.8
type paper-slider "107"
click at [814, 102] on div at bounding box center [816, 94] width 20 height 20
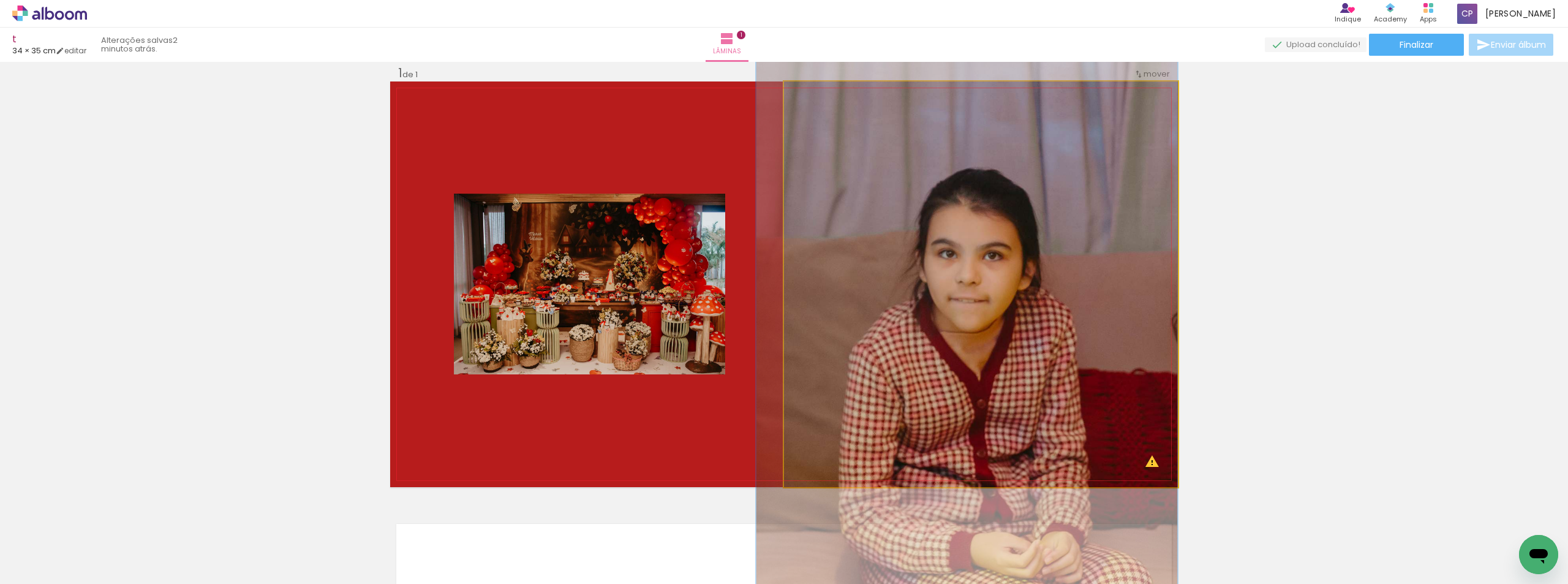
drag, startPoint x: 1028, startPoint y: 224, endPoint x: 1011, endPoint y: 216, distance: 18.8
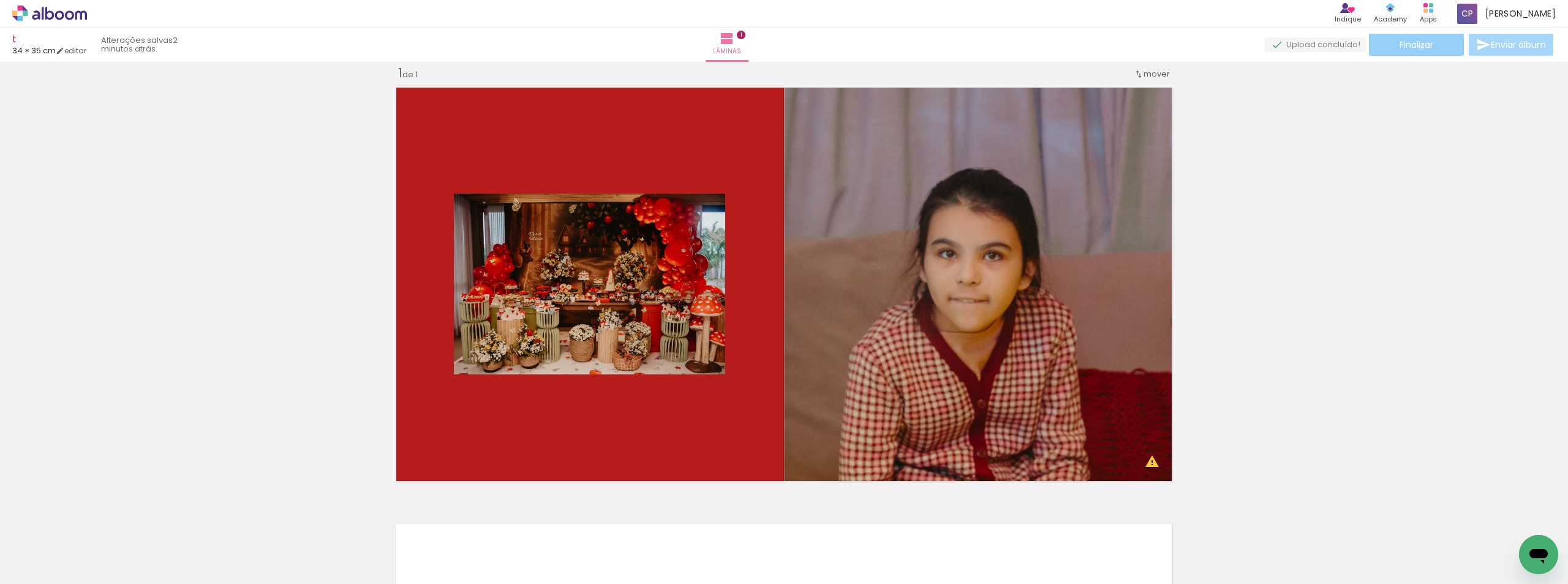
click at [1417, 47] on span "Finalizar" at bounding box center [1417, 45] width 34 height 9
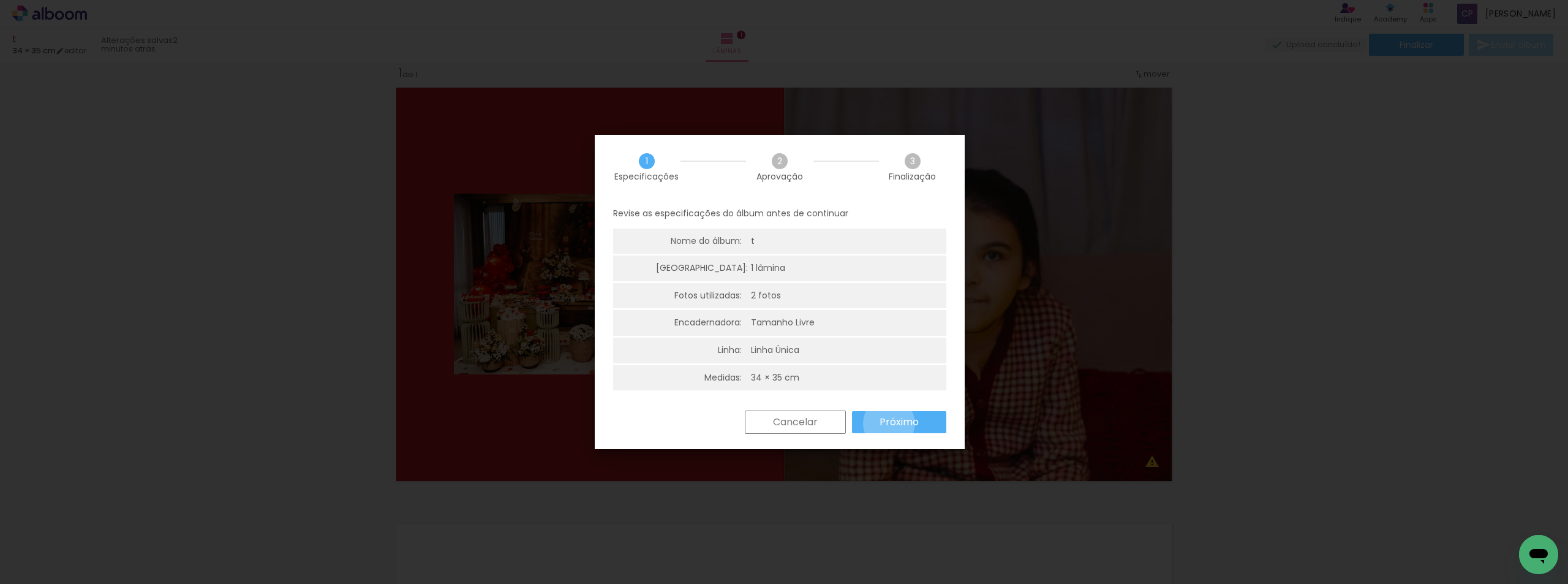
click at [0, 0] on slot "Próximo" at bounding box center [0, 0] width 0 height 0
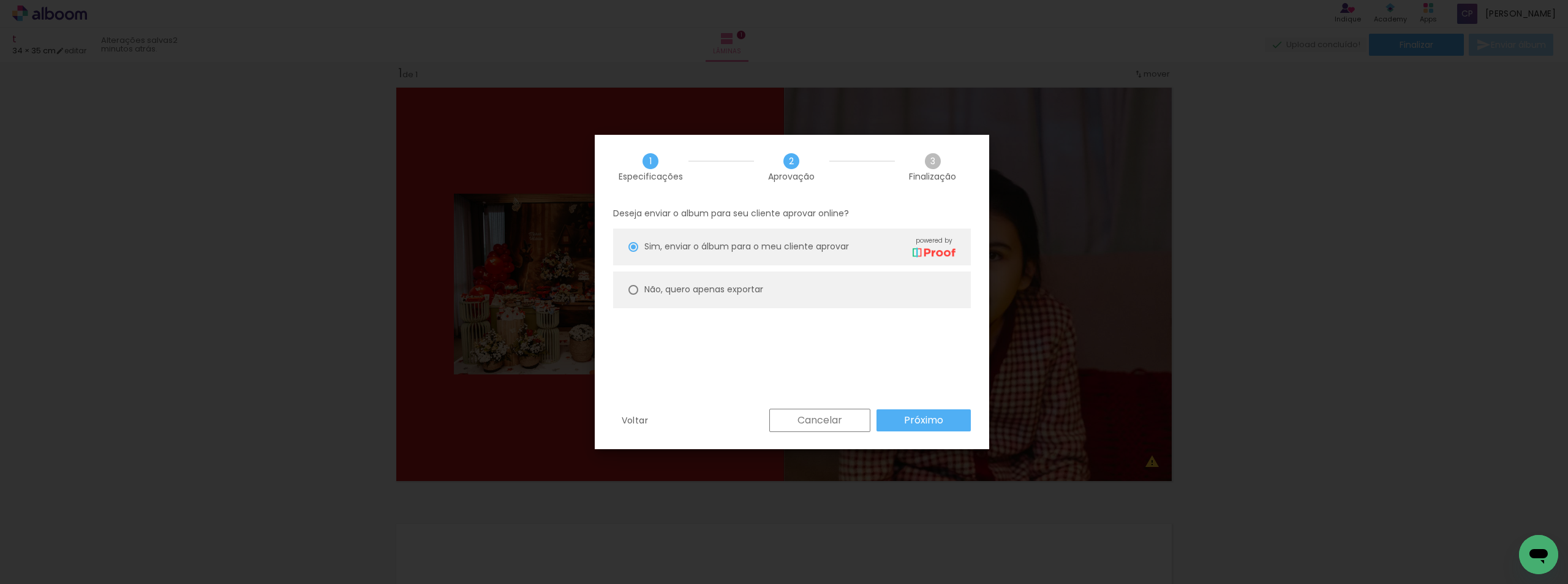
click at [637, 291] on div at bounding box center [633, 290] width 9 height 9
type paper-radio-button "on"
click at [0, 0] on slot "Próximo" at bounding box center [0, 0] width 0 height 0
type input "Alta, 300 DPI"
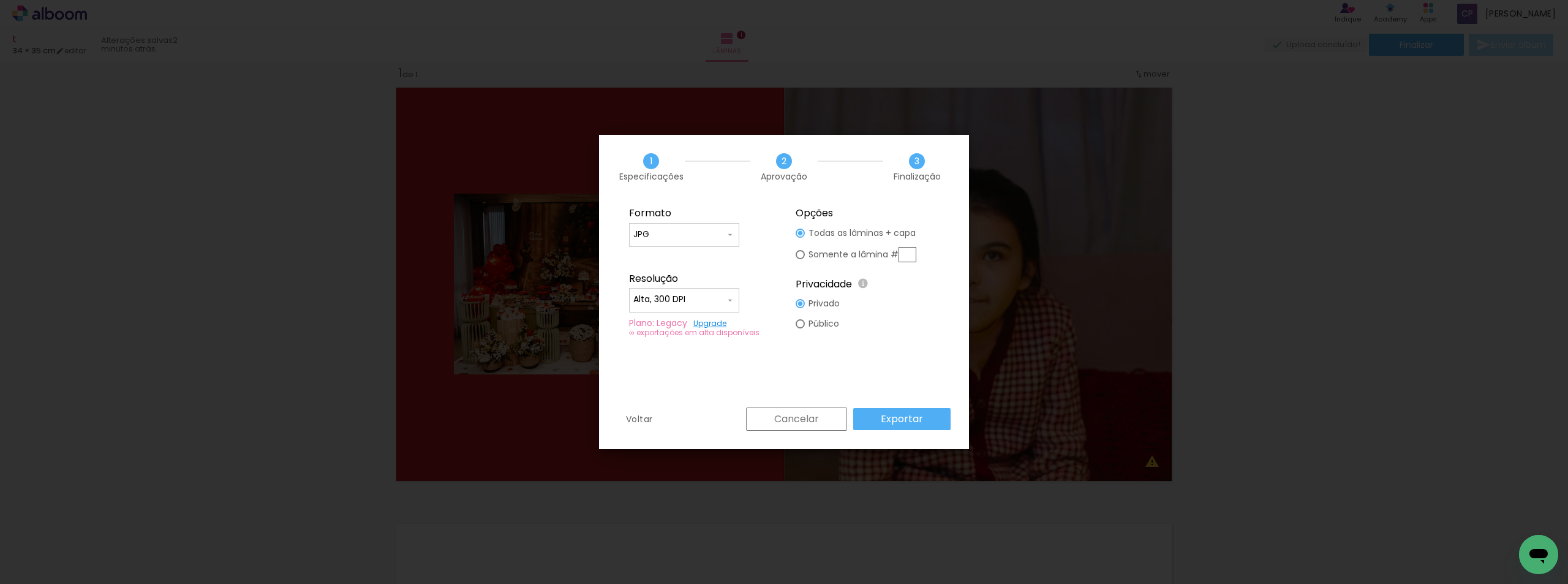
click at [798, 329] on paper-radio-button "Público" at bounding box center [818, 324] width 44 height 20
type paper-radio-button "on"
click at [0, 0] on slot "Exportar" at bounding box center [0, 0] width 0 height 0
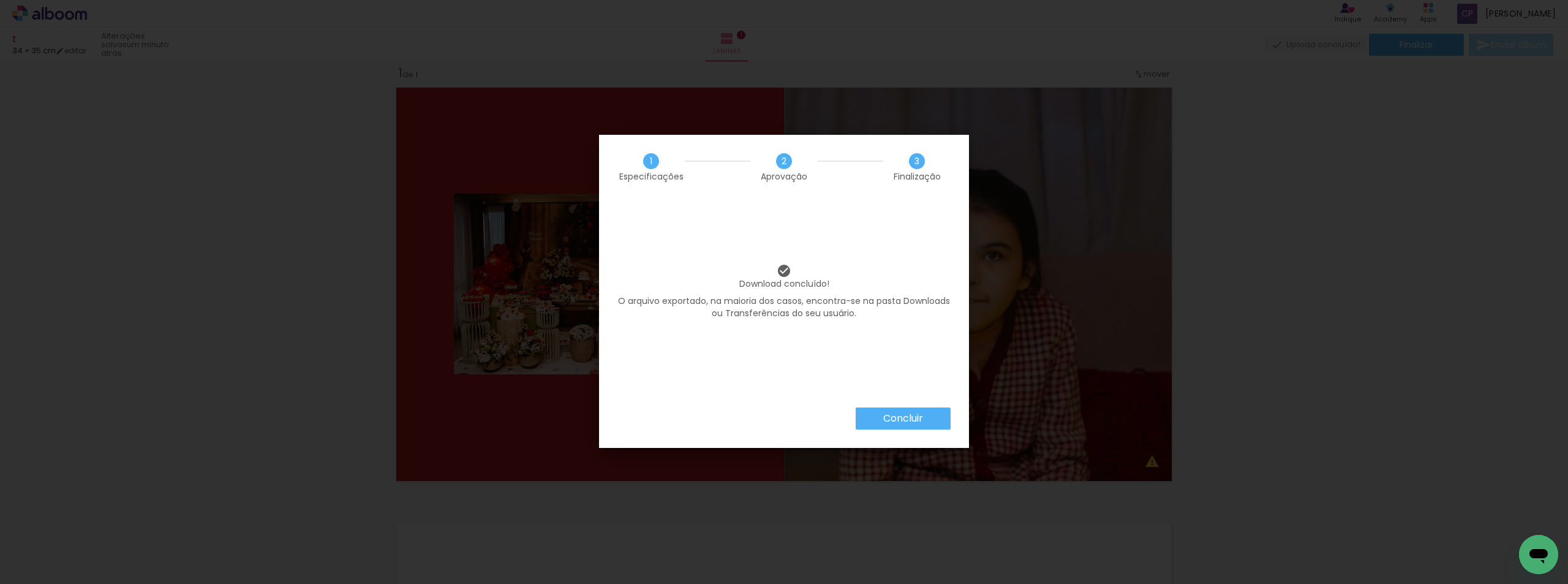
click at [0, 0] on slot "Concluir" at bounding box center [0, 0] width 0 height 0
